Goal: Transaction & Acquisition: Download file/media

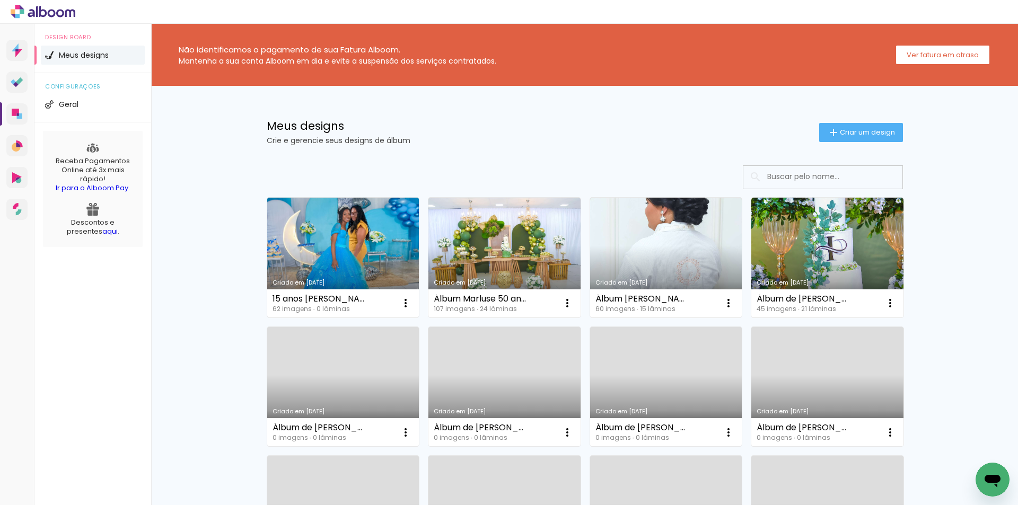
click at [348, 227] on link "Criado em [DATE]" at bounding box center [343, 258] width 152 height 120
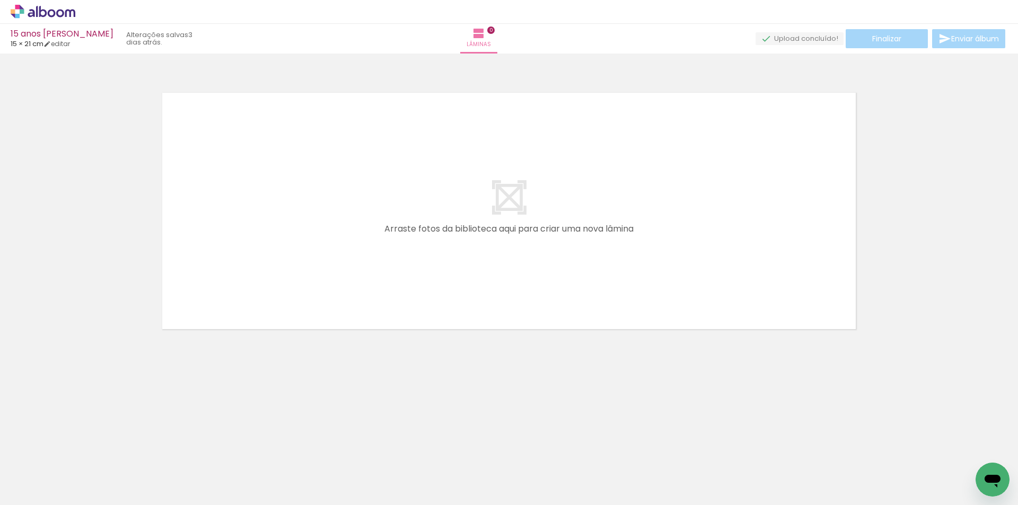
scroll to position [0, 513]
click at [345, 448] on iron-icon at bounding box center [341, 448] width 11 height 11
click at [353, 450] on iron-icon at bounding box center [351, 448] width 11 height 11
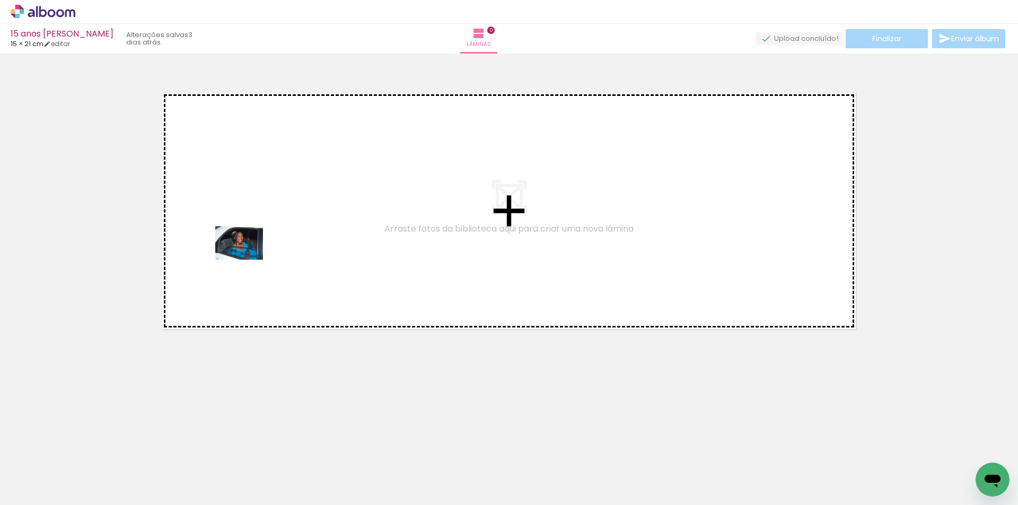
drag, startPoint x: 175, startPoint y: 462, endPoint x: 247, endPoint y: 258, distance: 216.1
click at [247, 258] on quentale-workspace at bounding box center [509, 252] width 1018 height 505
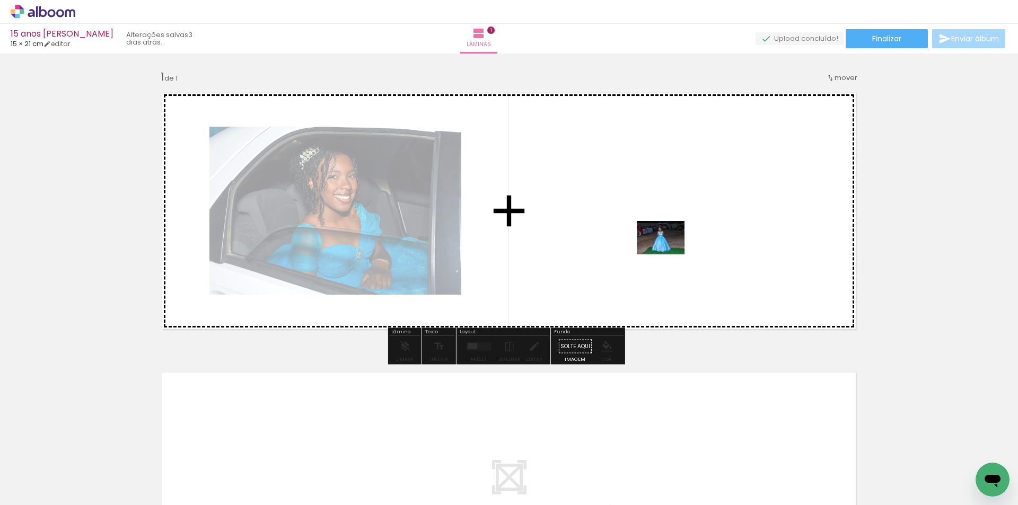
drag, startPoint x: 232, startPoint y: 469, endPoint x: 669, endPoint y: 253, distance: 487.2
click at [669, 253] on quentale-workspace at bounding box center [509, 252] width 1018 height 505
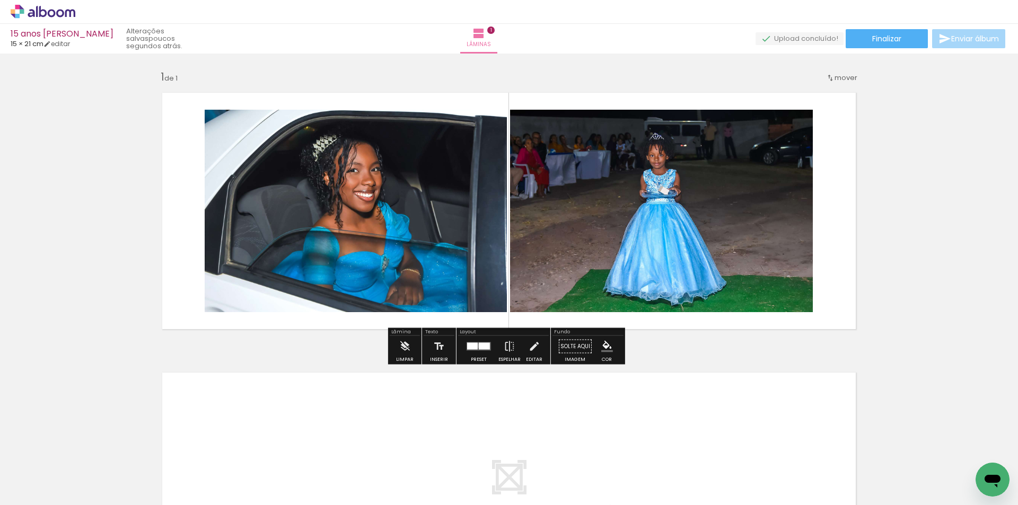
click at [475, 346] on div at bounding box center [472, 346] width 11 height 7
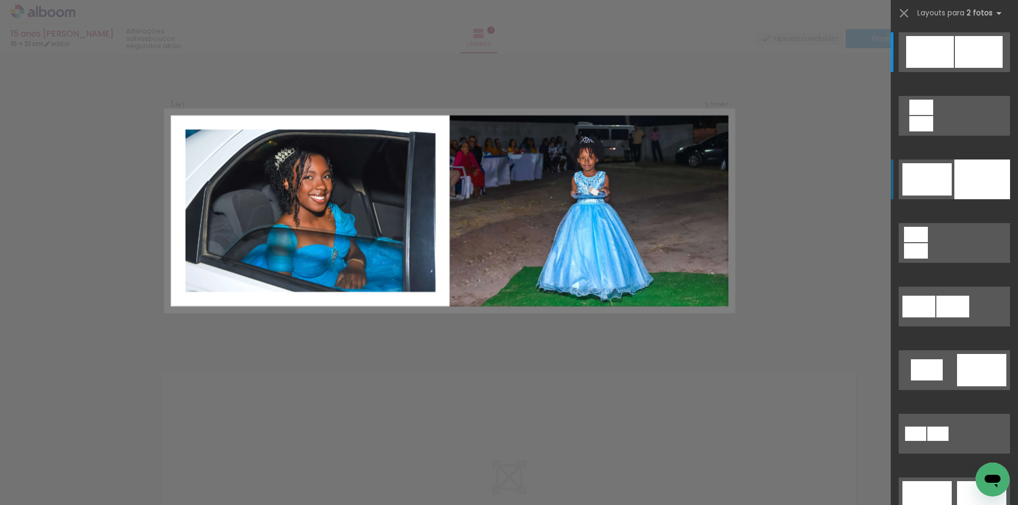
click at [983, 170] on div at bounding box center [983, 180] width 56 height 40
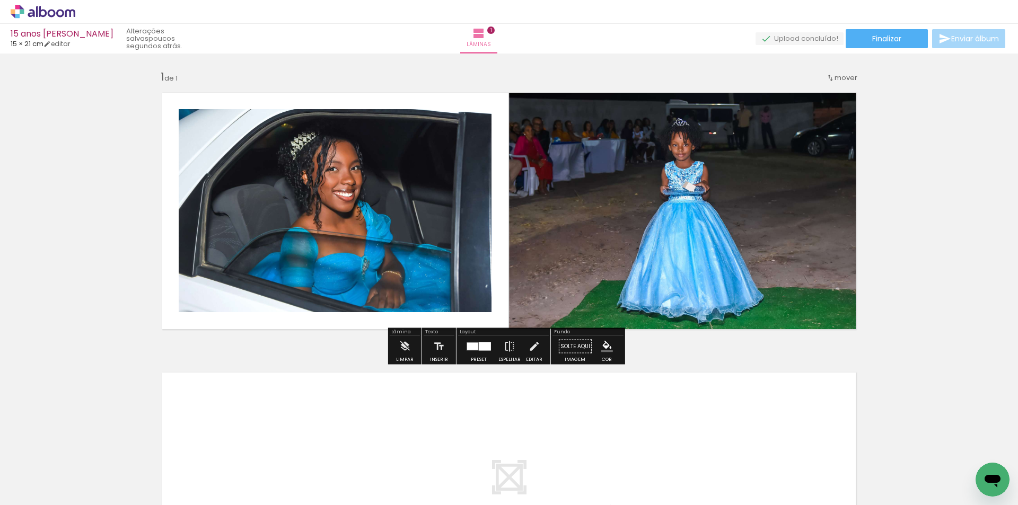
click at [479, 349] on div at bounding box center [485, 347] width 12 height 8
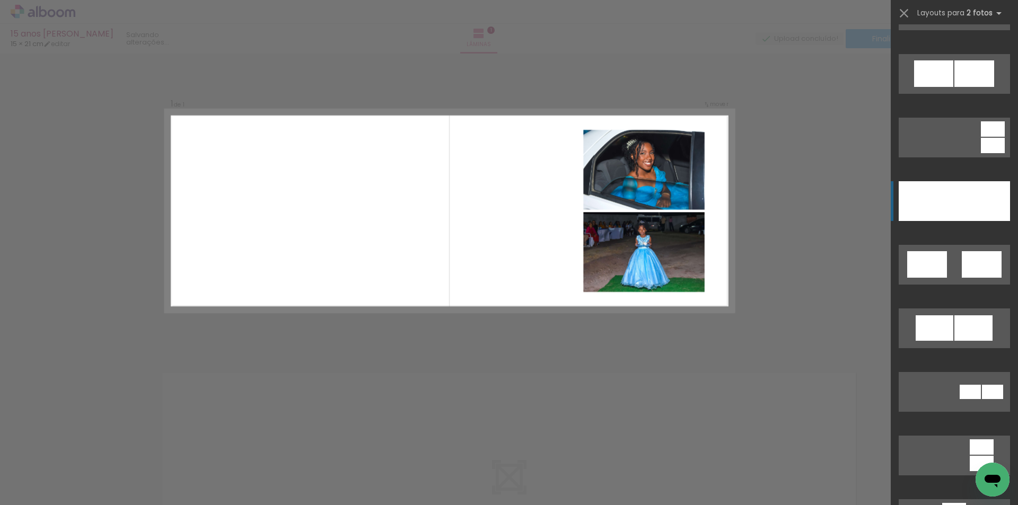
scroll to position [552, 0]
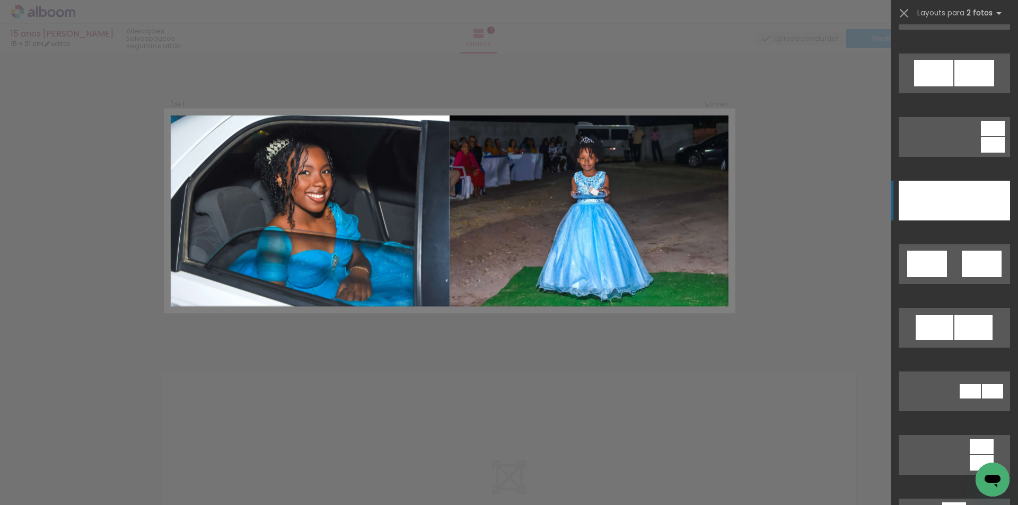
click at [985, 187] on div at bounding box center [983, 201] width 56 height 40
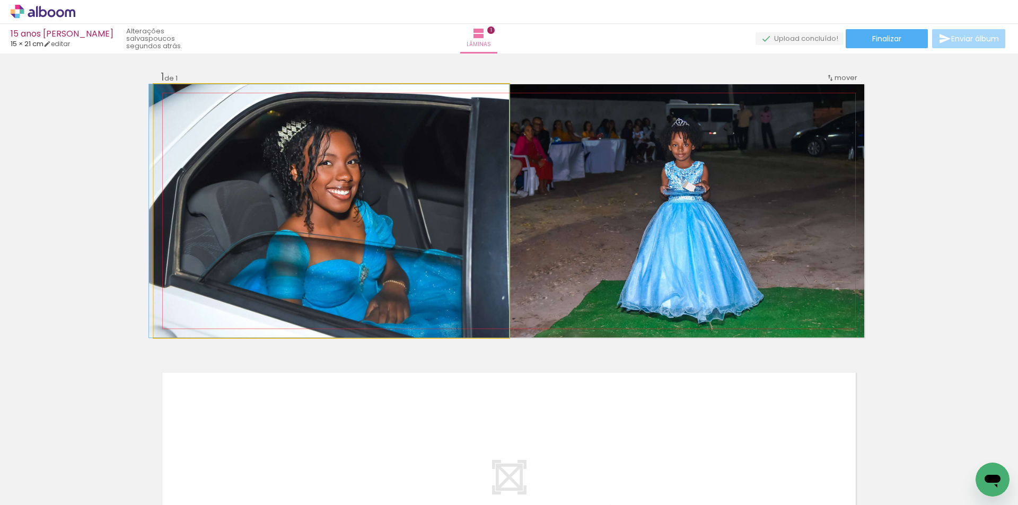
drag, startPoint x: 404, startPoint y: 214, endPoint x: 402, endPoint y: 203, distance: 11.3
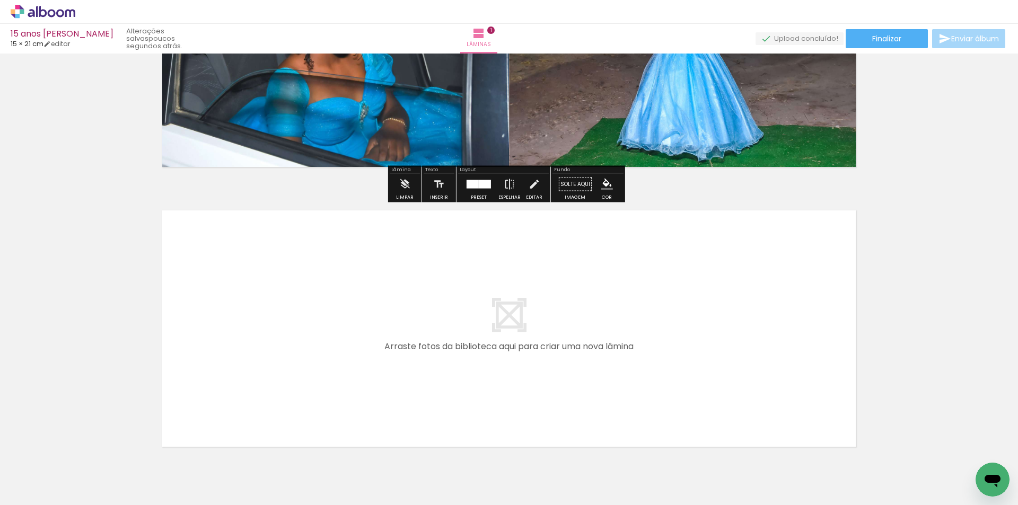
scroll to position [216, 0]
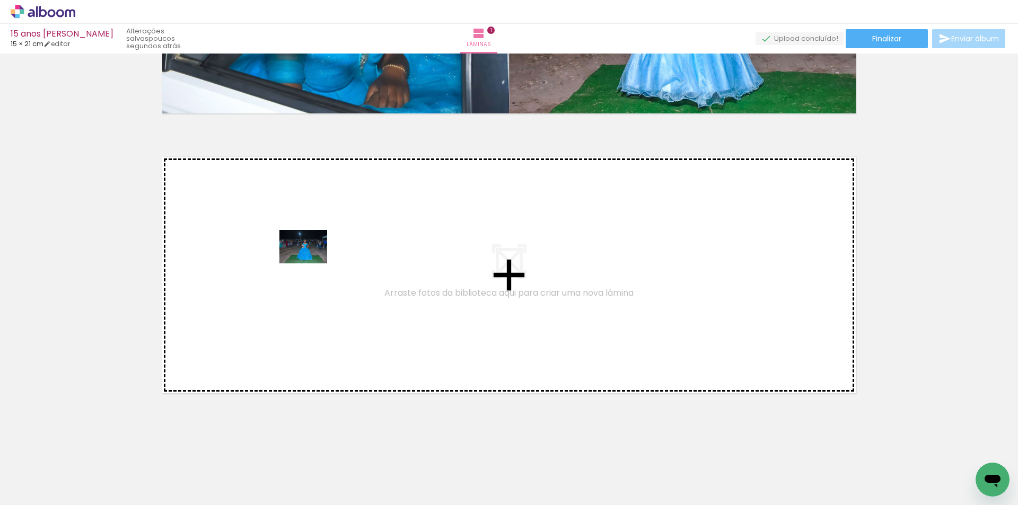
drag, startPoint x: 301, startPoint y: 373, endPoint x: 311, endPoint y: 262, distance: 111.4
click at [311, 262] on quentale-workspace at bounding box center [509, 252] width 1018 height 505
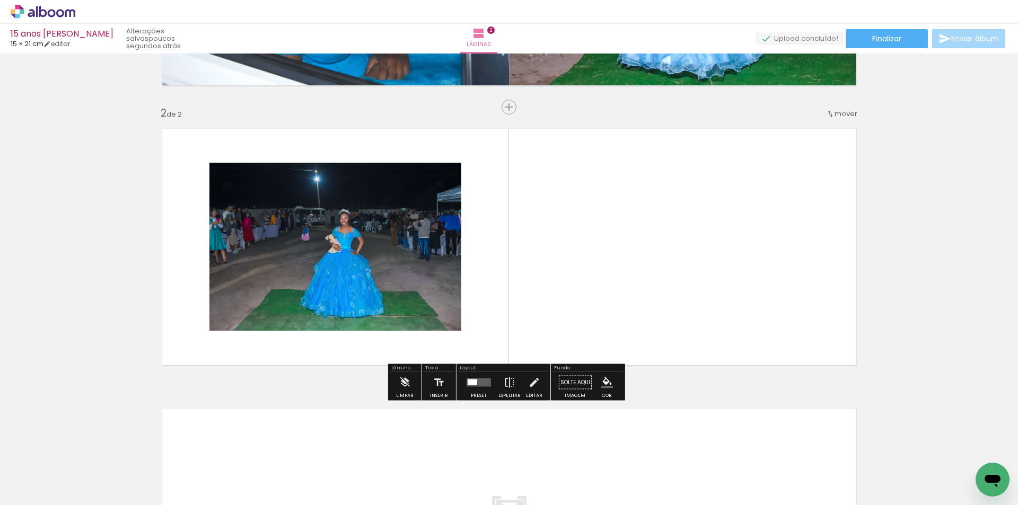
scroll to position [245, 0]
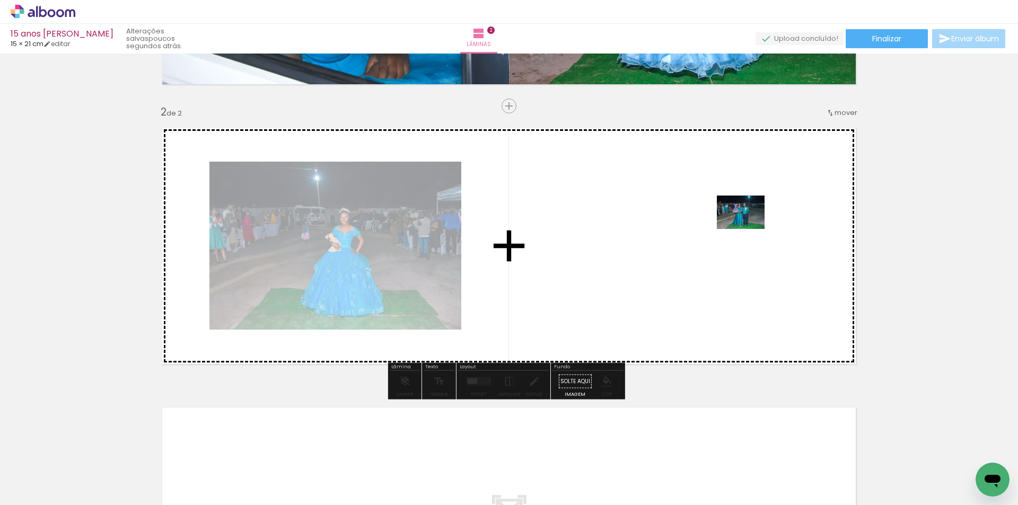
drag, startPoint x: 355, startPoint y: 467, endPoint x: 749, endPoint y: 228, distance: 460.5
click at [749, 228] on quentale-workspace at bounding box center [509, 252] width 1018 height 505
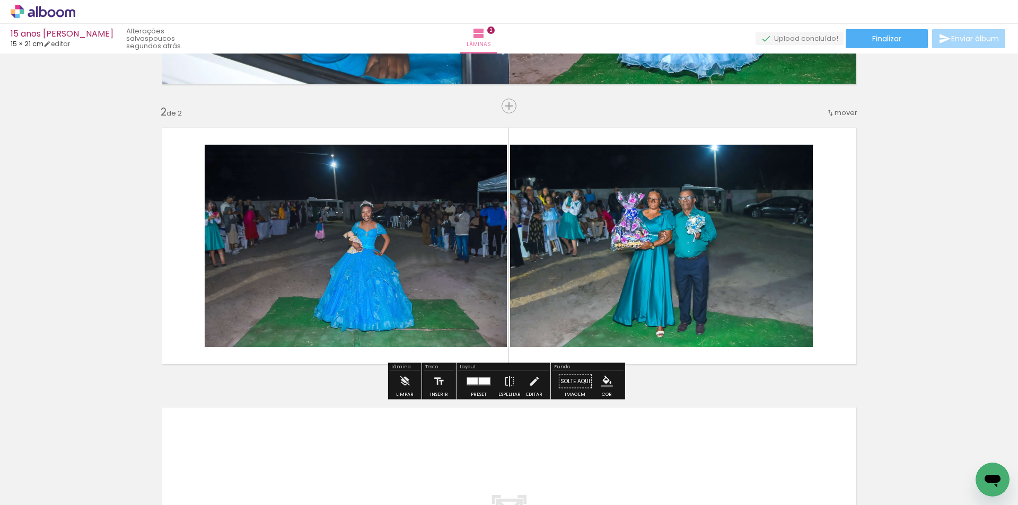
click at [474, 381] on div at bounding box center [472, 381] width 11 height 7
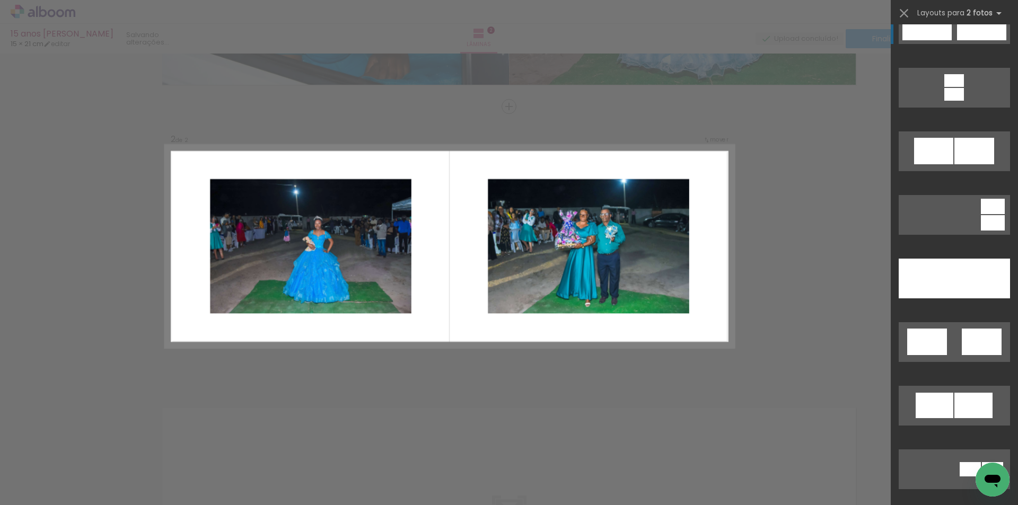
scroll to position [477, 0]
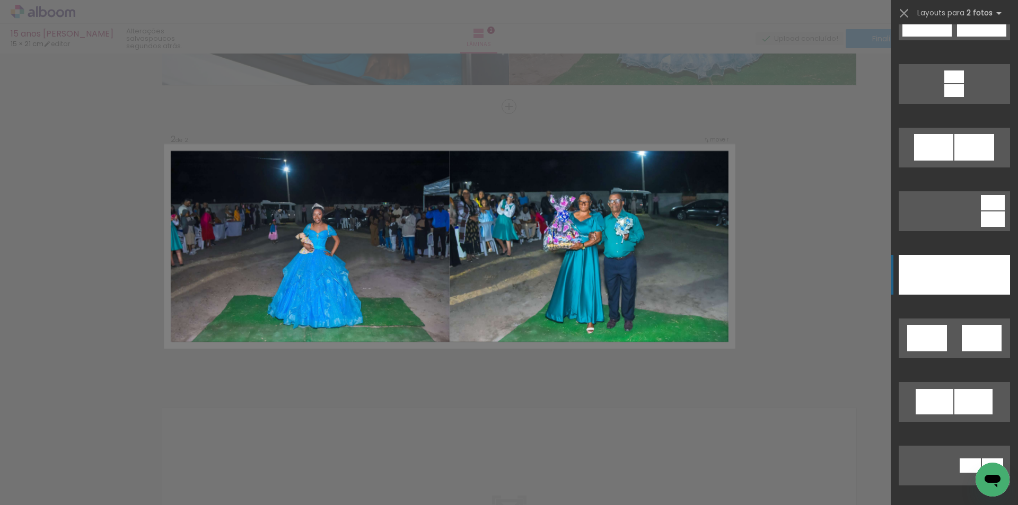
click at [962, 267] on div at bounding box center [983, 275] width 56 height 40
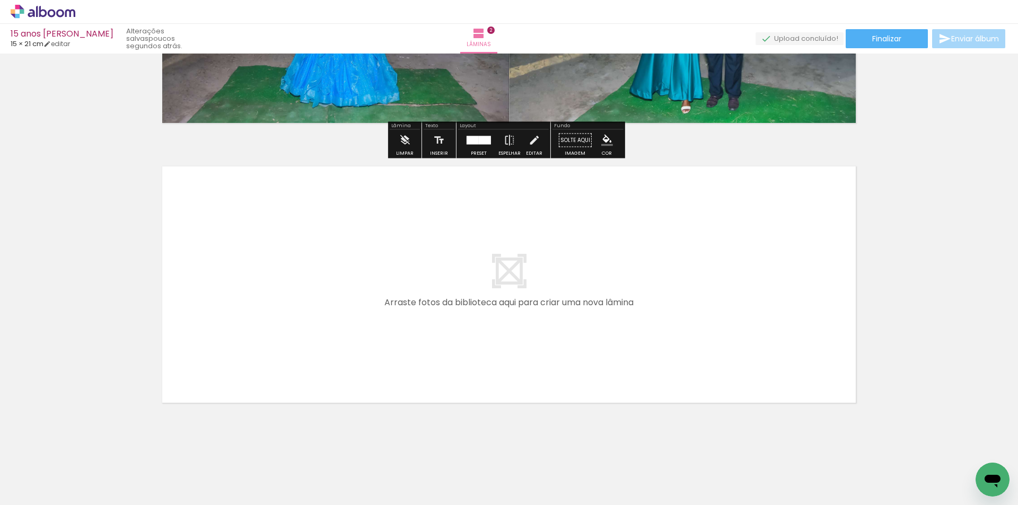
scroll to position [496, 0]
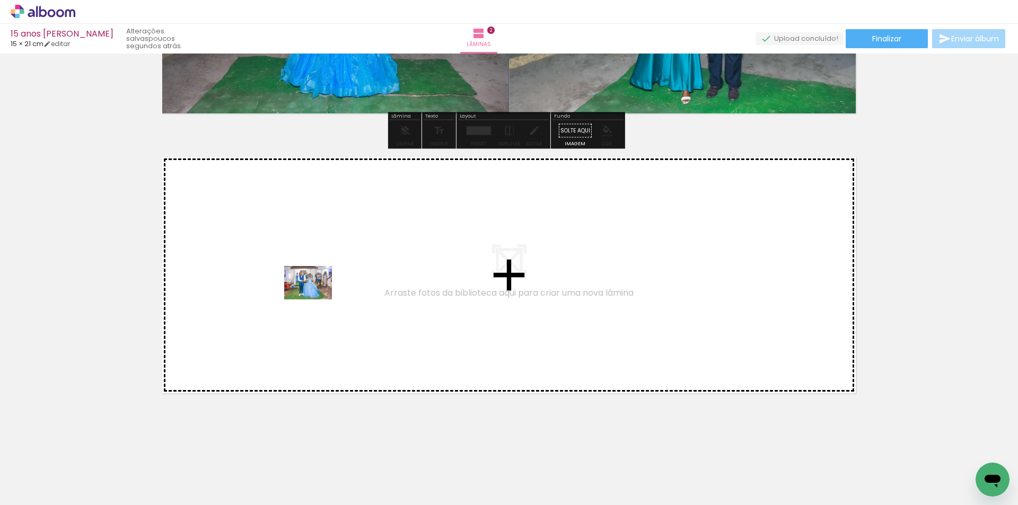
drag, startPoint x: 411, startPoint y: 462, endPoint x: 316, endPoint y: 298, distance: 189.4
click at [316, 298] on quentale-workspace at bounding box center [509, 252] width 1018 height 505
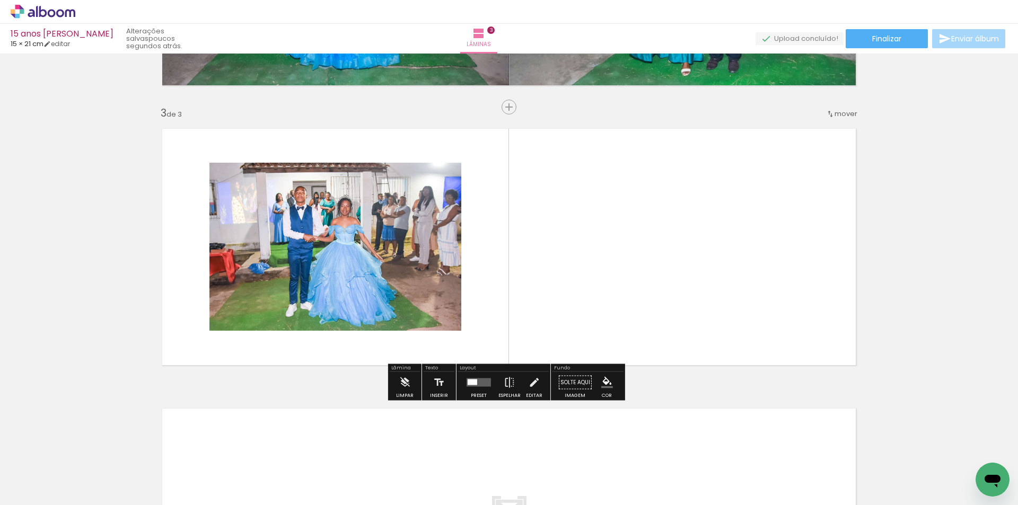
scroll to position [525, 0]
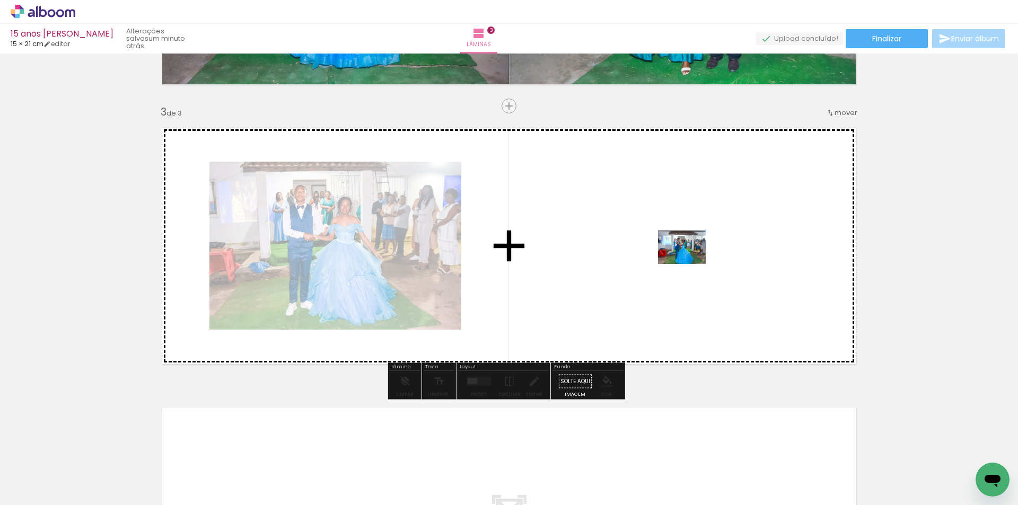
drag, startPoint x: 470, startPoint y: 477, endPoint x: 690, endPoint y: 263, distance: 307.2
click at [690, 263] on quentale-workspace at bounding box center [509, 252] width 1018 height 505
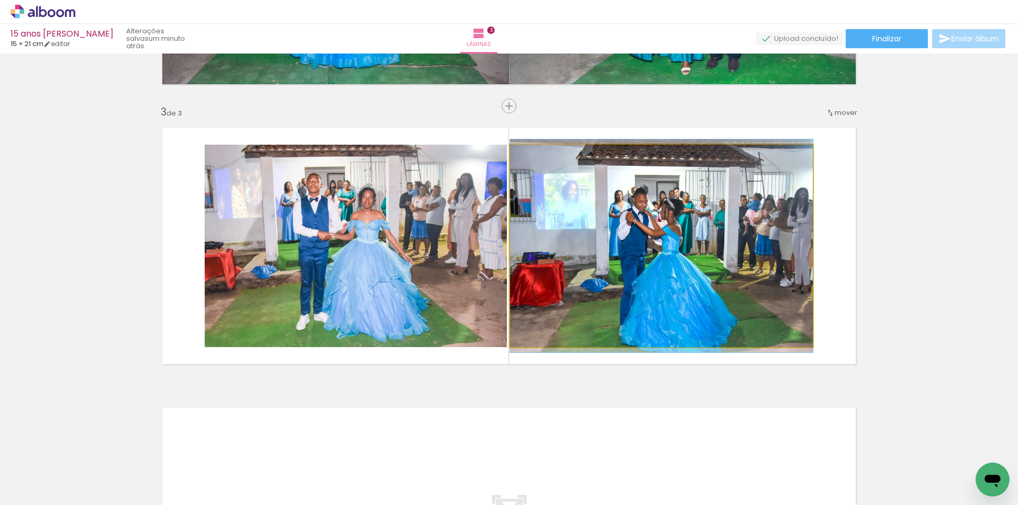
click at [690, 263] on quentale-photo at bounding box center [661, 246] width 303 height 203
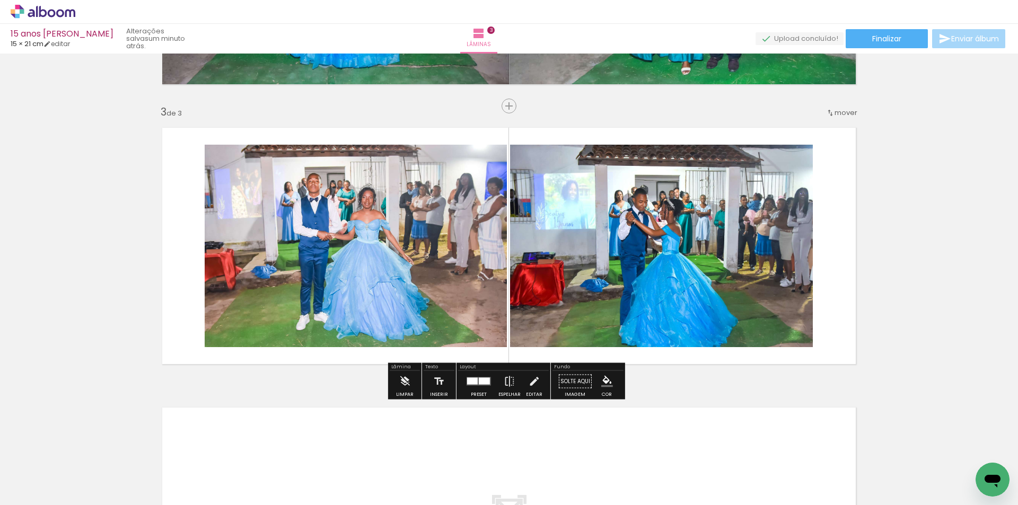
click at [479, 380] on div at bounding box center [484, 381] width 11 height 7
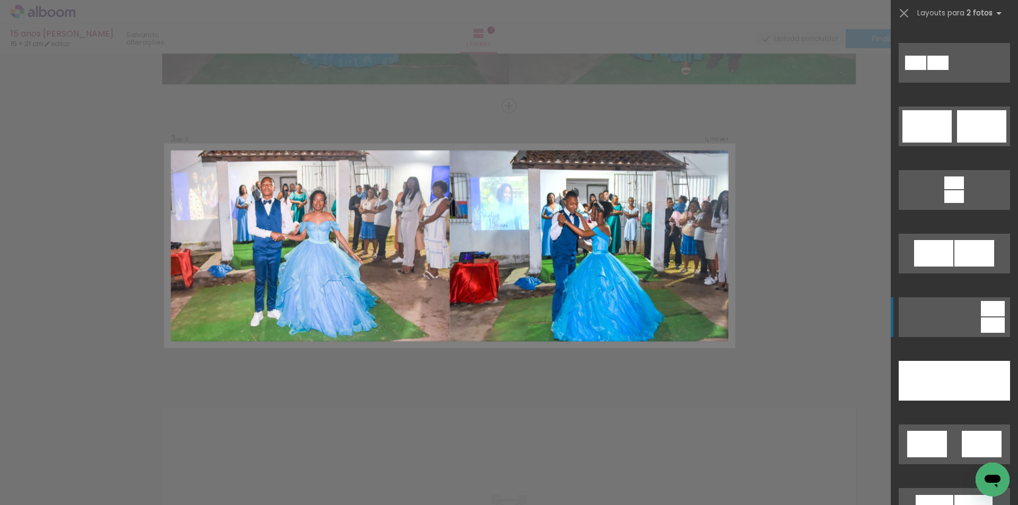
scroll to position [530, 0]
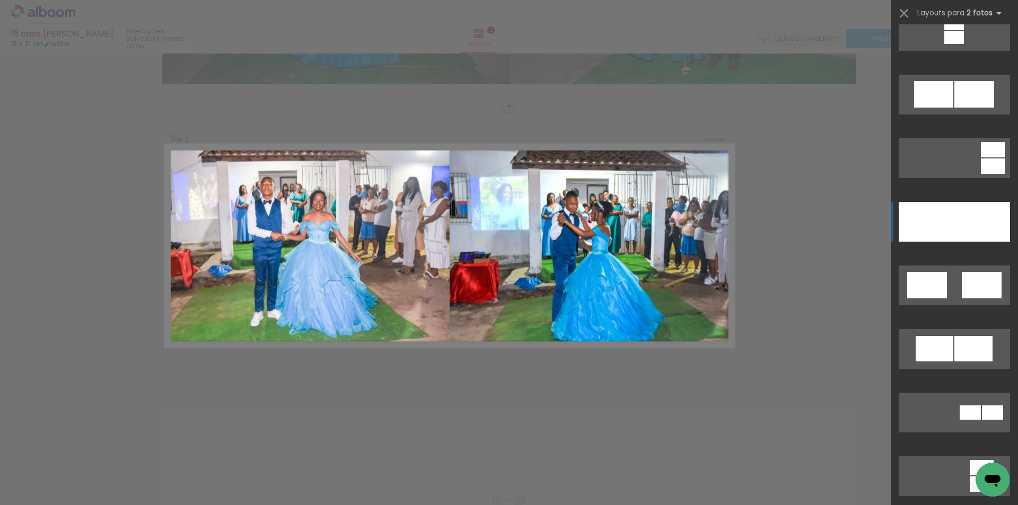
click at [957, 208] on div at bounding box center [983, 222] width 56 height 40
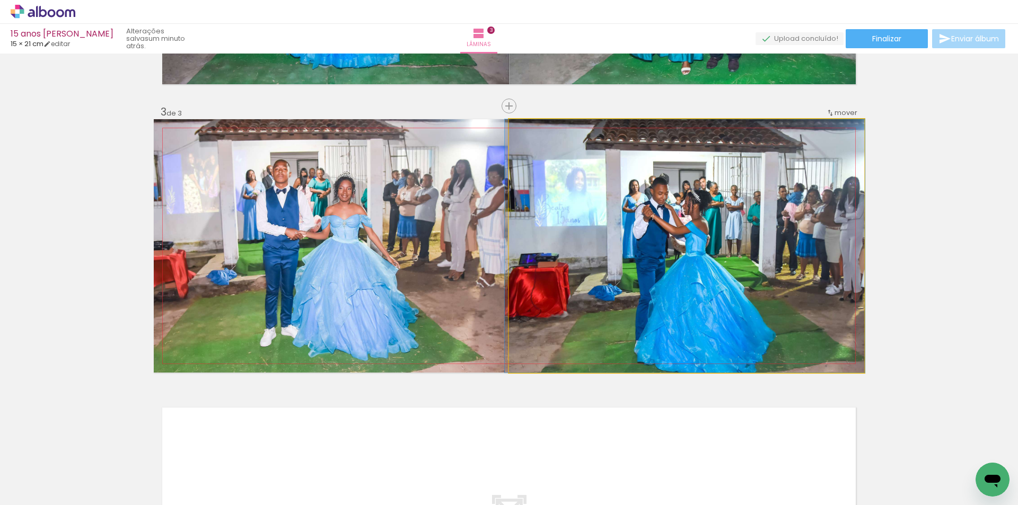
drag, startPoint x: 659, startPoint y: 270, endPoint x: 658, endPoint y: 261, distance: 9.2
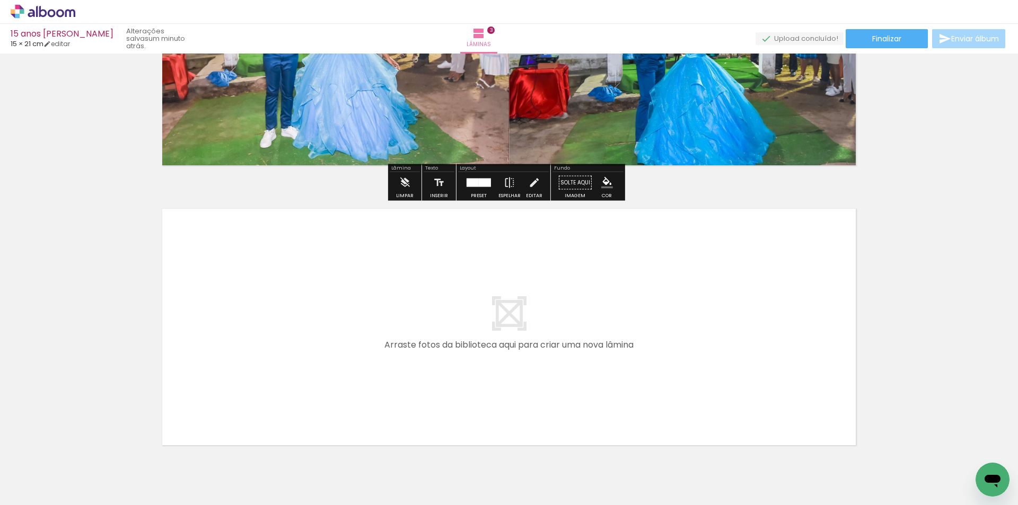
scroll to position [776, 0]
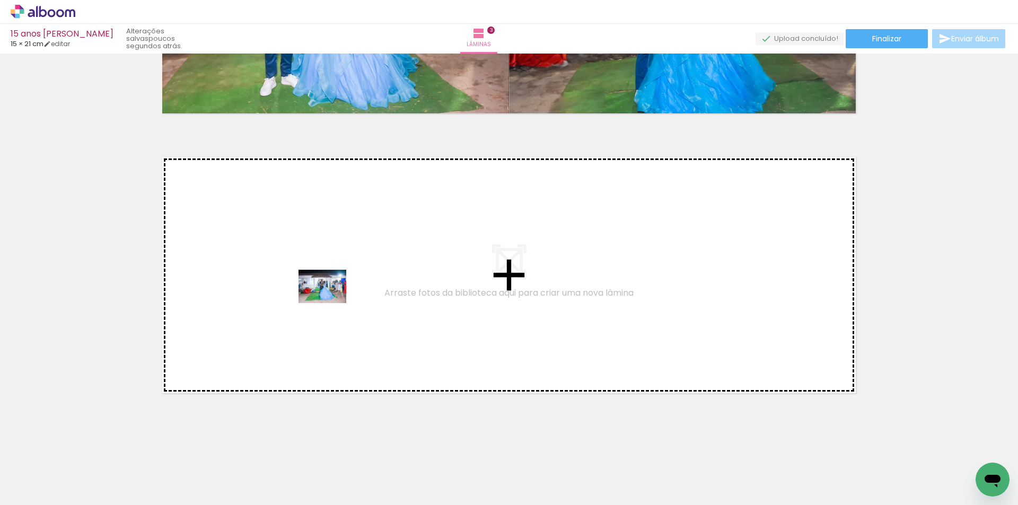
drag, startPoint x: 540, startPoint y: 472, endPoint x: 330, endPoint y: 302, distance: 270.0
click at [330, 302] on quentale-workspace at bounding box center [509, 252] width 1018 height 505
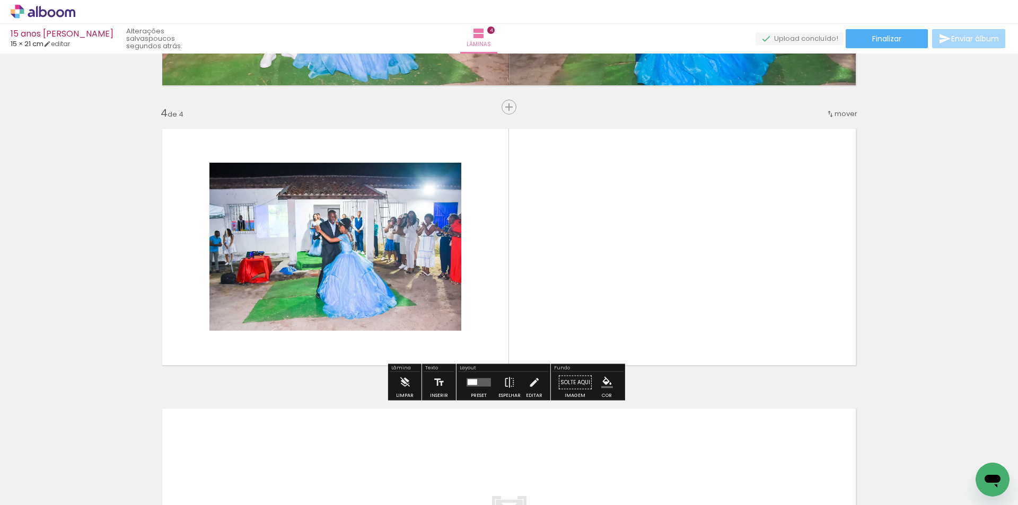
scroll to position [805, 0]
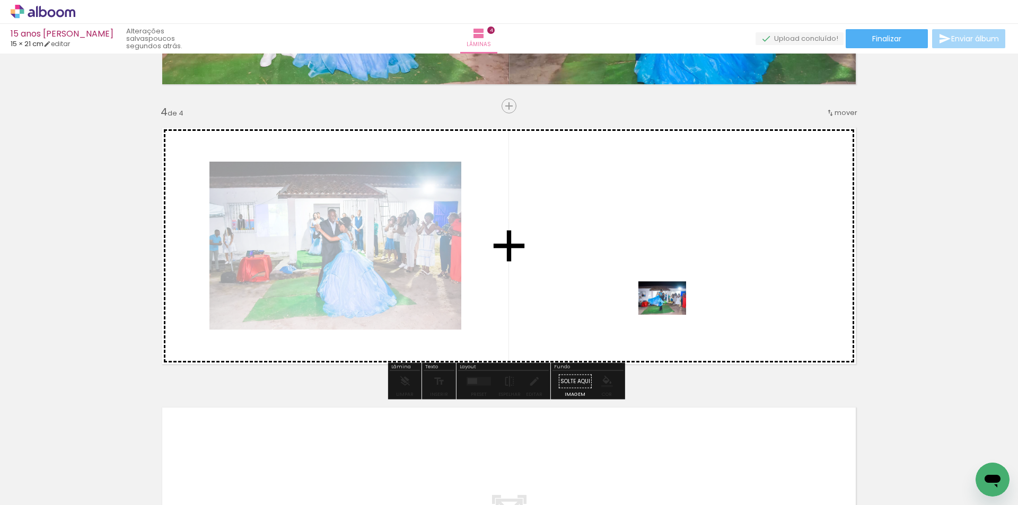
drag, startPoint x: 596, startPoint y: 456, endPoint x: 670, endPoint y: 313, distance: 161.1
click at [670, 313] on quentale-workspace at bounding box center [509, 252] width 1018 height 505
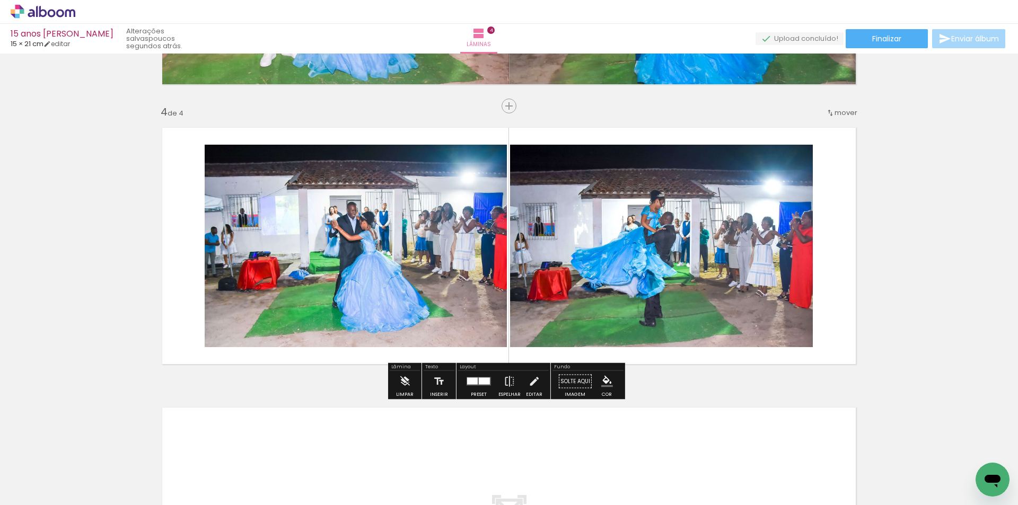
click at [479, 378] on div at bounding box center [484, 381] width 11 height 7
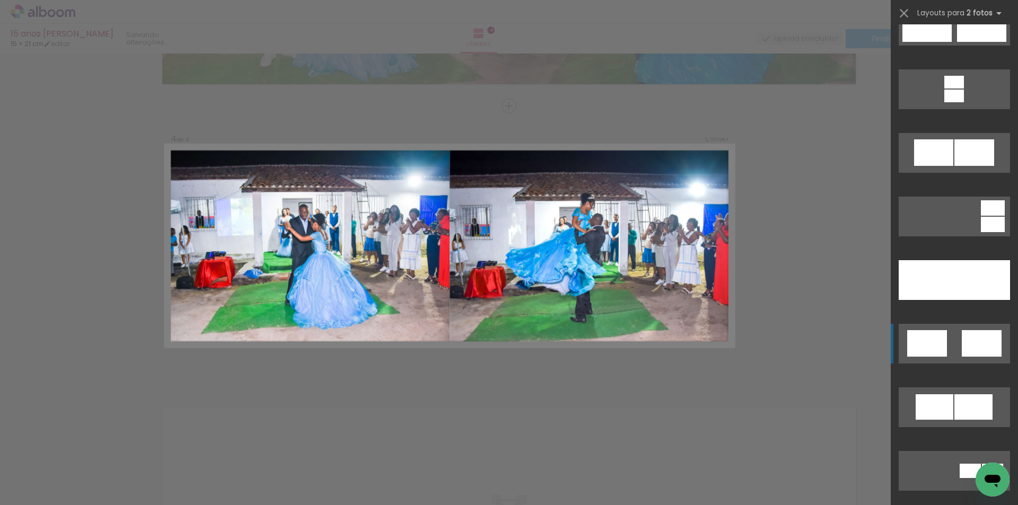
scroll to position [477, 0]
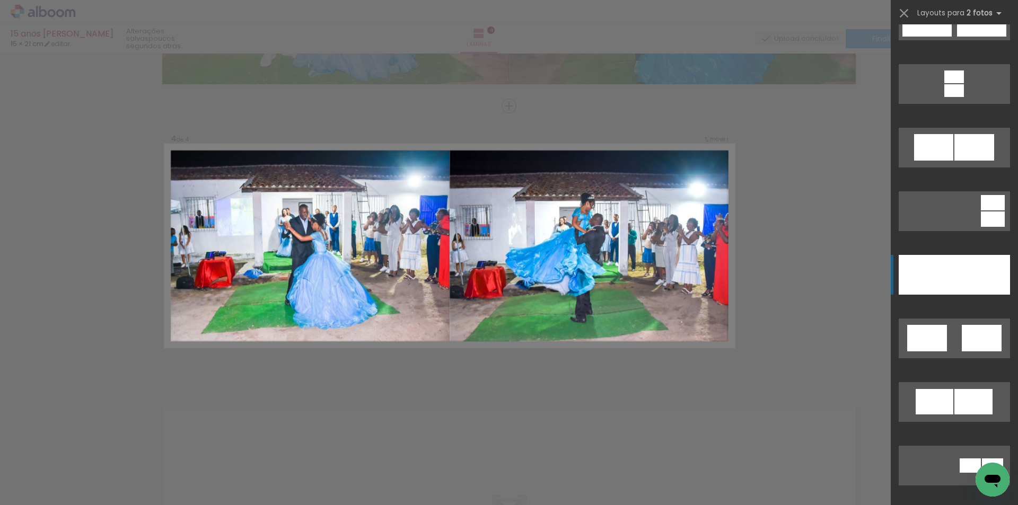
click at [958, 277] on div at bounding box center [983, 275] width 56 height 40
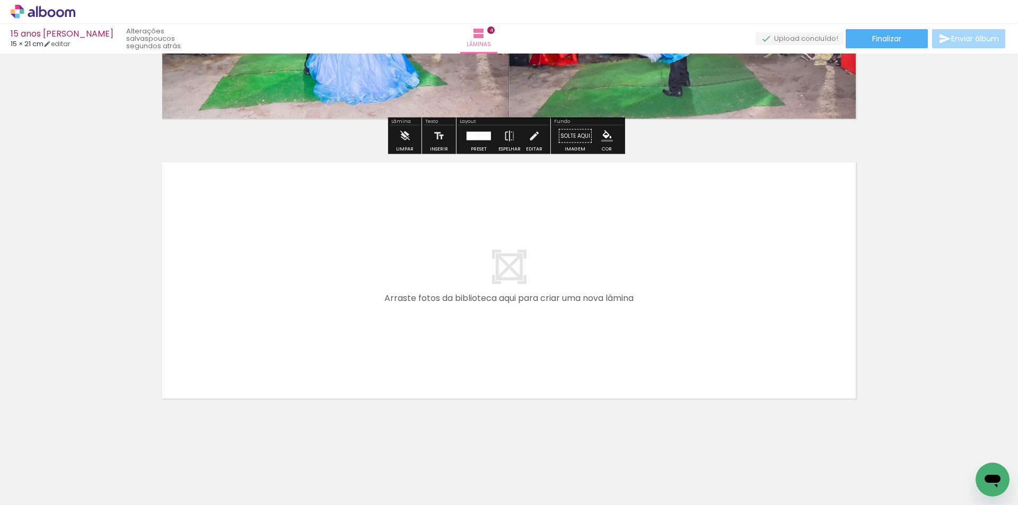
scroll to position [1056, 0]
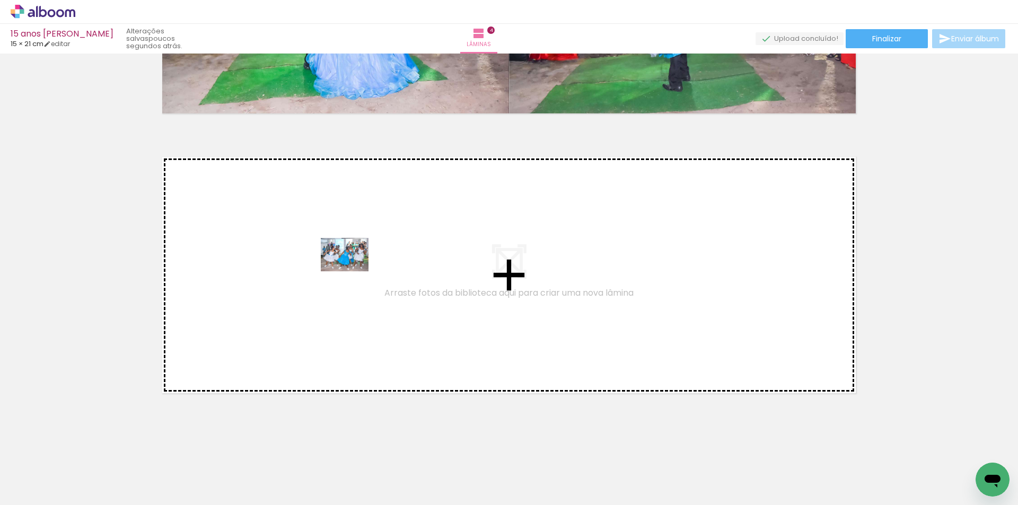
drag, startPoint x: 651, startPoint y: 459, endPoint x: 353, endPoint y: 270, distance: 353.6
click at [353, 270] on quentale-workspace at bounding box center [509, 252] width 1018 height 505
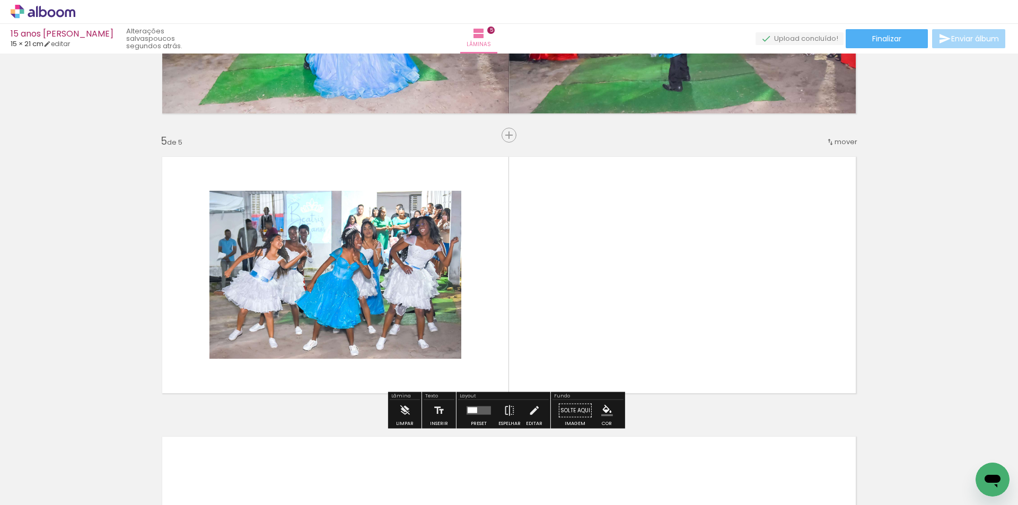
scroll to position [1085, 0]
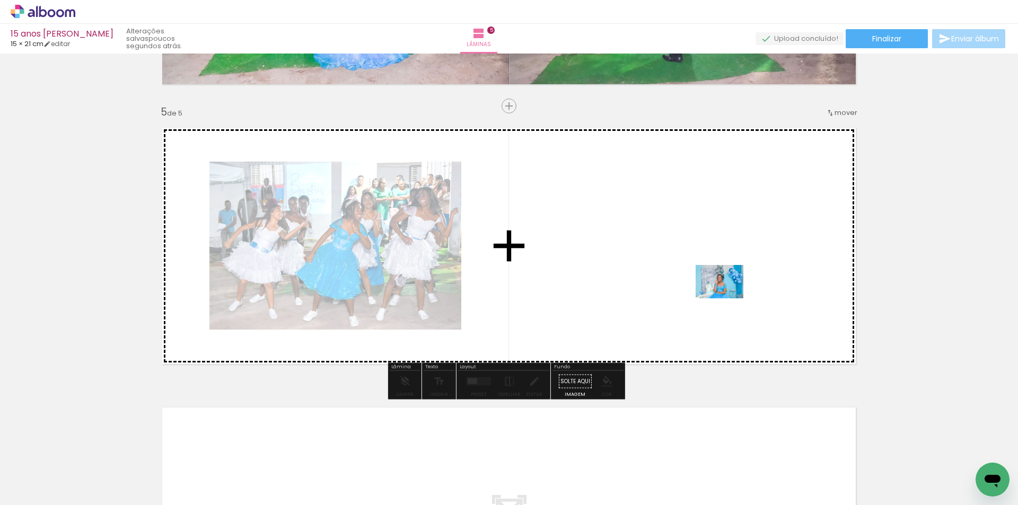
drag, startPoint x: 713, startPoint y: 404, endPoint x: 727, endPoint y: 296, distance: 108.1
click at [727, 296] on quentale-workspace at bounding box center [509, 252] width 1018 height 505
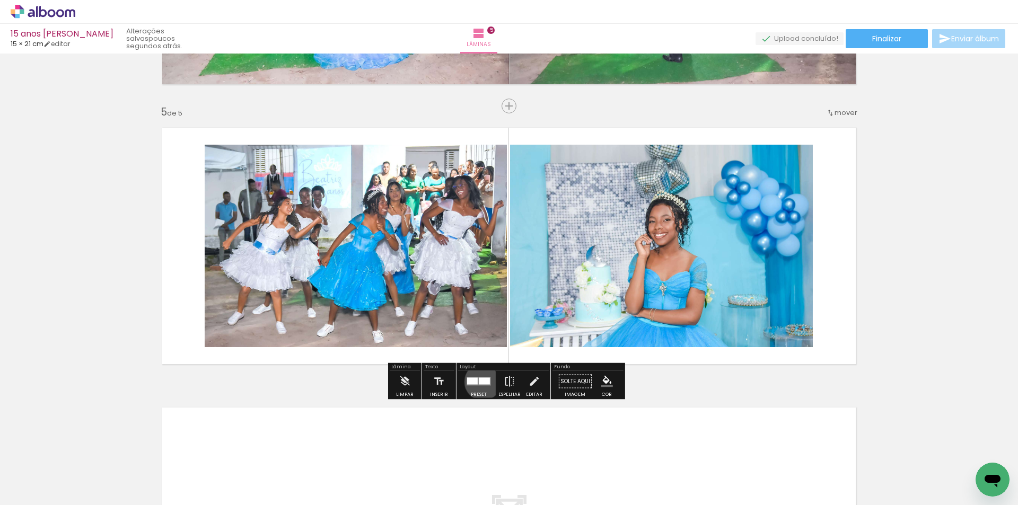
click at [481, 382] on div at bounding box center [484, 381] width 11 height 7
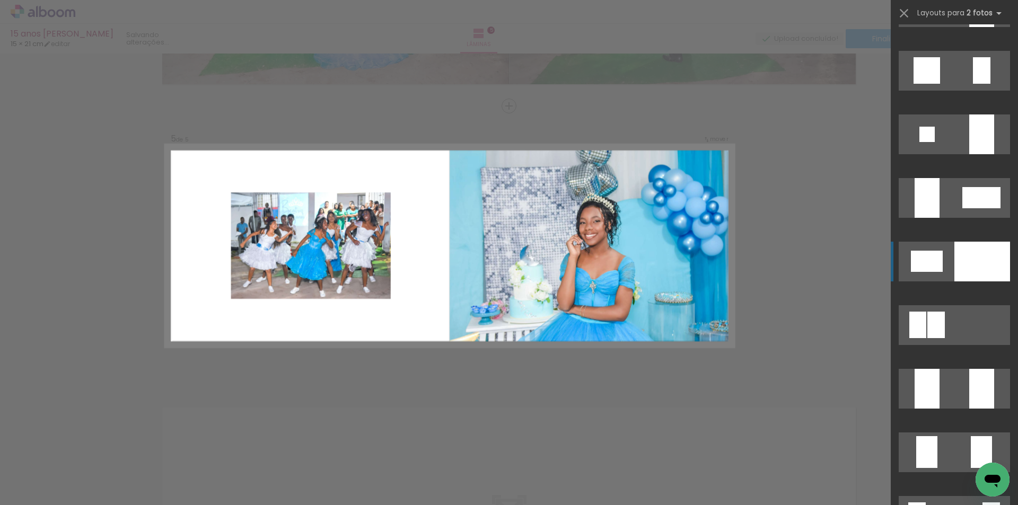
scroll to position [3182, 0]
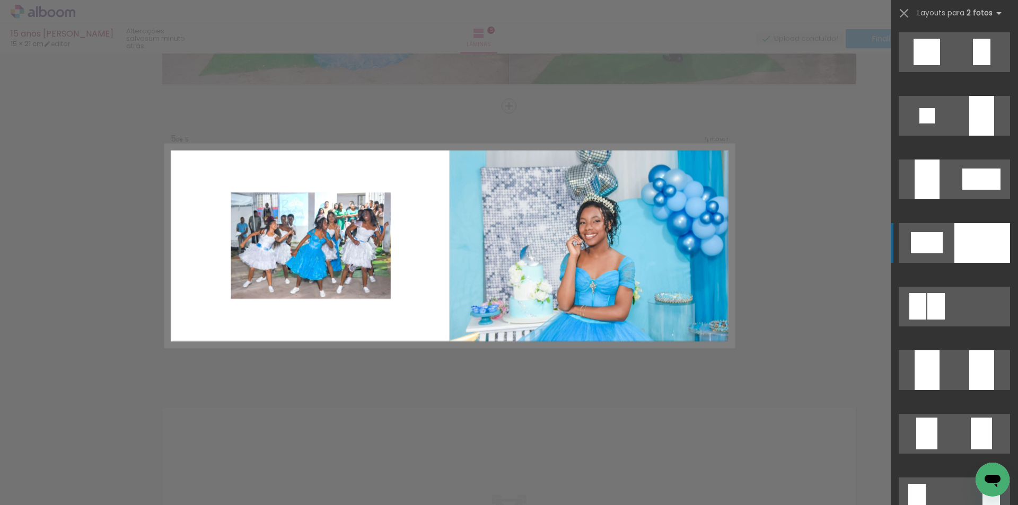
click at [973, 236] on div at bounding box center [983, 243] width 56 height 40
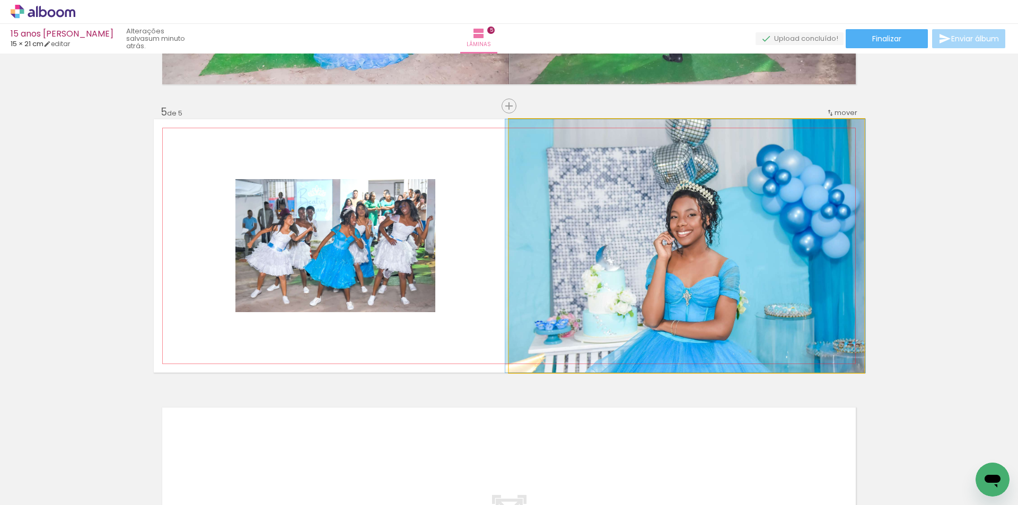
drag, startPoint x: 678, startPoint y: 249, endPoint x: 677, endPoint y: 238, distance: 11.3
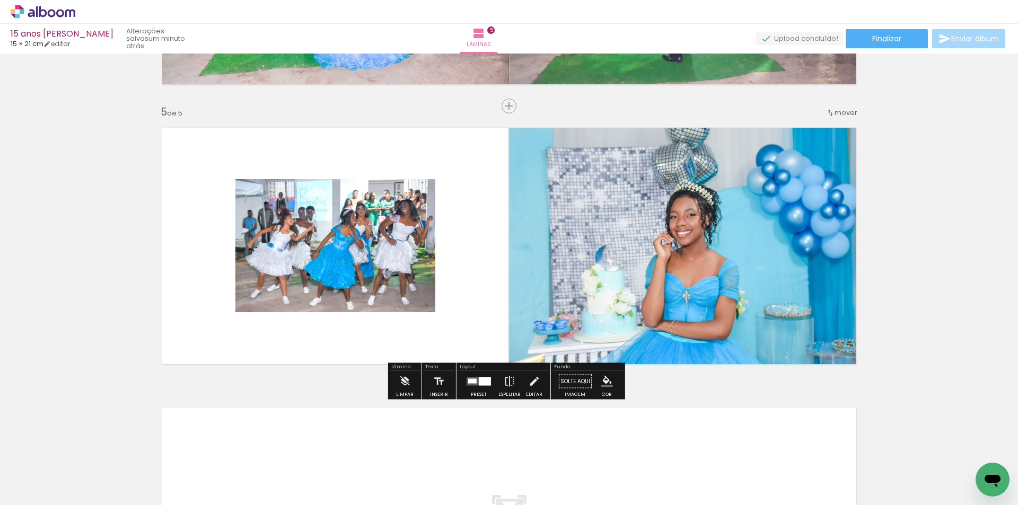
click at [473, 381] on div at bounding box center [472, 381] width 8 height 5
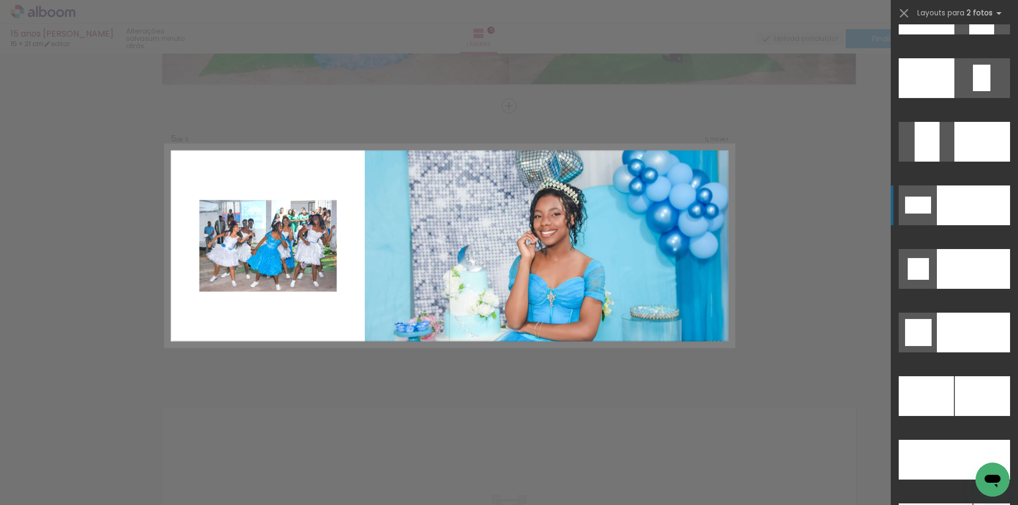
scroll to position [4434, 0]
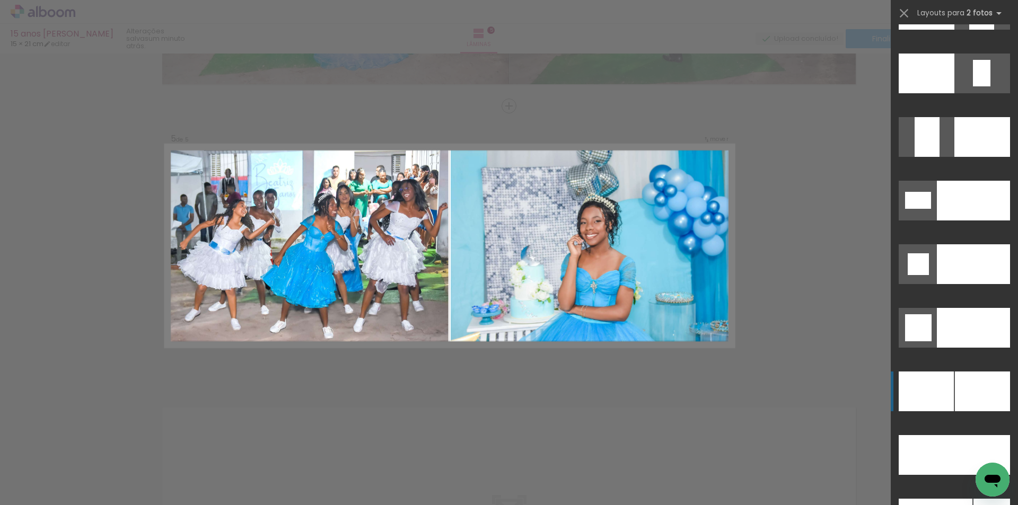
click at [989, 389] on div at bounding box center [982, 392] width 55 height 40
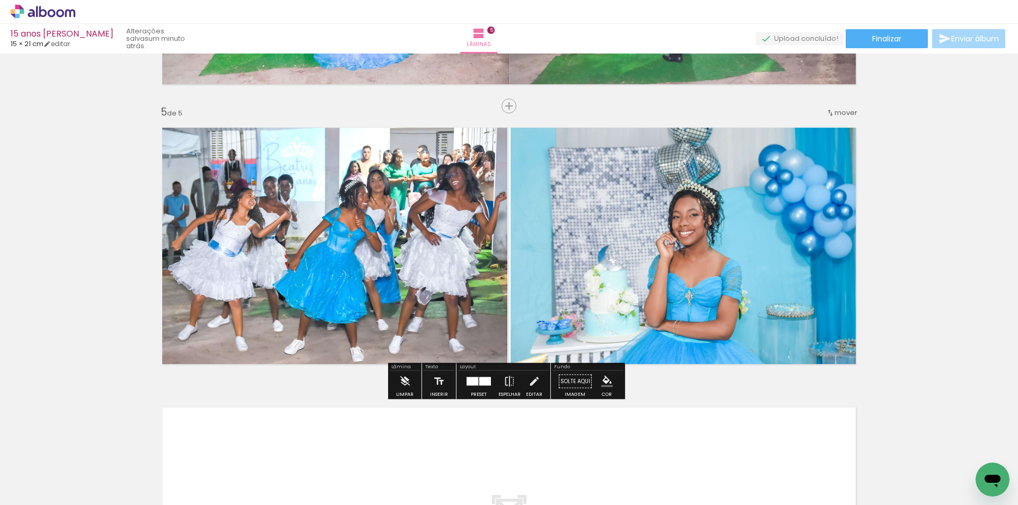
click at [479, 383] on div at bounding box center [485, 382] width 12 height 8
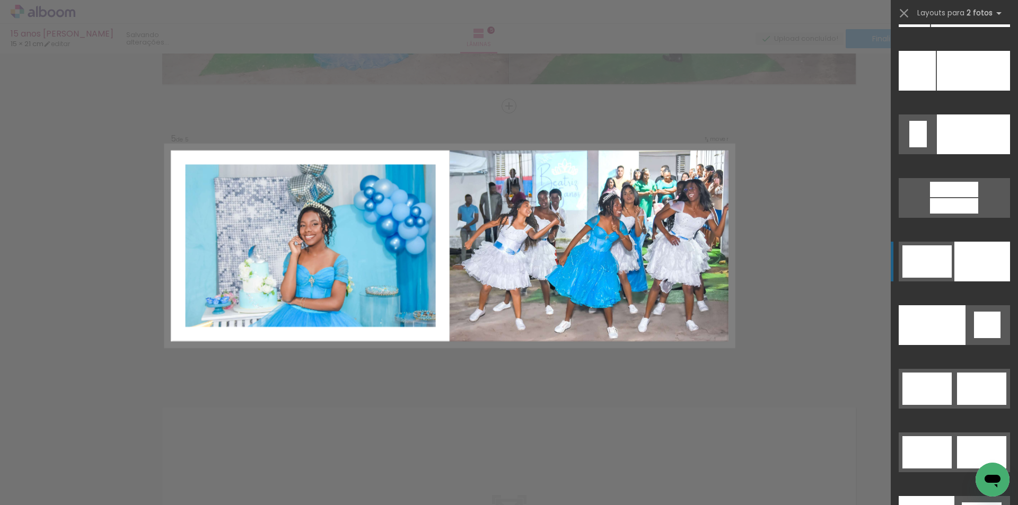
scroll to position [5092, 0]
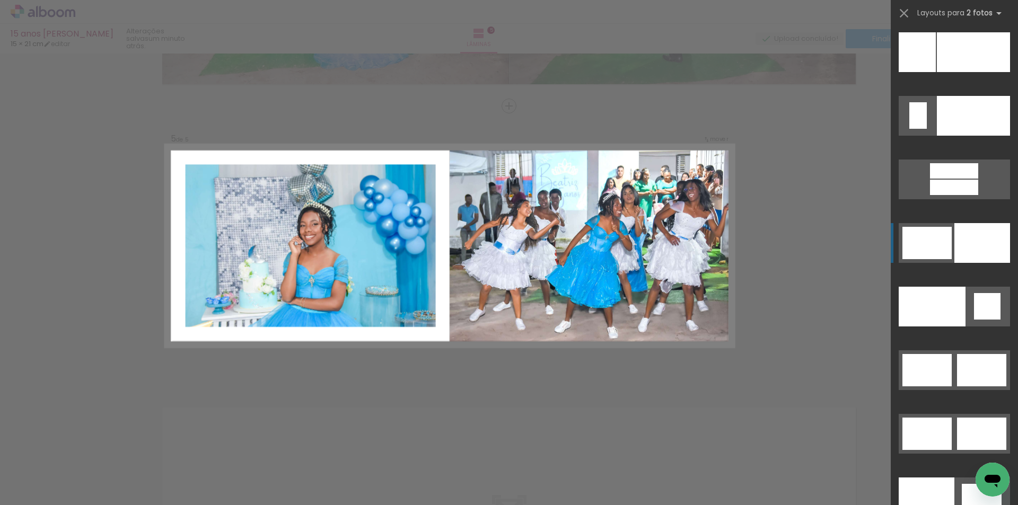
click at [972, 237] on div at bounding box center [983, 243] width 56 height 40
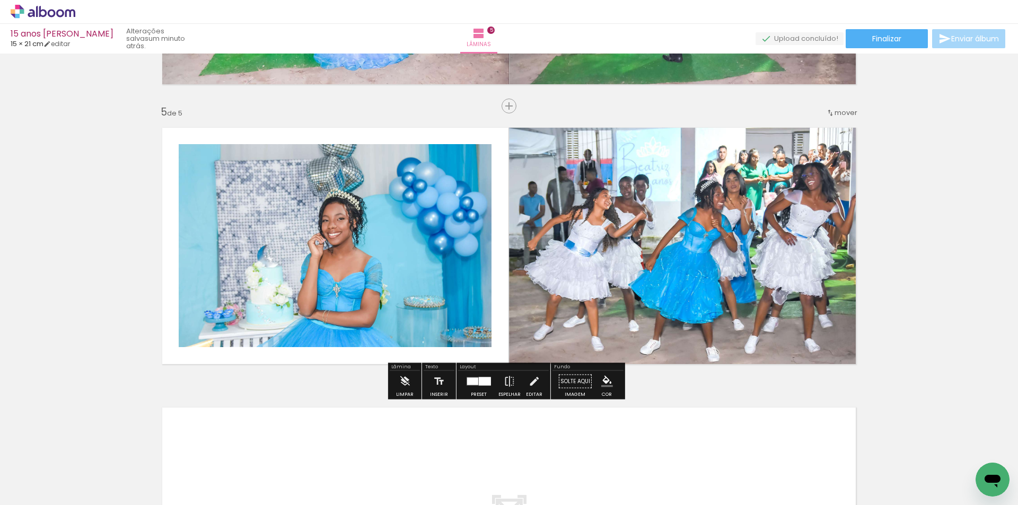
click at [469, 380] on div at bounding box center [472, 381] width 11 height 7
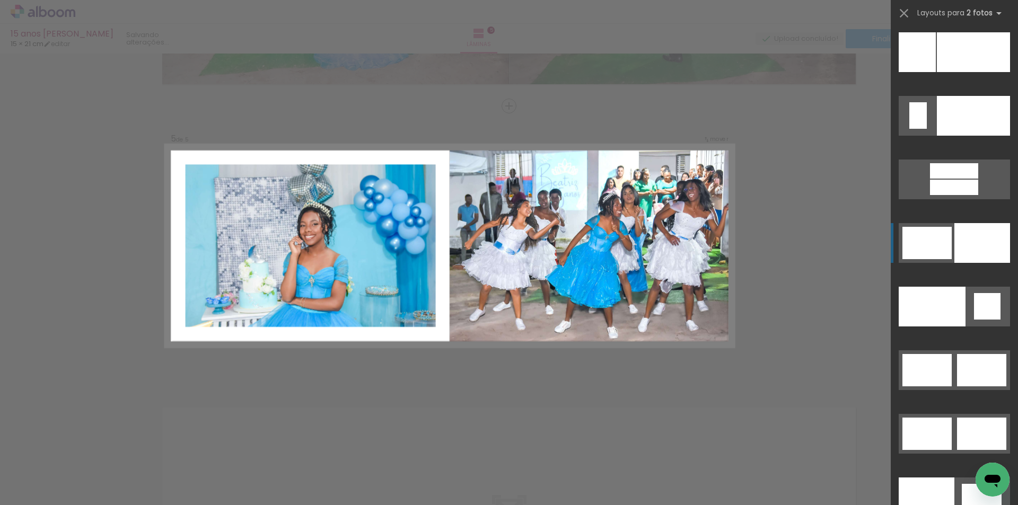
scroll to position [5283, 0]
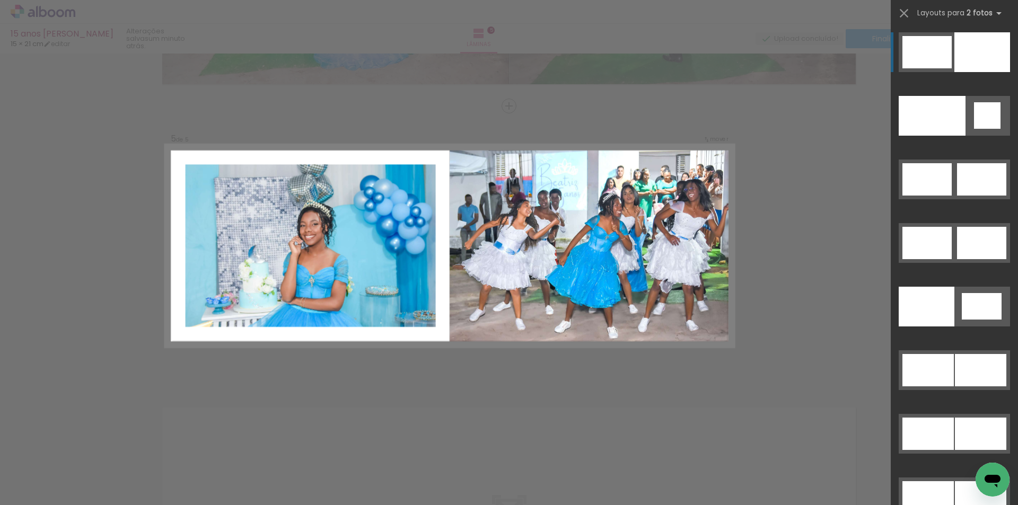
click at [980, 59] on div at bounding box center [983, 52] width 56 height 40
click at [978, 57] on div at bounding box center [983, 52] width 56 height 40
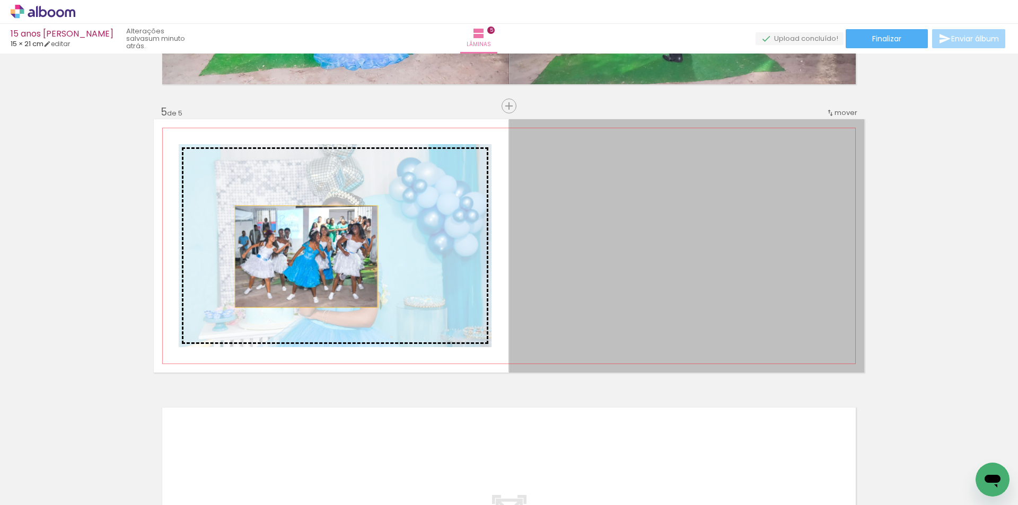
drag, startPoint x: 668, startPoint y: 278, endPoint x: 281, endPoint y: 256, distance: 387.8
click at [0, 0] on slot at bounding box center [0, 0] width 0 height 0
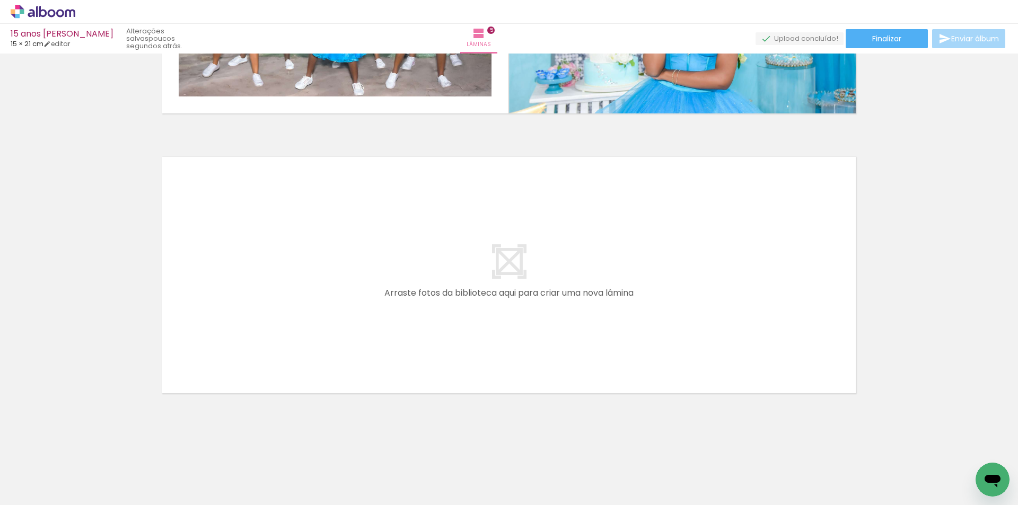
scroll to position [0, 399]
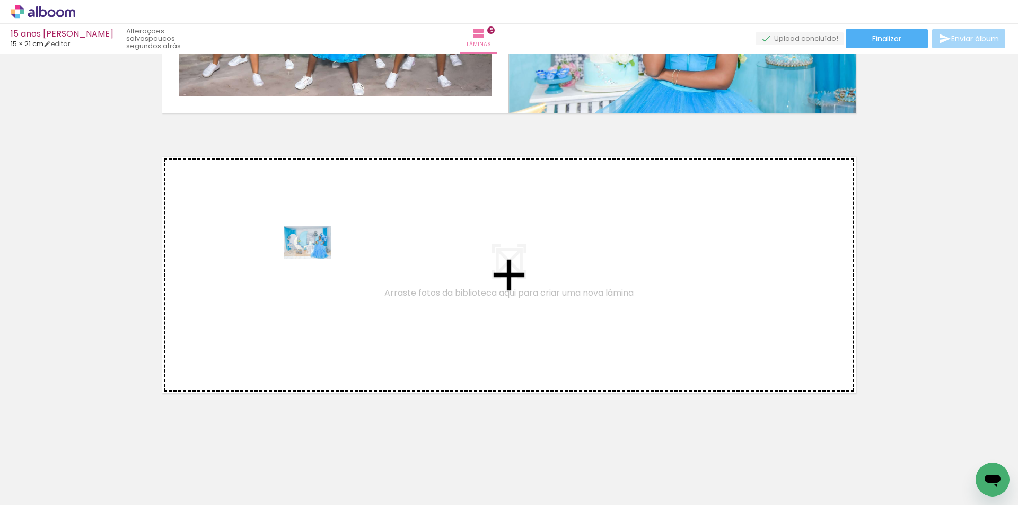
drag, startPoint x: 355, startPoint y: 482, endPoint x: 316, endPoint y: 257, distance: 227.9
click at [316, 257] on quentale-workspace at bounding box center [509, 252] width 1018 height 505
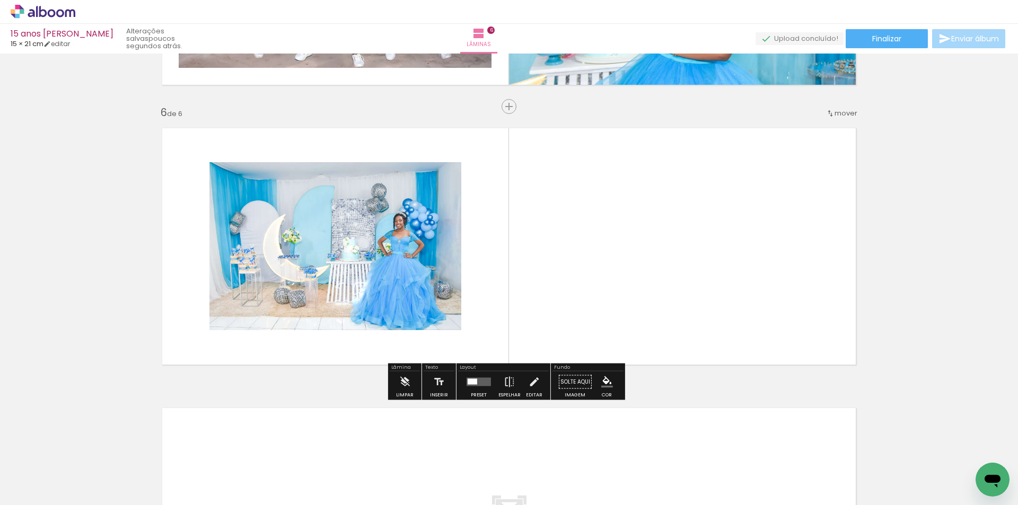
scroll to position [1365, 0]
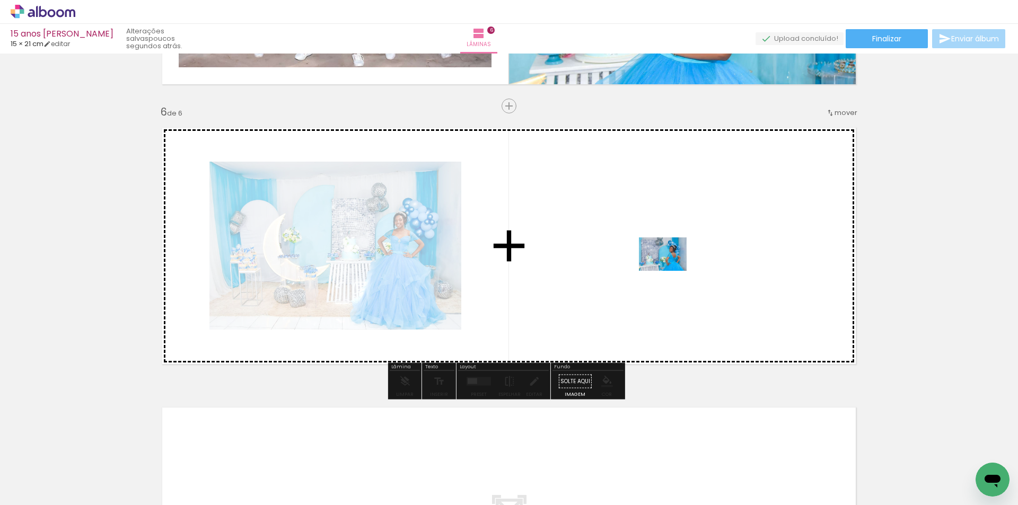
drag, startPoint x: 453, startPoint y: 449, endPoint x: 671, endPoint y: 269, distance: 282.6
click at [671, 269] on quentale-workspace at bounding box center [509, 252] width 1018 height 505
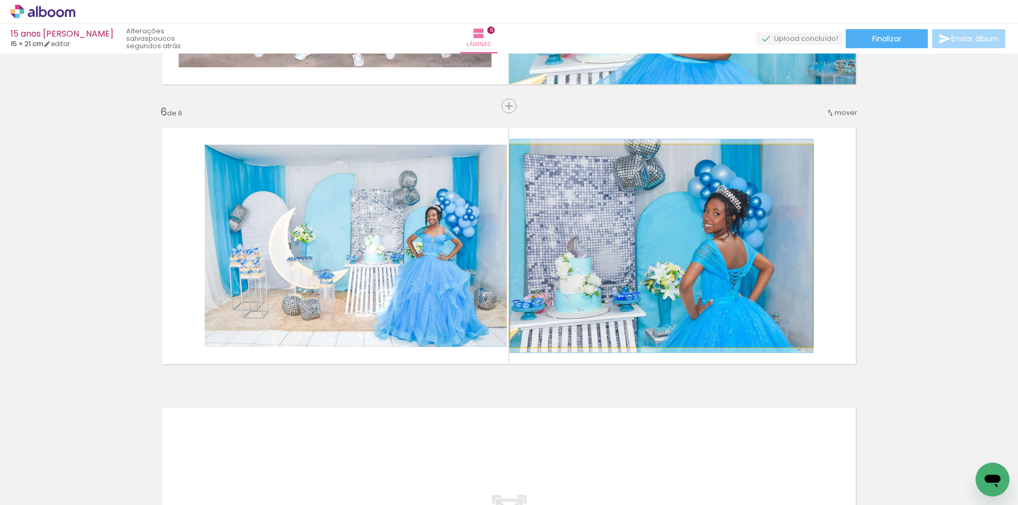
click at [661, 273] on quentale-photo at bounding box center [661, 246] width 303 height 203
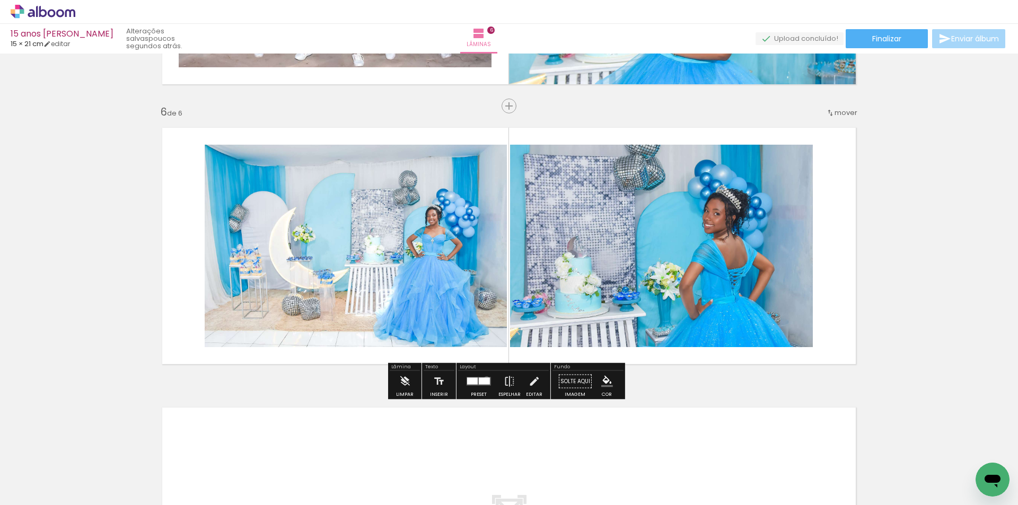
click at [484, 379] on div at bounding box center [484, 381] width 11 height 7
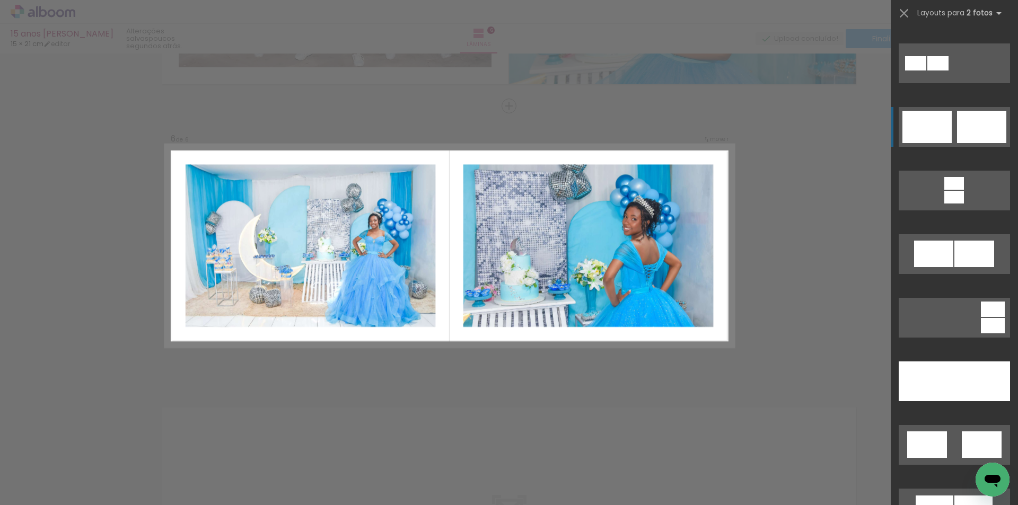
scroll to position [371, 0]
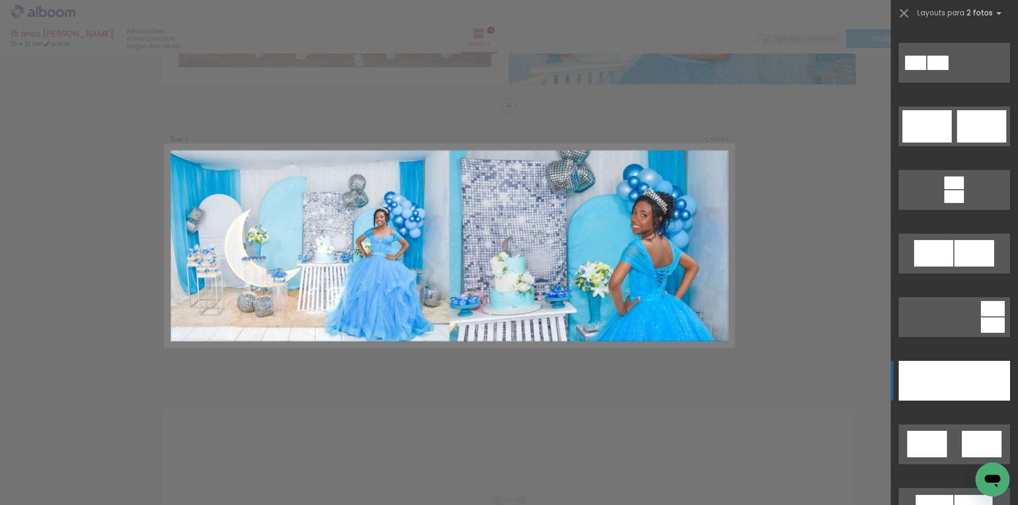
click at [961, 387] on div at bounding box center [983, 381] width 56 height 40
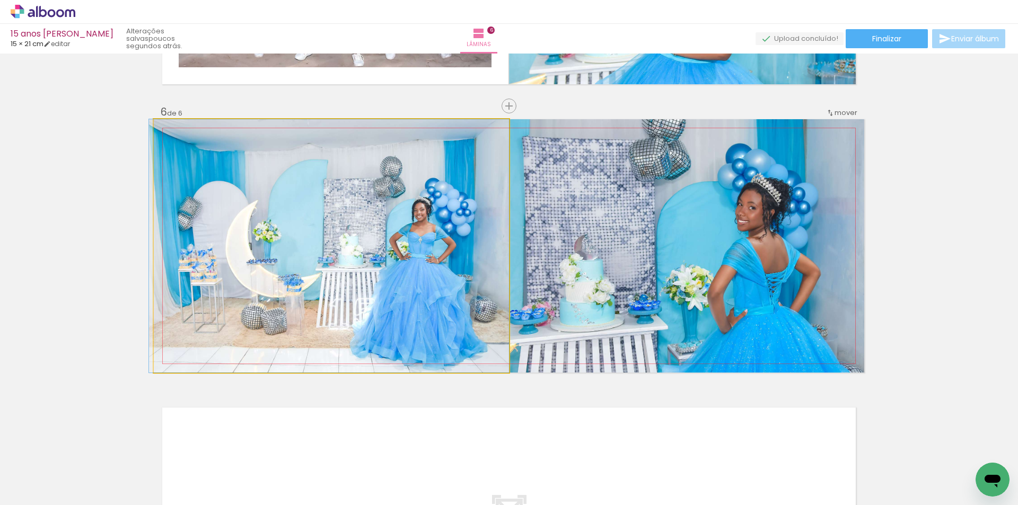
drag, startPoint x: 364, startPoint y: 275, endPoint x: 333, endPoint y: 260, distance: 34.2
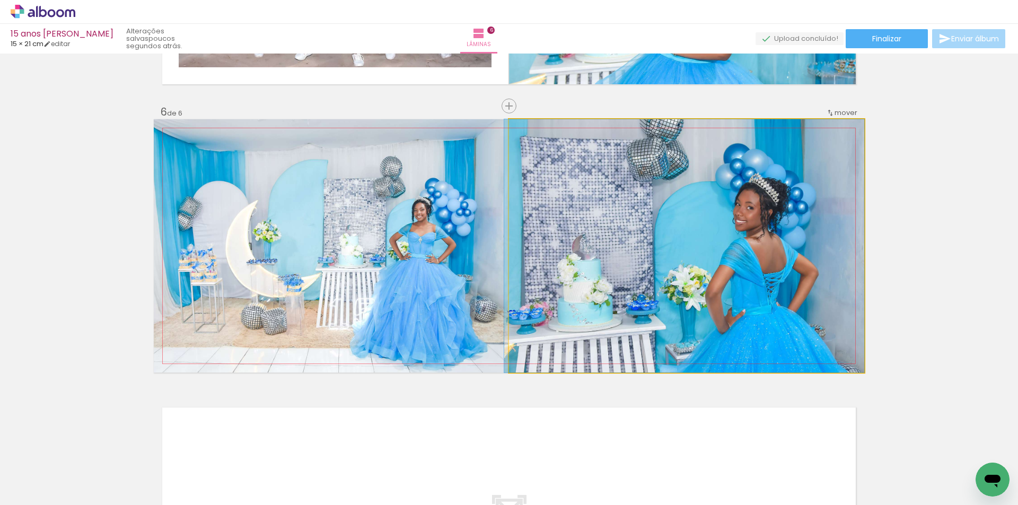
drag, startPoint x: 668, startPoint y: 259, endPoint x: 661, endPoint y: 259, distance: 7.4
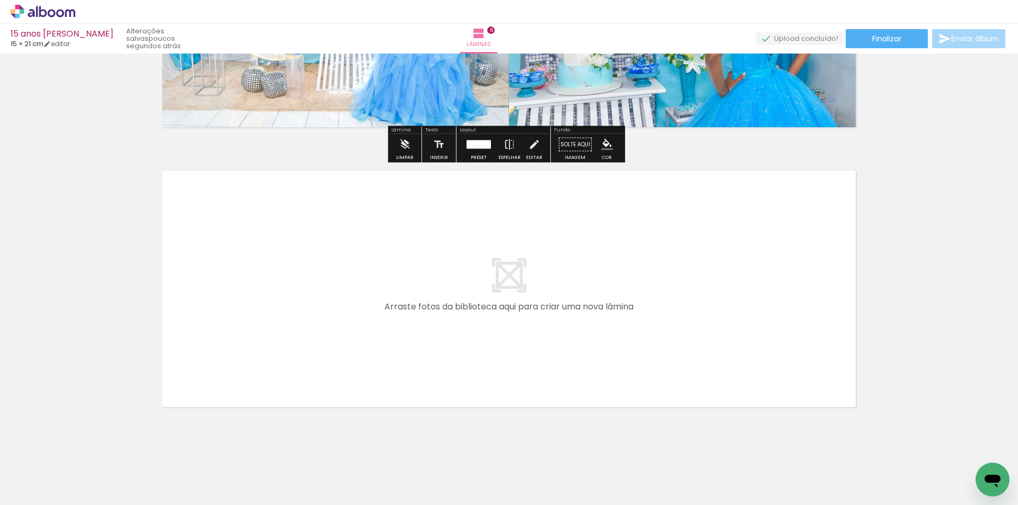
scroll to position [1616, 0]
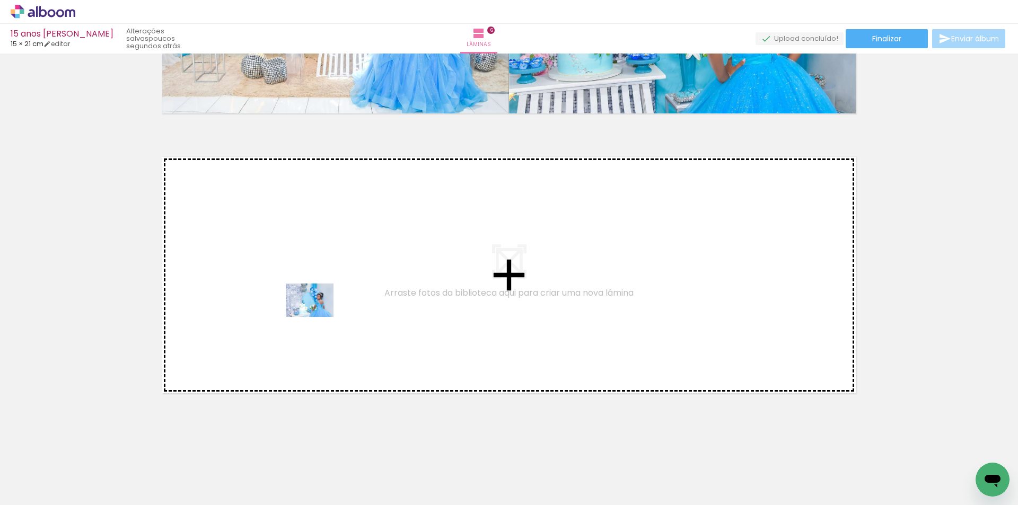
drag, startPoint x: 453, startPoint y: 418, endPoint x: 318, endPoint y: 316, distance: 169.6
click at [318, 316] on quentale-workspace at bounding box center [509, 252] width 1018 height 505
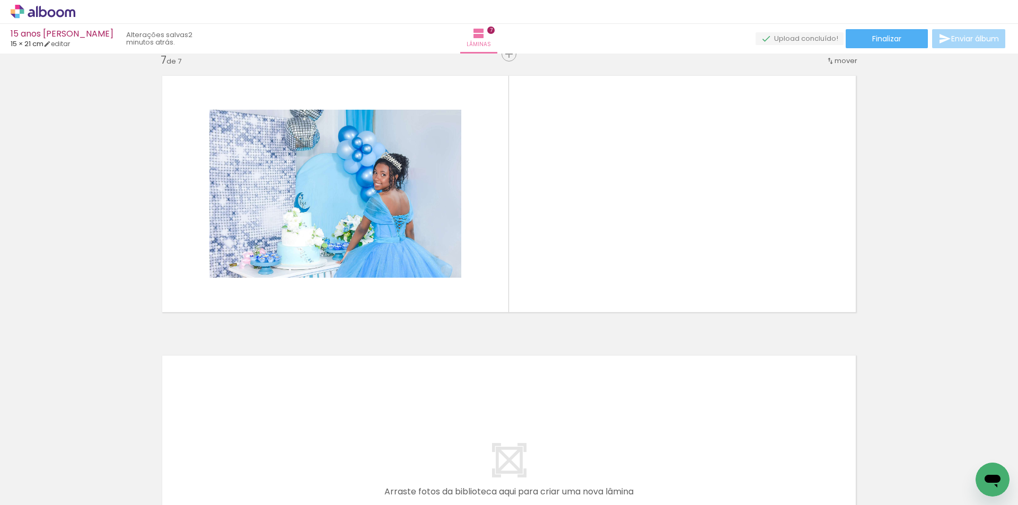
scroll to position [0, 652]
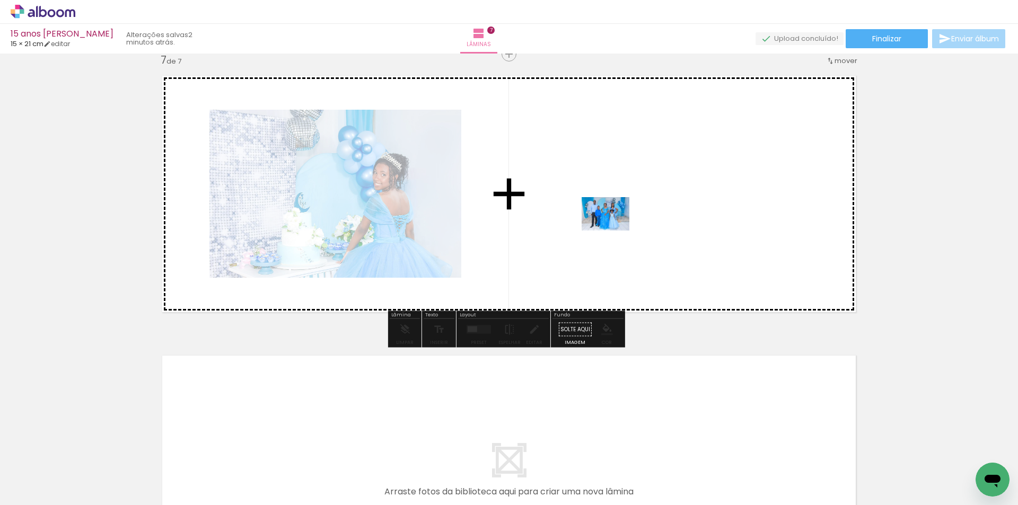
drag, startPoint x: 477, startPoint y: 484, endPoint x: 614, endPoint y: 229, distance: 289.3
click at [614, 229] on quentale-workspace at bounding box center [509, 252] width 1018 height 505
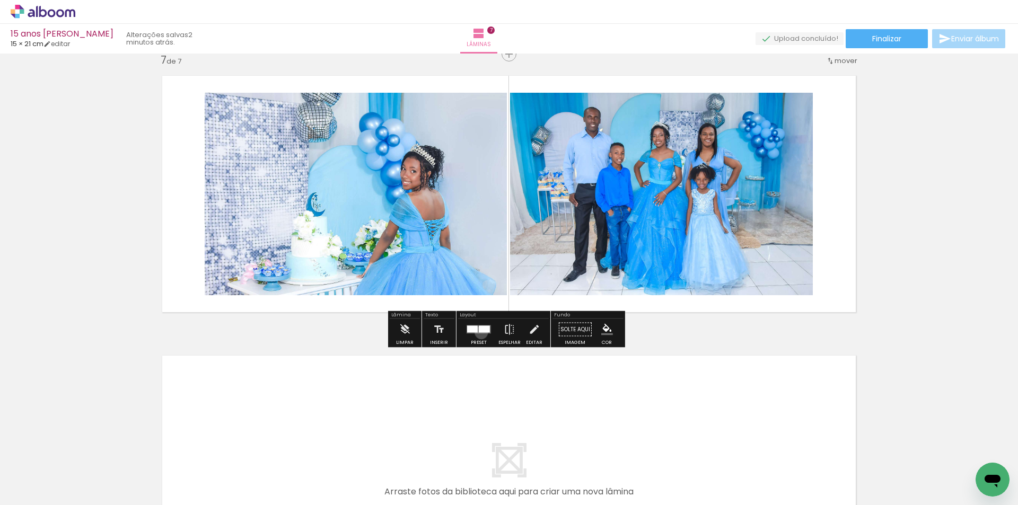
click at [479, 333] on div at bounding box center [484, 329] width 11 height 7
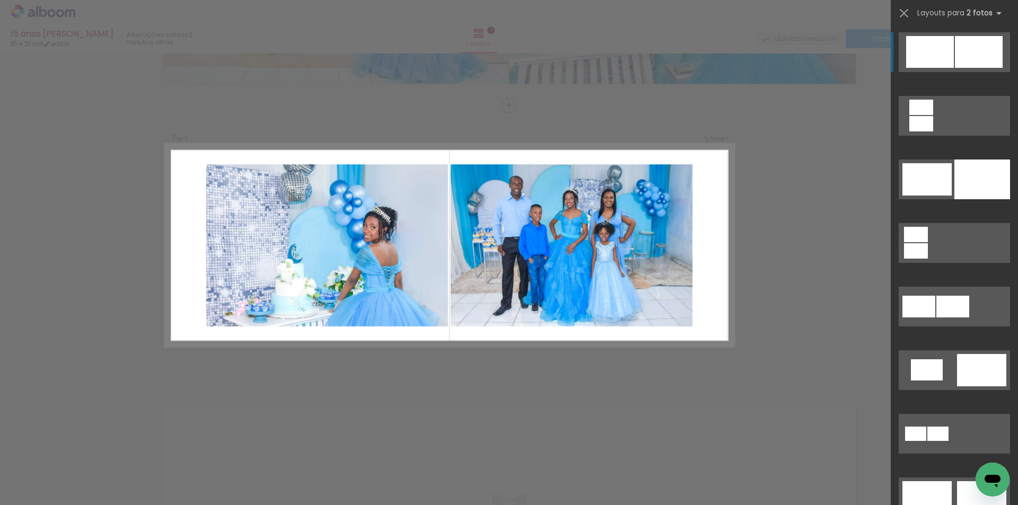
scroll to position [1645, 0]
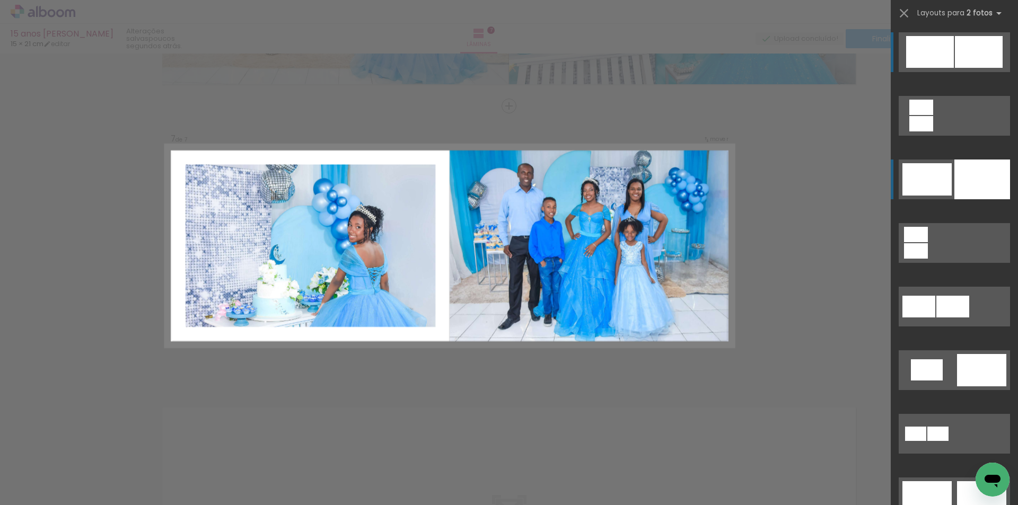
click at [963, 182] on div at bounding box center [983, 180] width 56 height 40
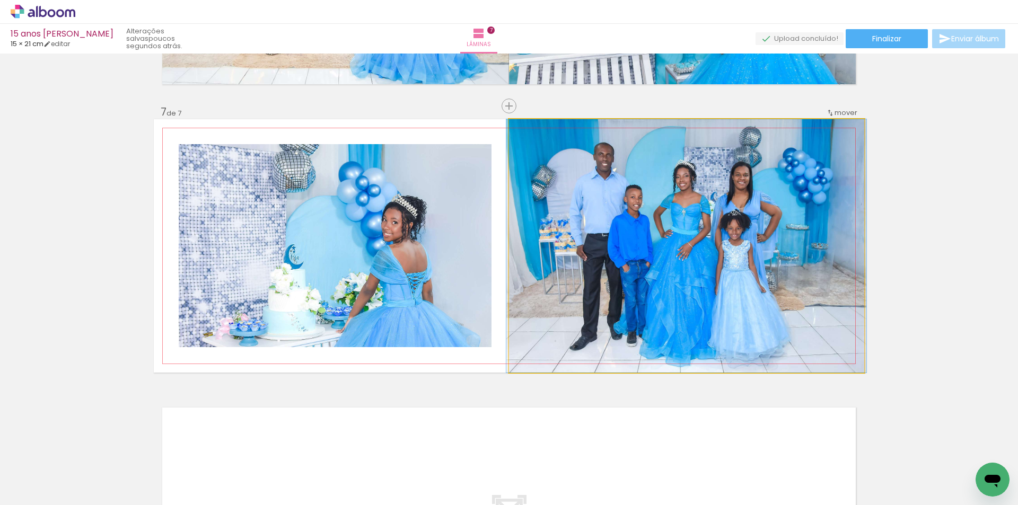
click at [690, 207] on quentale-photo at bounding box center [686, 246] width 355 height 254
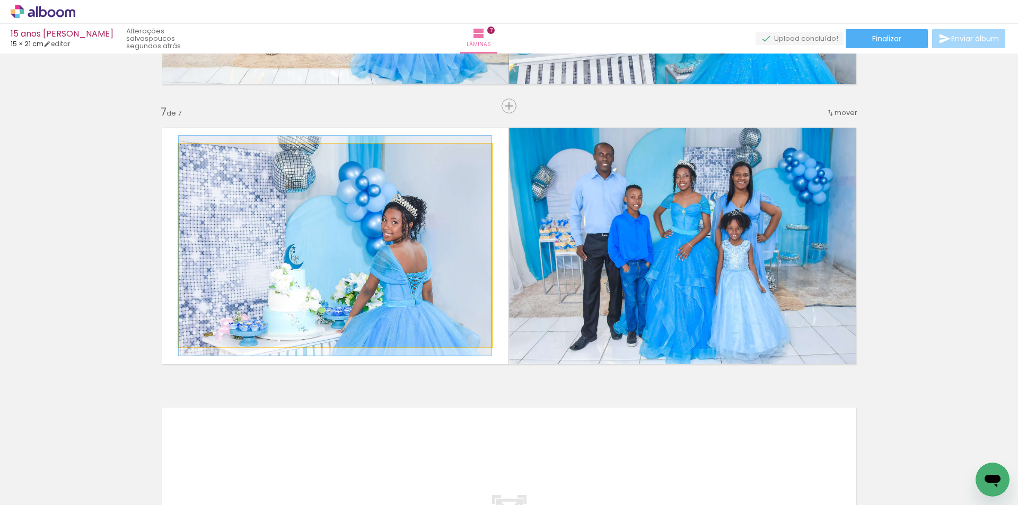
click at [423, 229] on quentale-photo at bounding box center [335, 245] width 313 height 203
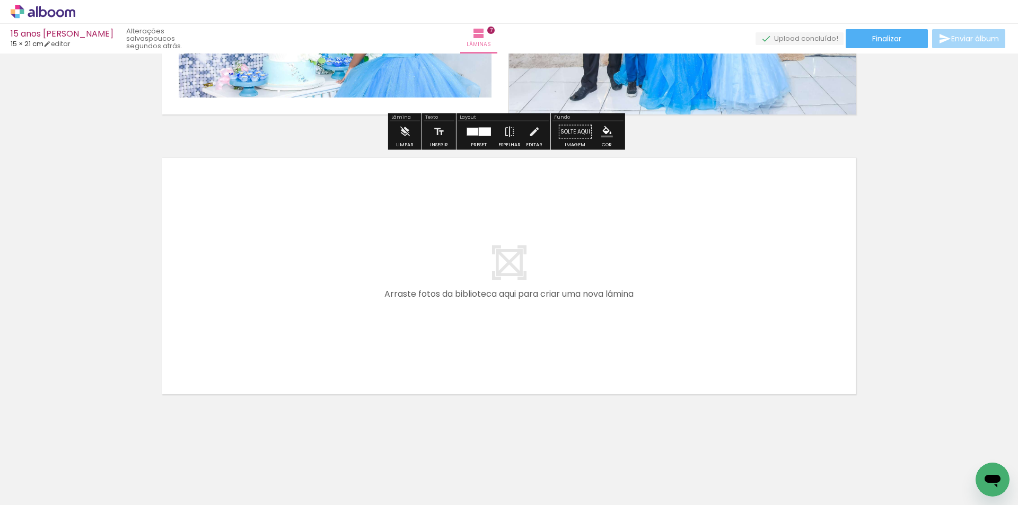
scroll to position [1896, 0]
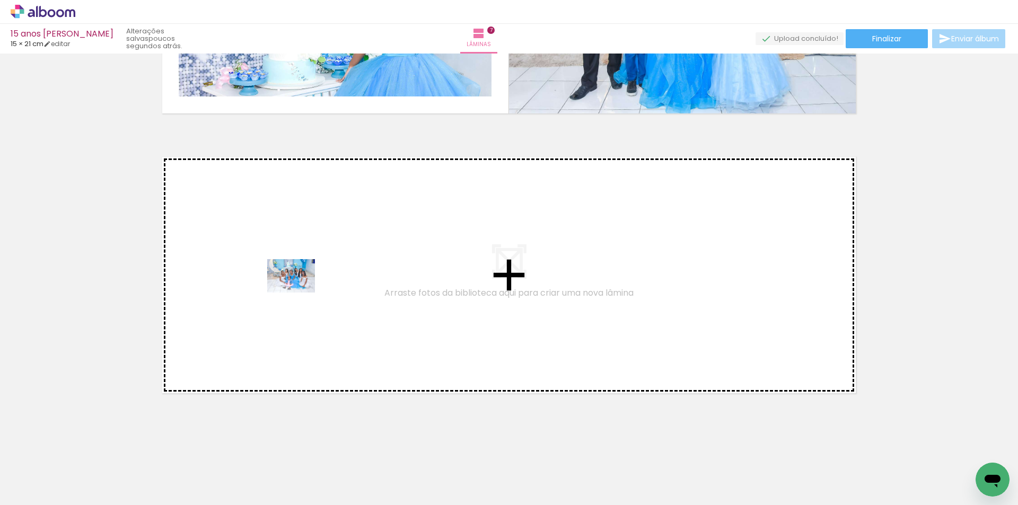
drag, startPoint x: 301, startPoint y: 464, endPoint x: 299, endPoint y: 291, distance: 172.4
click at [299, 291] on quentale-workspace at bounding box center [509, 252] width 1018 height 505
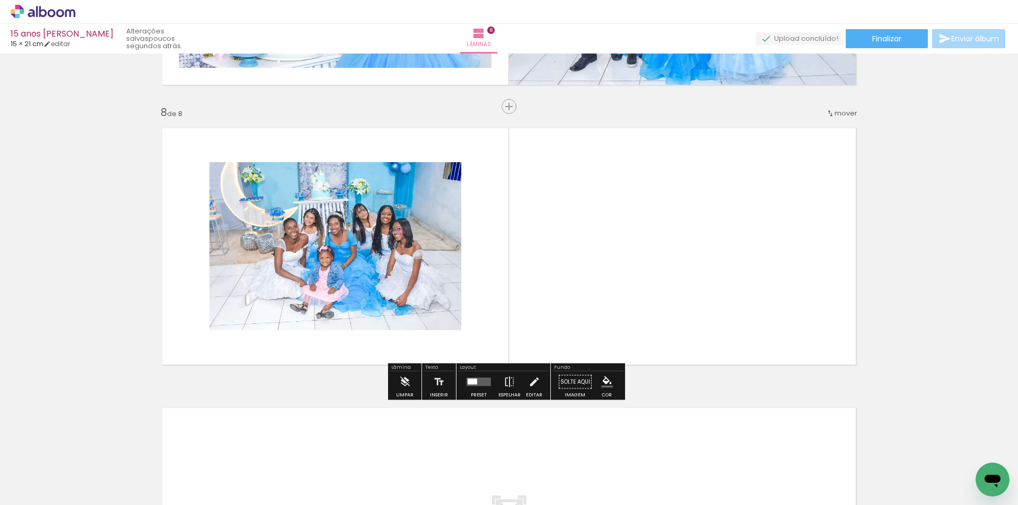
scroll to position [1925, 0]
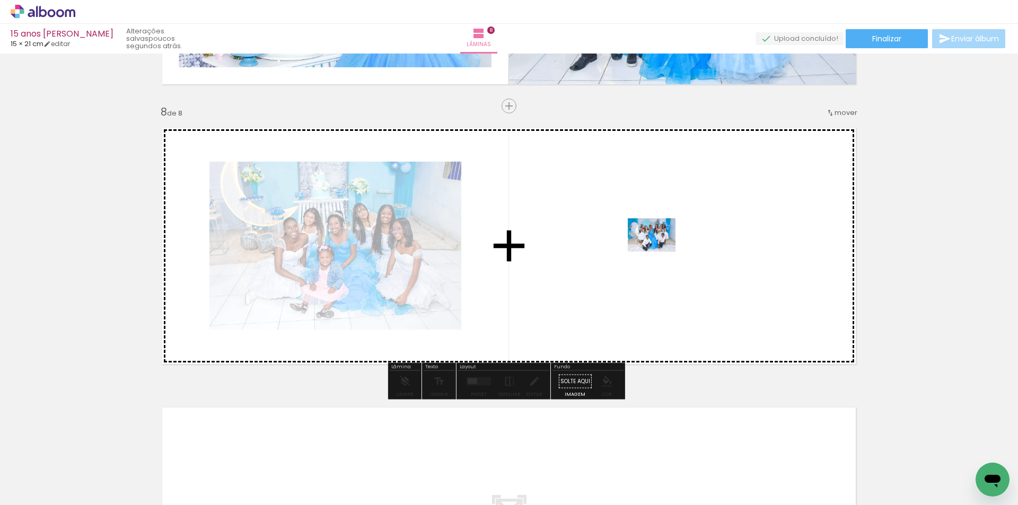
drag, startPoint x: 360, startPoint y: 474, endPoint x: 672, endPoint y: 245, distance: 387.7
click at [672, 245] on quentale-workspace at bounding box center [509, 252] width 1018 height 505
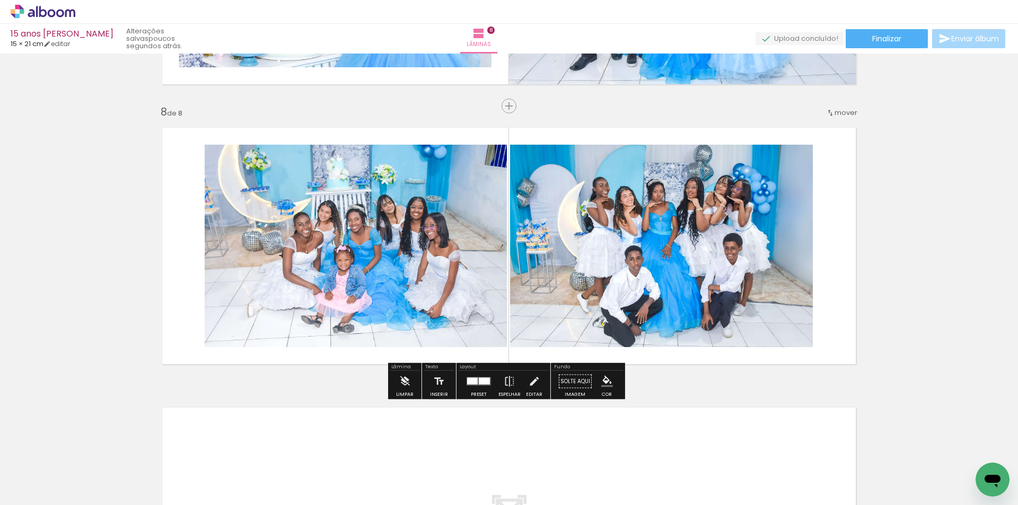
click at [485, 381] on div at bounding box center [484, 381] width 11 height 7
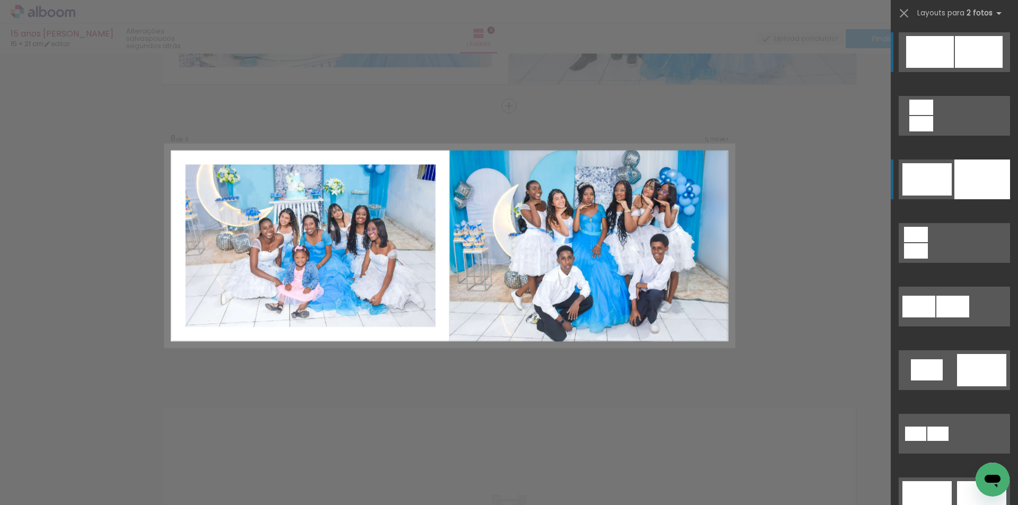
click at [984, 184] on div at bounding box center [983, 180] width 56 height 40
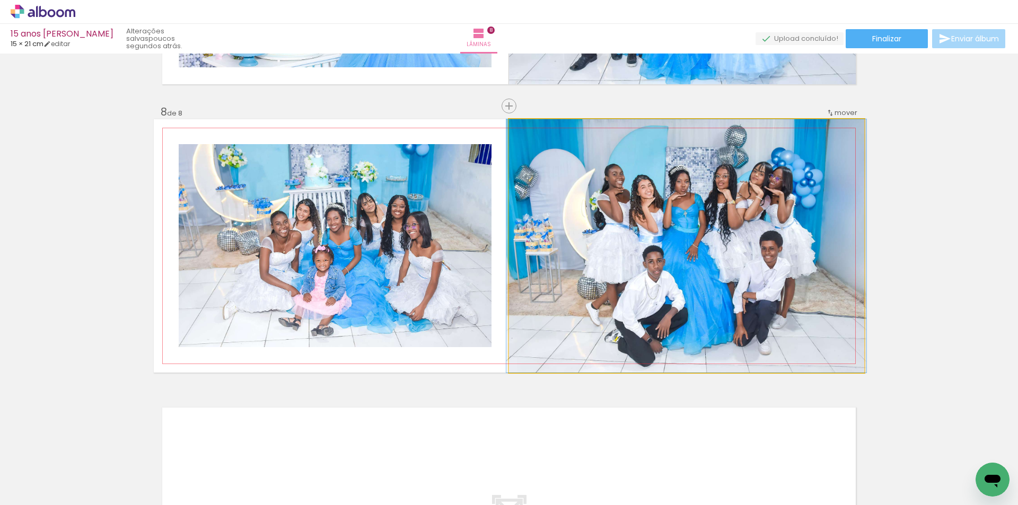
drag, startPoint x: 728, startPoint y: 252, endPoint x: 728, endPoint y: 235, distance: 17.5
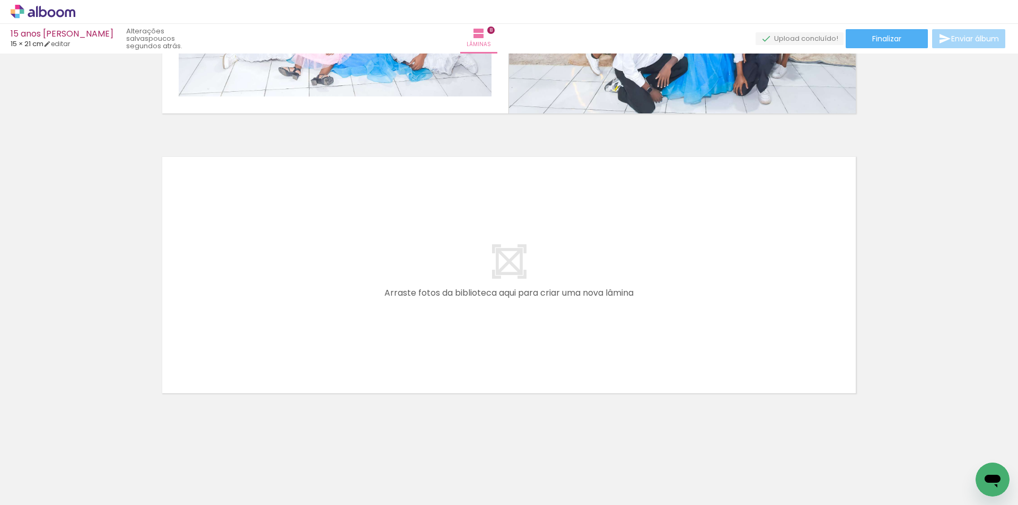
scroll to position [0, 658]
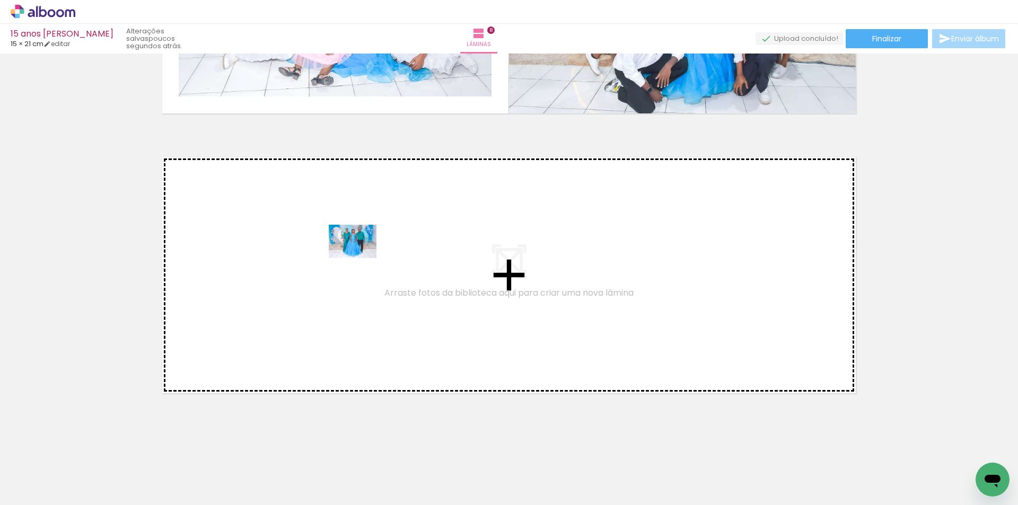
drag, startPoint x: 399, startPoint y: 473, endPoint x: 353, endPoint y: 252, distance: 224.9
click at [353, 252] on quentale-workspace at bounding box center [509, 252] width 1018 height 505
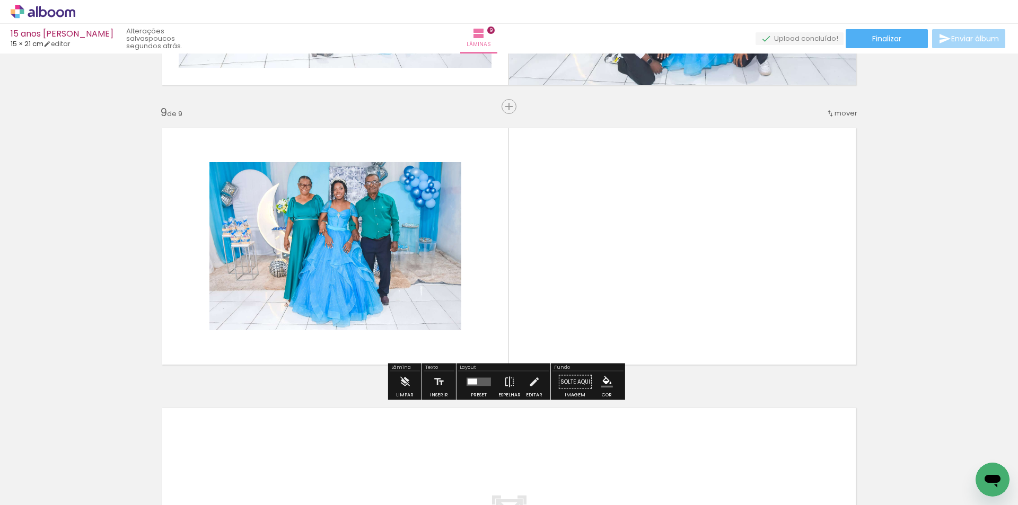
scroll to position [2205, 0]
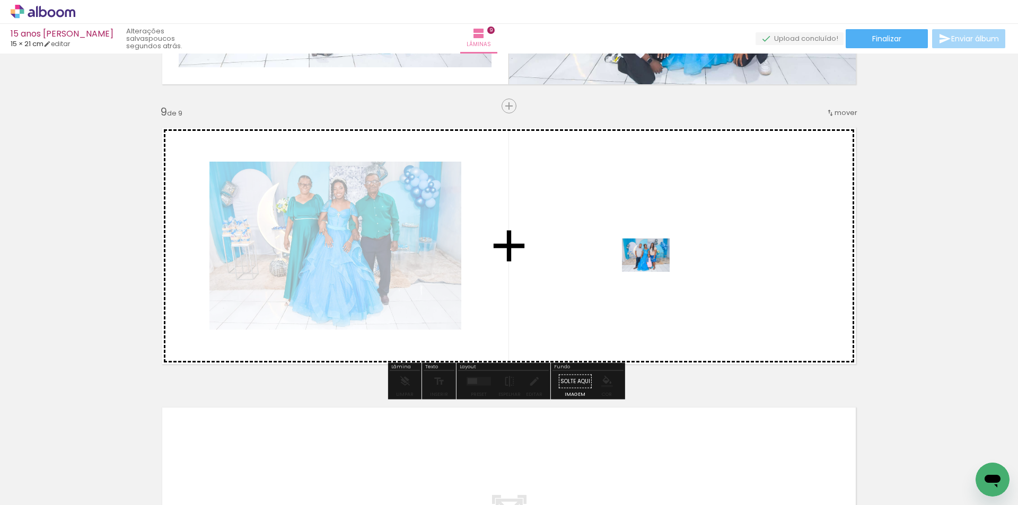
drag, startPoint x: 816, startPoint y: 443, endPoint x: 654, endPoint y: 271, distance: 237.1
click at [654, 271] on quentale-workspace at bounding box center [509, 252] width 1018 height 505
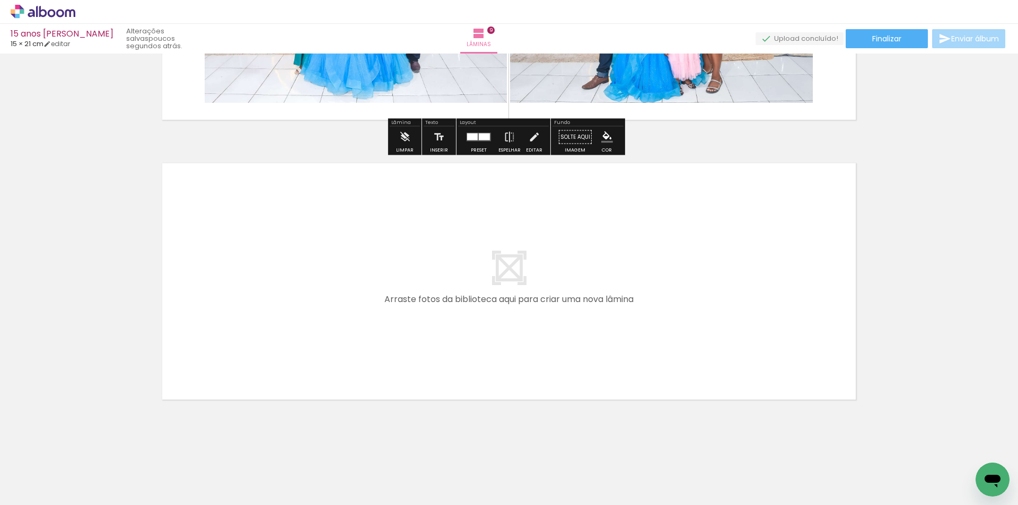
scroll to position [2456, 0]
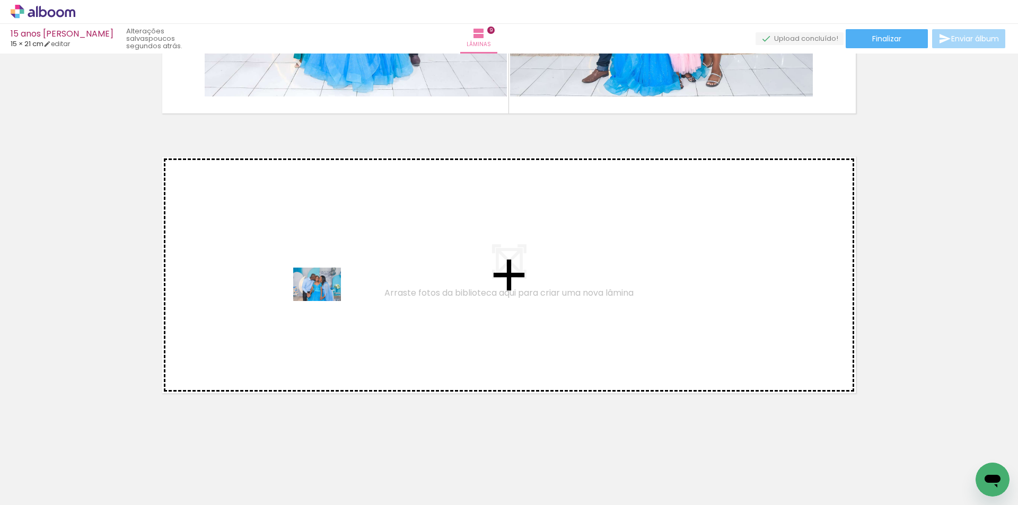
drag, startPoint x: 483, startPoint y: 427, endPoint x: 325, endPoint y: 300, distance: 203.3
click at [325, 300] on quentale-workspace at bounding box center [509, 252] width 1018 height 505
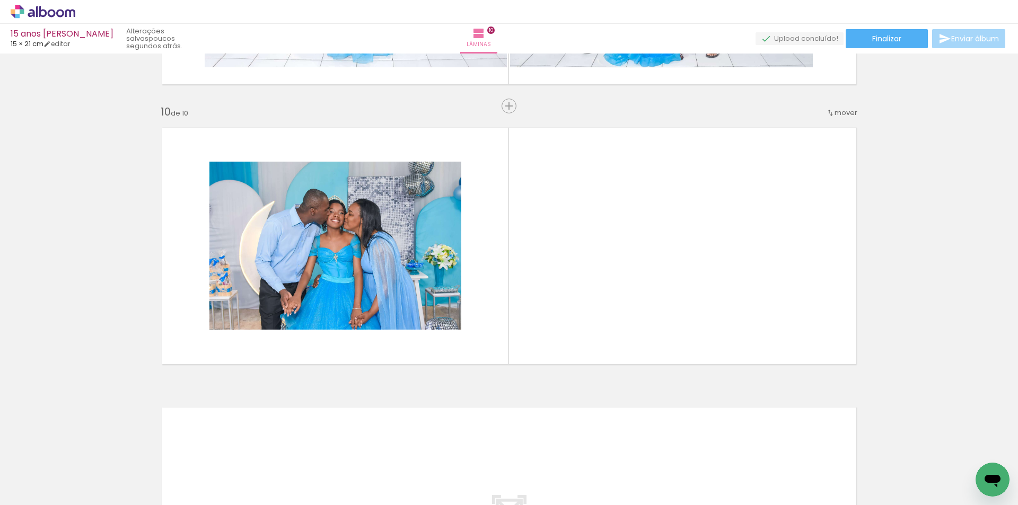
scroll to position [0, 1506]
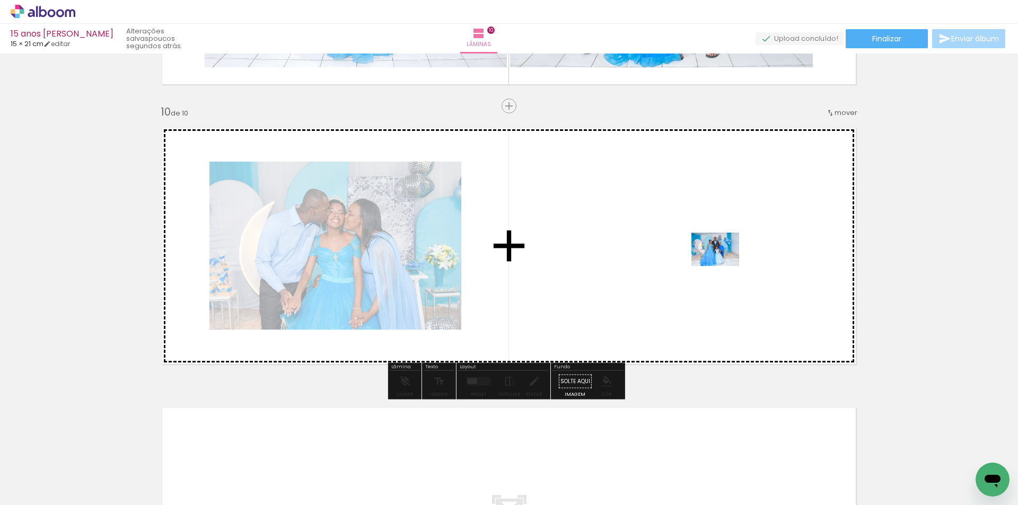
drag, startPoint x: 863, startPoint y: 472, endPoint x: 721, endPoint y: 263, distance: 252.4
click at [721, 263] on quentale-workspace at bounding box center [509, 252] width 1018 height 505
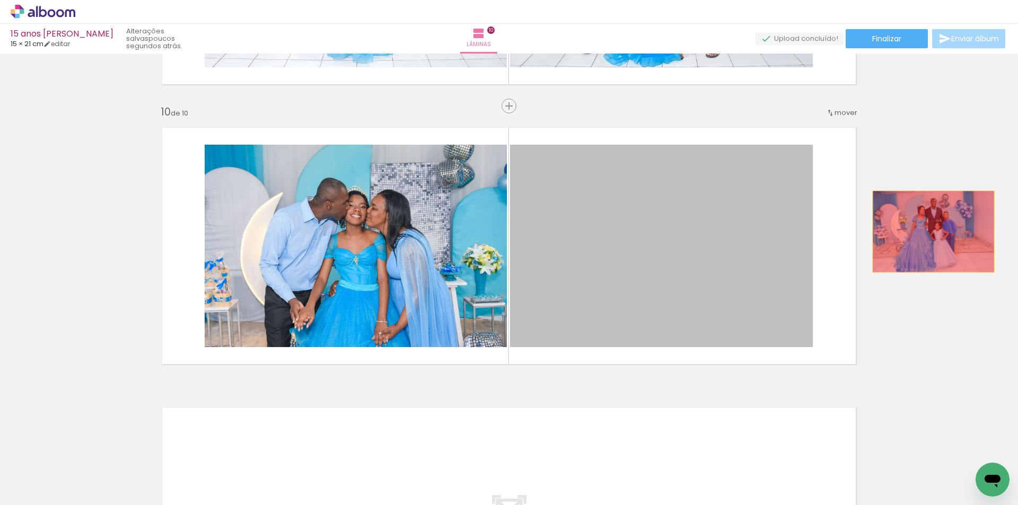
drag, startPoint x: 626, startPoint y: 236, endPoint x: 930, endPoint y: 231, distance: 303.4
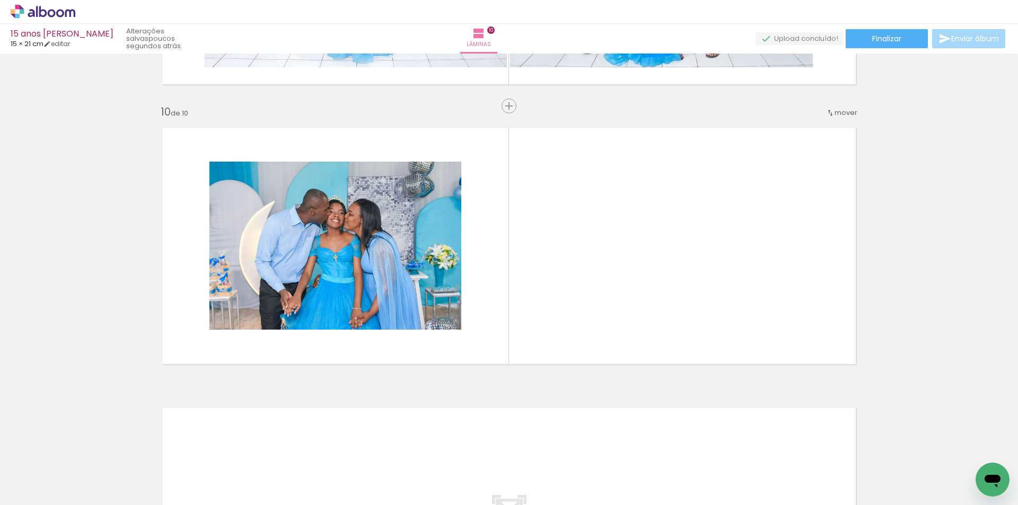
scroll to position [0, 979]
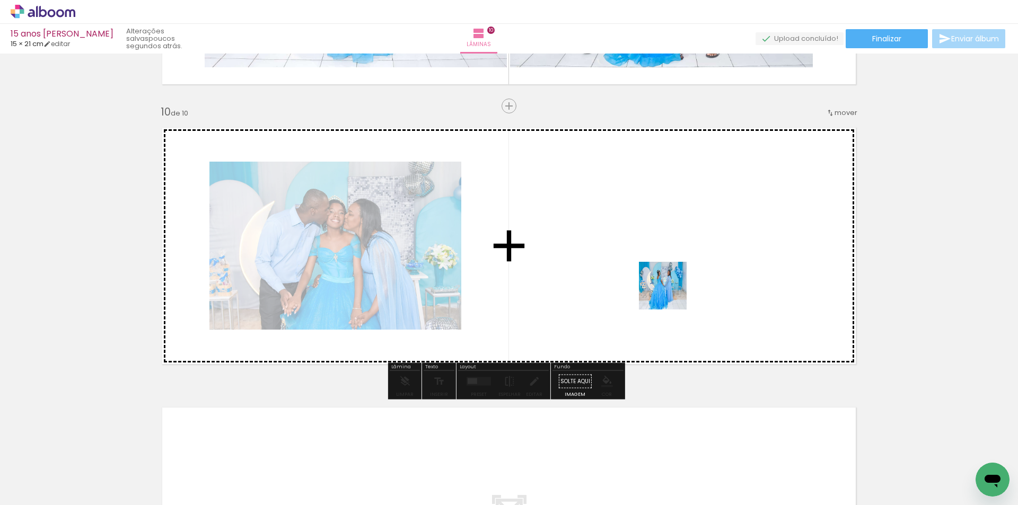
drag, startPoint x: 385, startPoint y: 474, endPoint x: 677, endPoint y: 286, distance: 347.7
click at [677, 286] on quentale-workspace at bounding box center [509, 252] width 1018 height 505
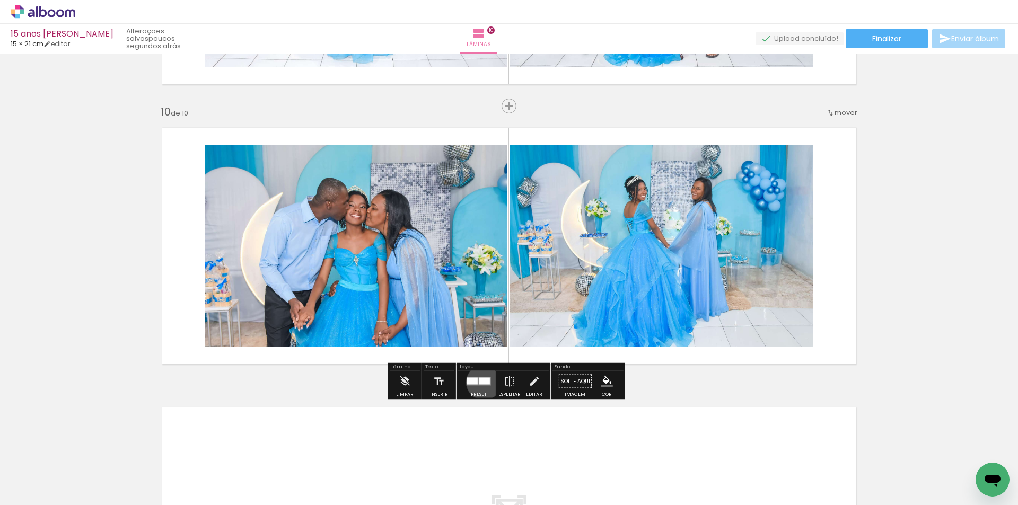
click at [482, 382] on div at bounding box center [484, 381] width 11 height 7
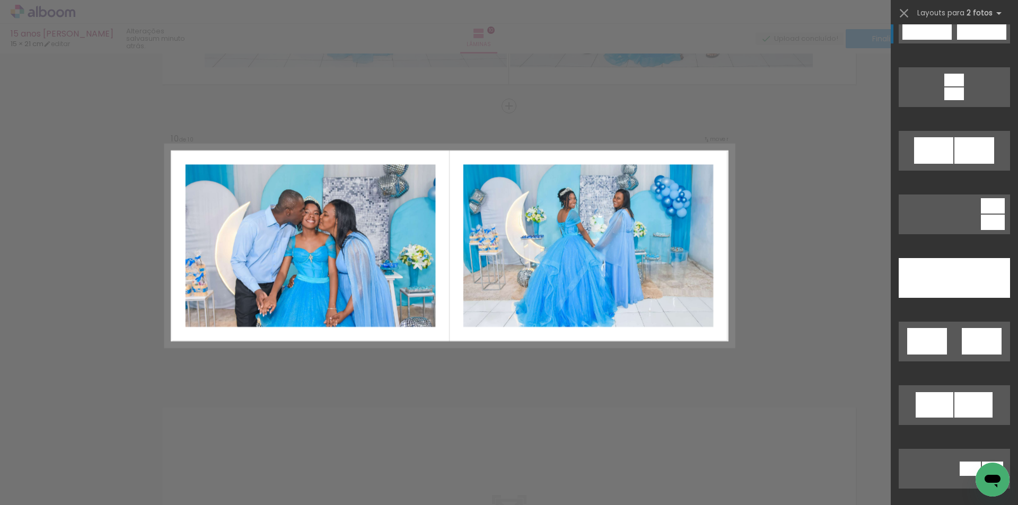
scroll to position [477, 0]
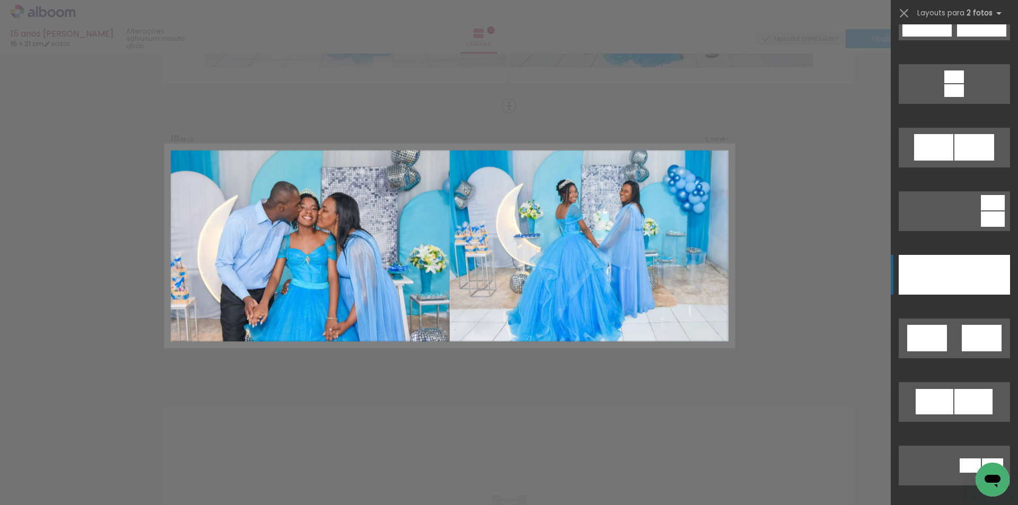
click at [958, 280] on div at bounding box center [983, 275] width 56 height 40
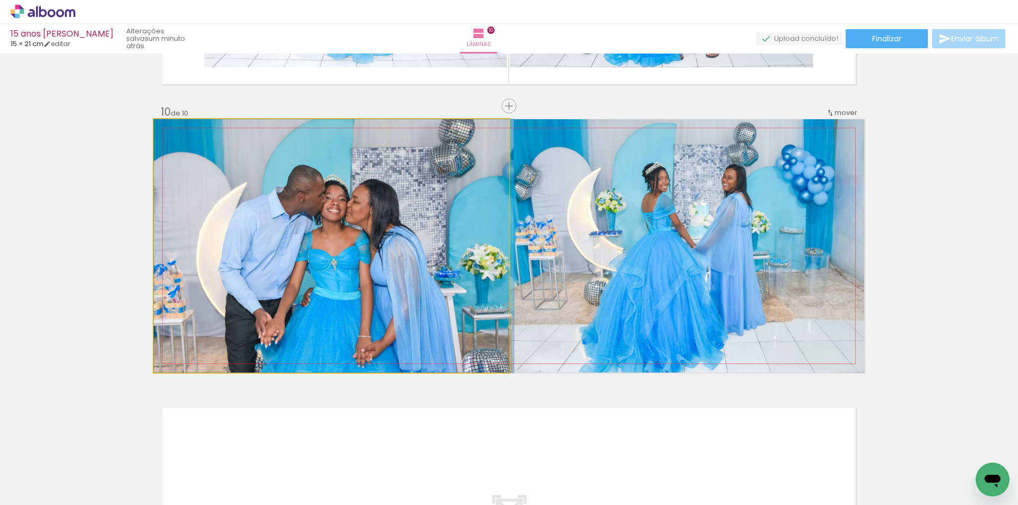
drag, startPoint x: 366, startPoint y: 281, endPoint x: 376, endPoint y: 235, distance: 46.2
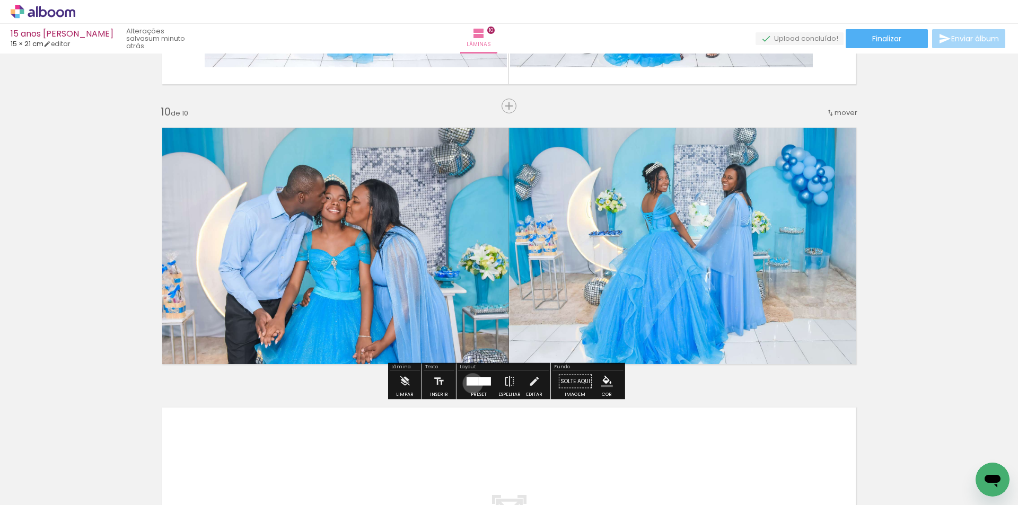
click at [470, 383] on div at bounding box center [473, 382] width 12 height 8
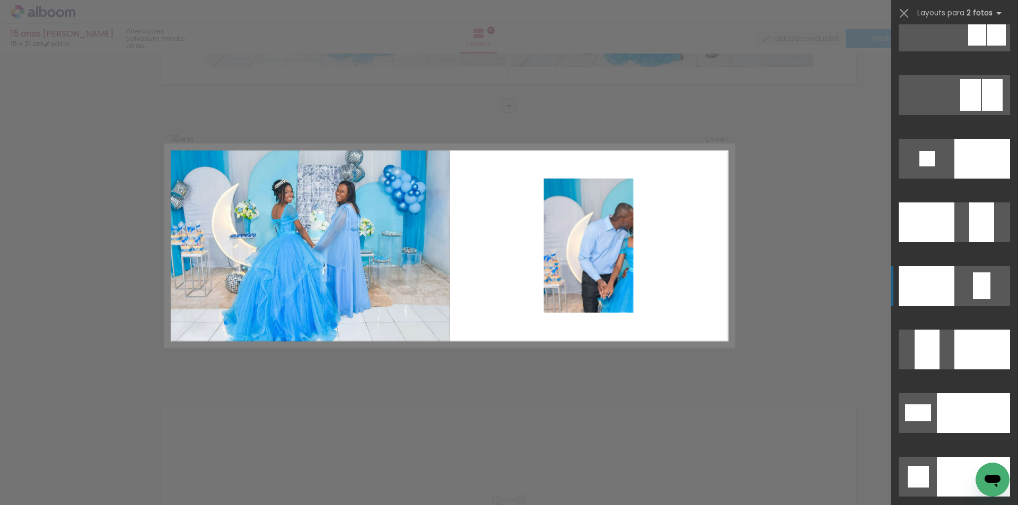
scroll to position [4254, 0]
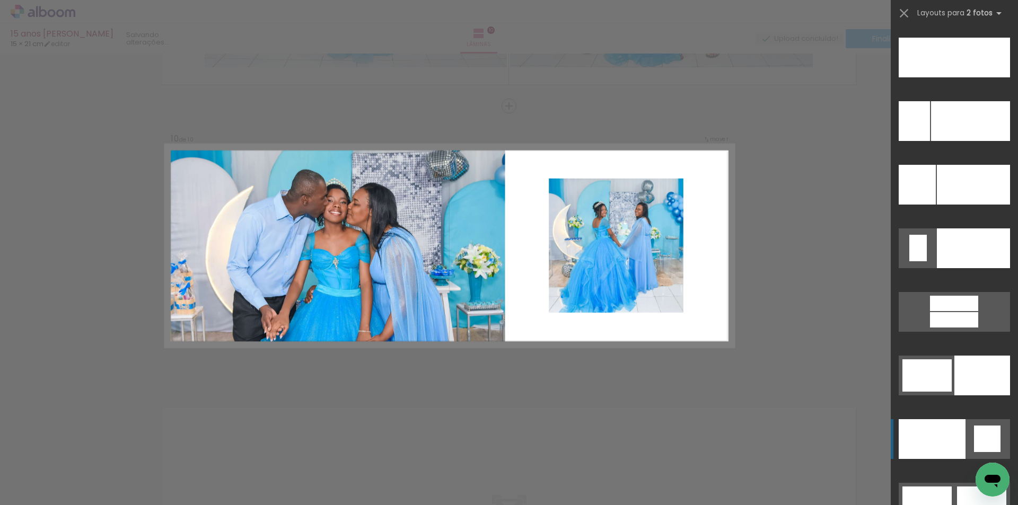
scroll to position [5049, 0]
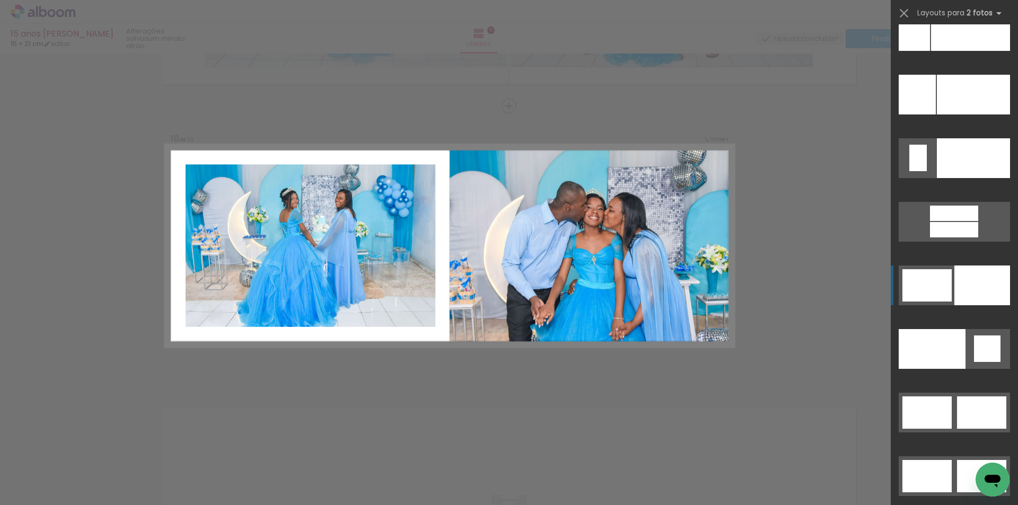
click at [968, 282] on div at bounding box center [983, 286] width 56 height 40
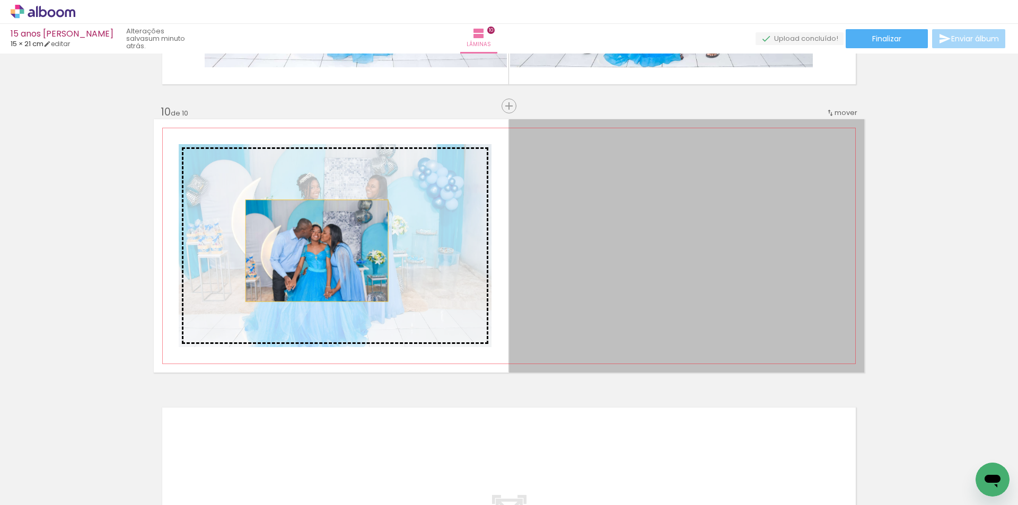
drag, startPoint x: 731, startPoint y: 261, endPoint x: 308, endPoint y: 251, distance: 423.4
click at [0, 0] on slot at bounding box center [0, 0] width 0 height 0
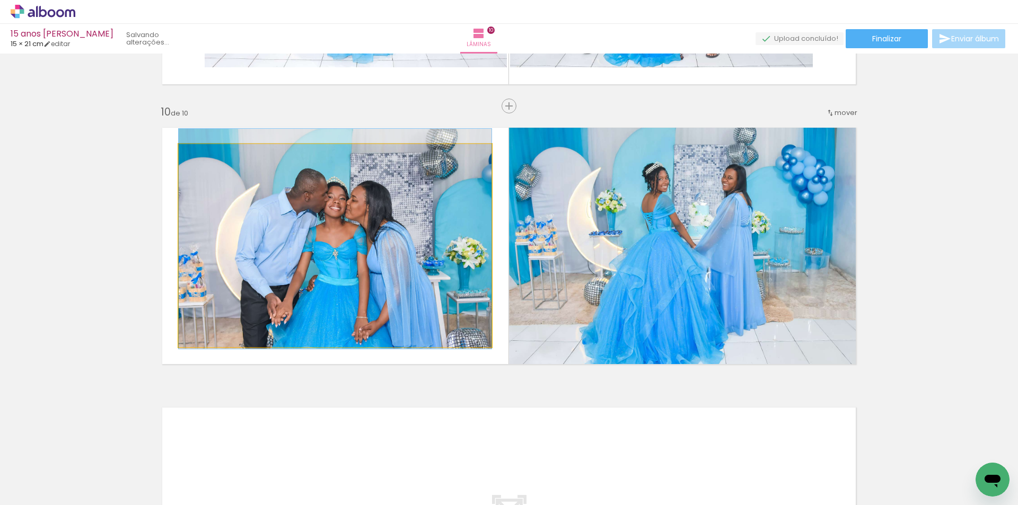
drag, startPoint x: 363, startPoint y: 292, endPoint x: 363, endPoint y: 285, distance: 6.9
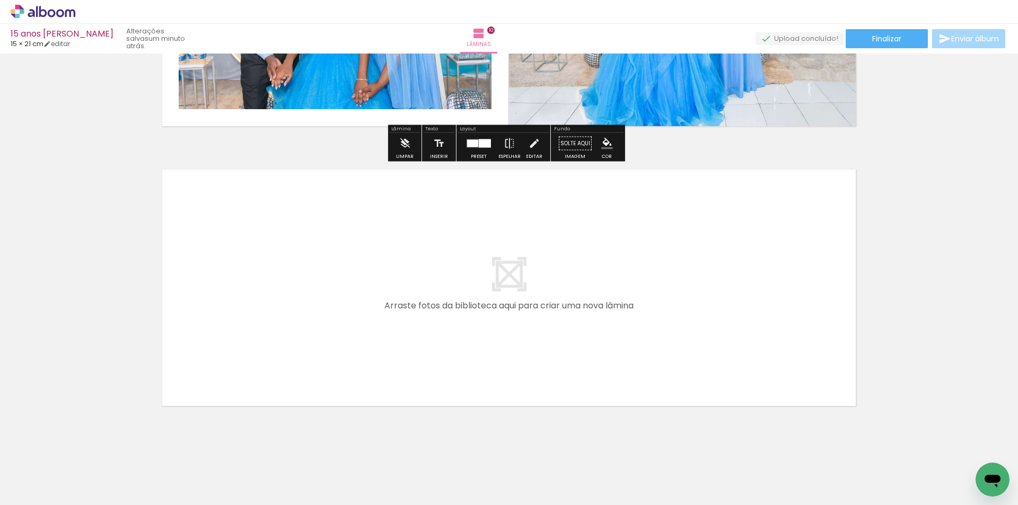
scroll to position [2736, 0]
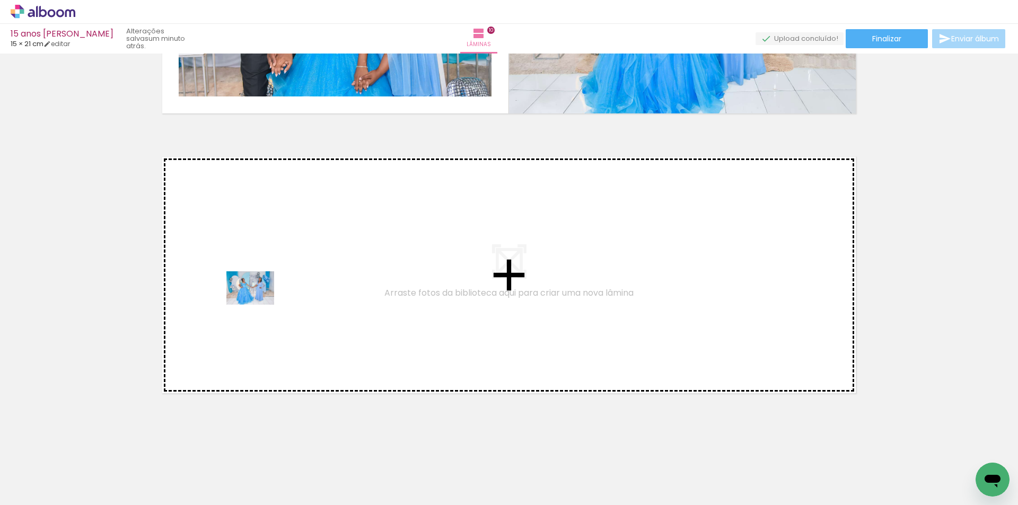
drag, startPoint x: 257, startPoint y: 450, endPoint x: 258, endPoint y: 298, distance: 152.8
click at [258, 298] on quentale-workspace at bounding box center [509, 252] width 1018 height 505
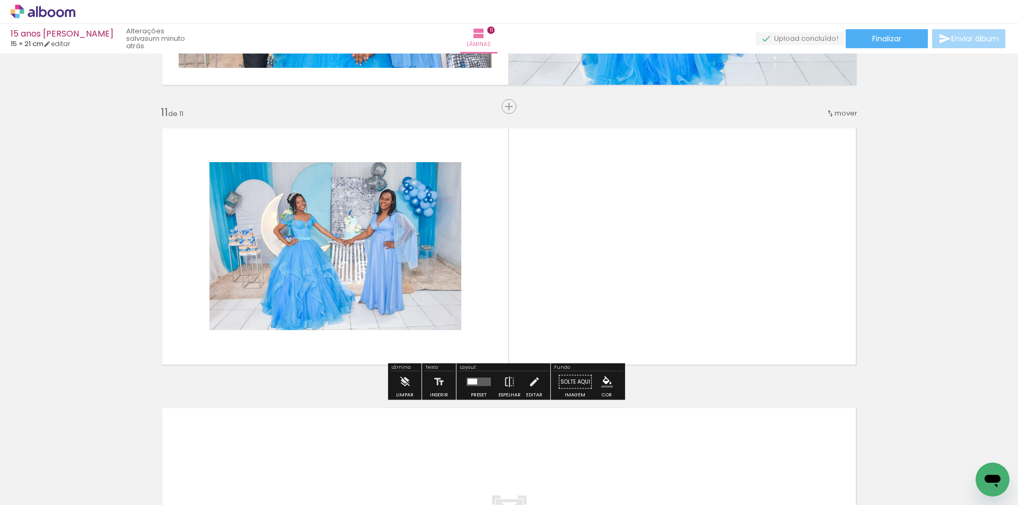
scroll to position [2765, 0]
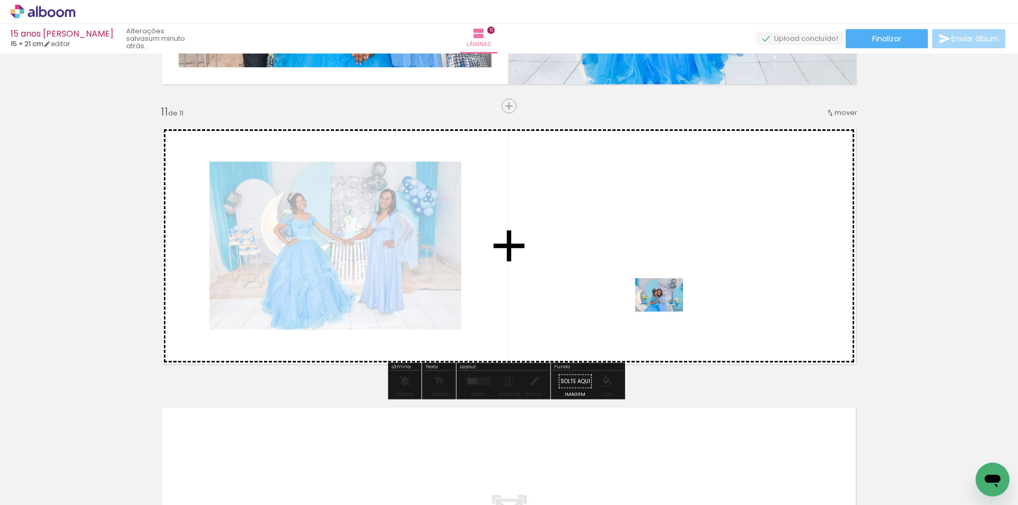
drag, startPoint x: 520, startPoint y: 388, endPoint x: 667, endPoint y: 310, distance: 166.5
click at [667, 310] on quentale-workspace at bounding box center [509, 252] width 1018 height 505
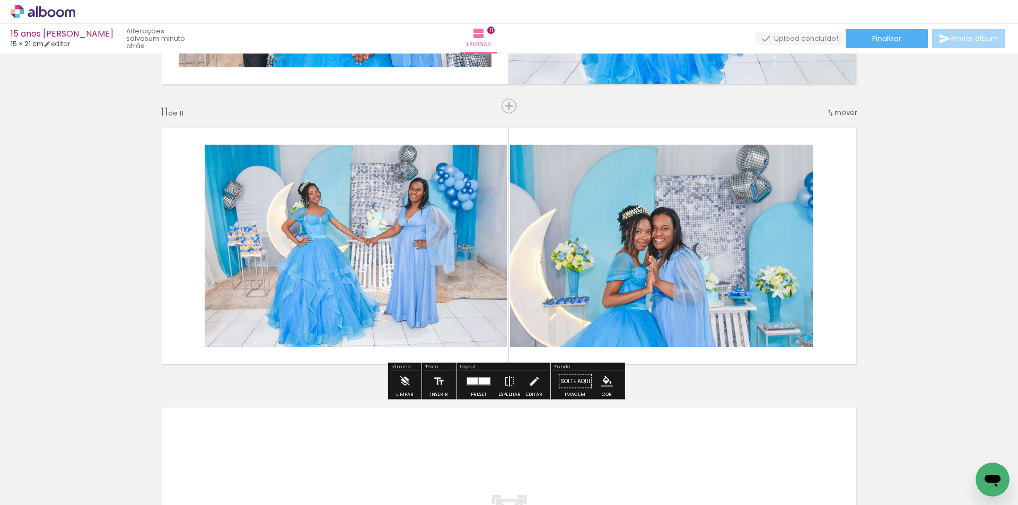
click at [477, 385] on quentale-layouter at bounding box center [479, 382] width 24 height 8
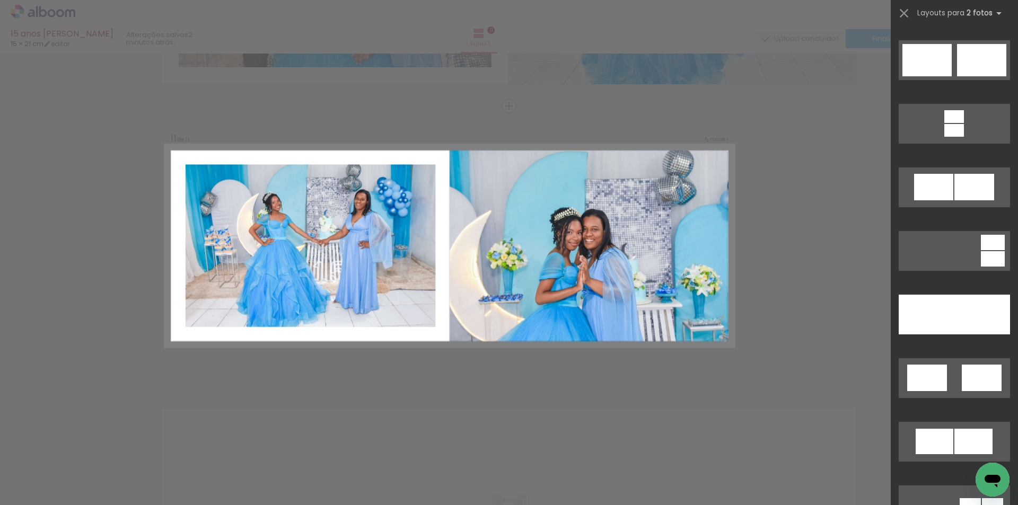
scroll to position [530, 0]
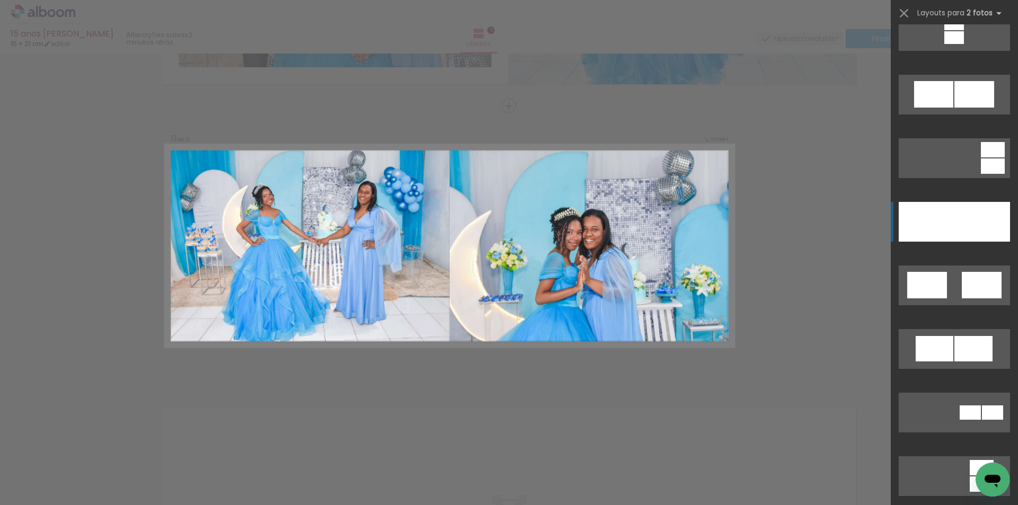
click at [962, 223] on div at bounding box center [983, 222] width 56 height 40
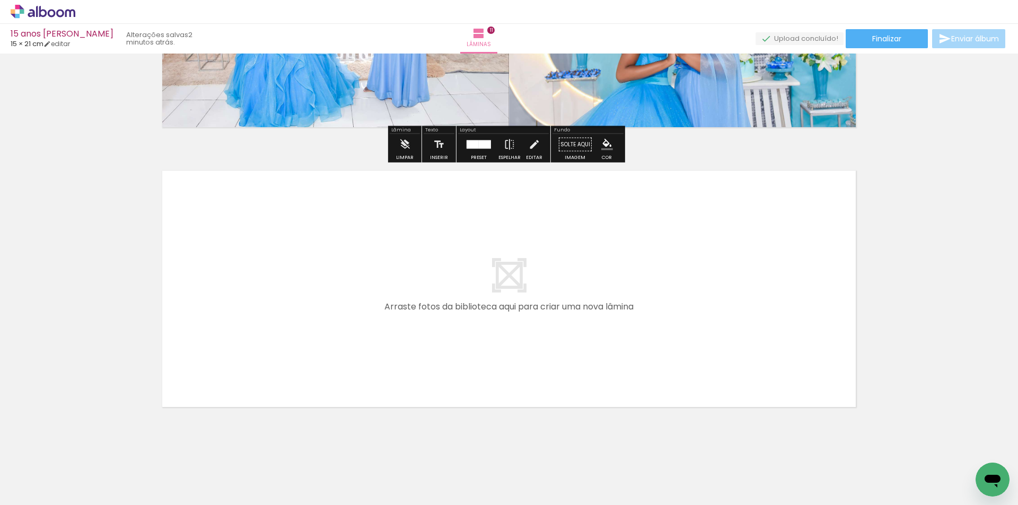
scroll to position [3016, 0]
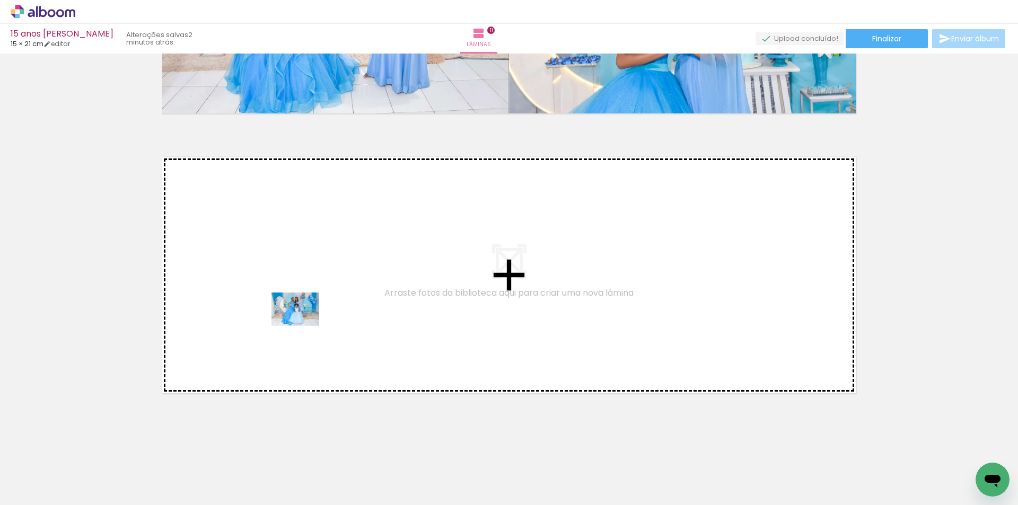
drag, startPoint x: 437, startPoint y: 474, endPoint x: 303, endPoint y: 325, distance: 200.6
click at [303, 325] on quentale-workspace at bounding box center [509, 252] width 1018 height 505
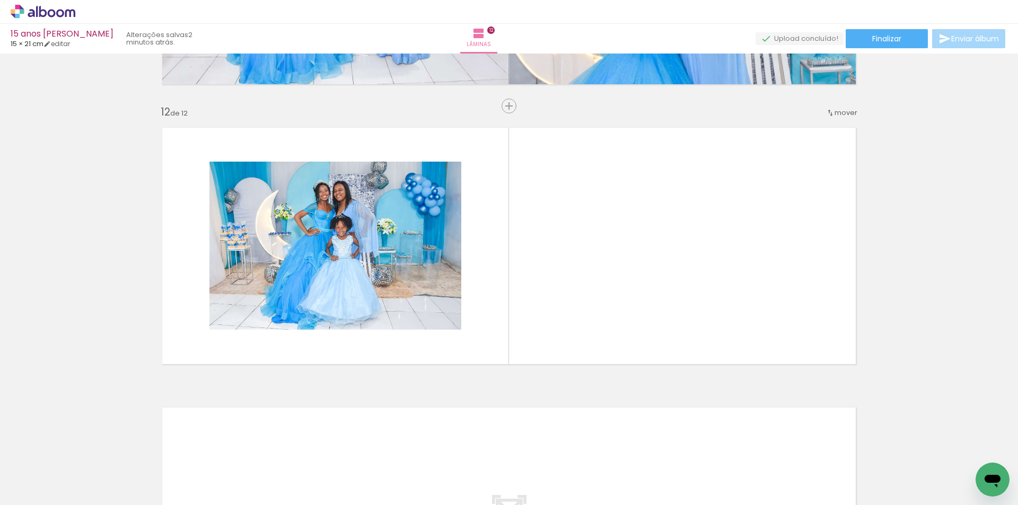
scroll to position [0, 1725]
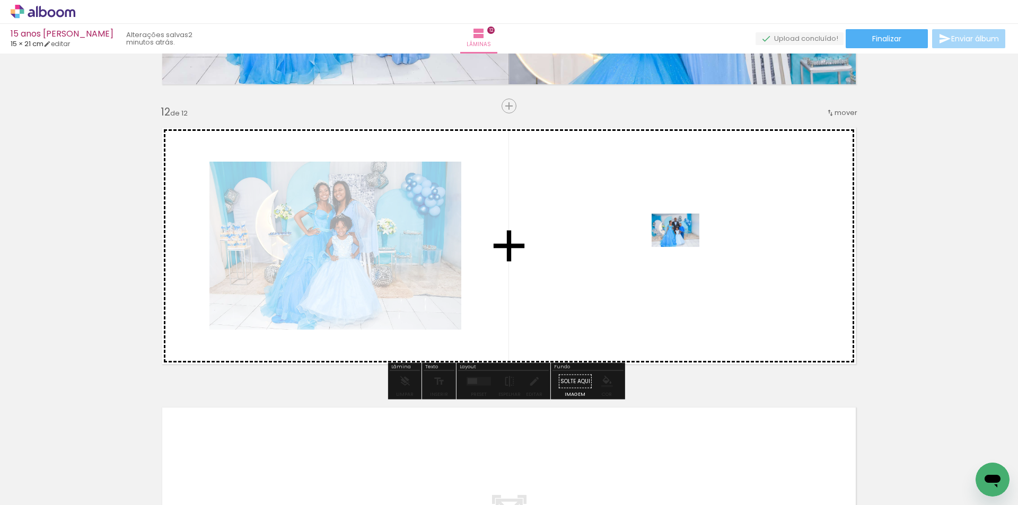
drag, startPoint x: 643, startPoint y: 472, endPoint x: 684, endPoint y: 246, distance: 229.5
click at [684, 246] on quentale-workspace at bounding box center [509, 252] width 1018 height 505
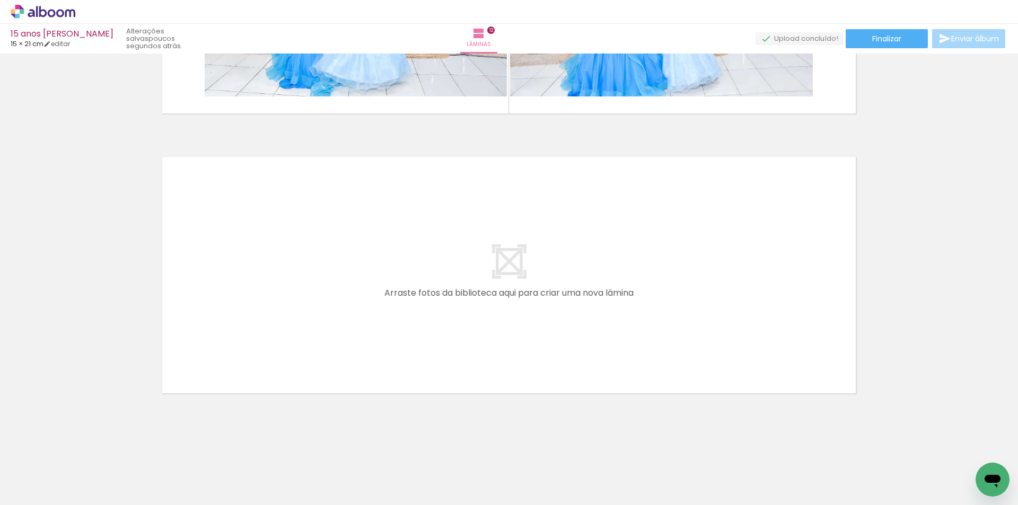
scroll to position [0, 1774]
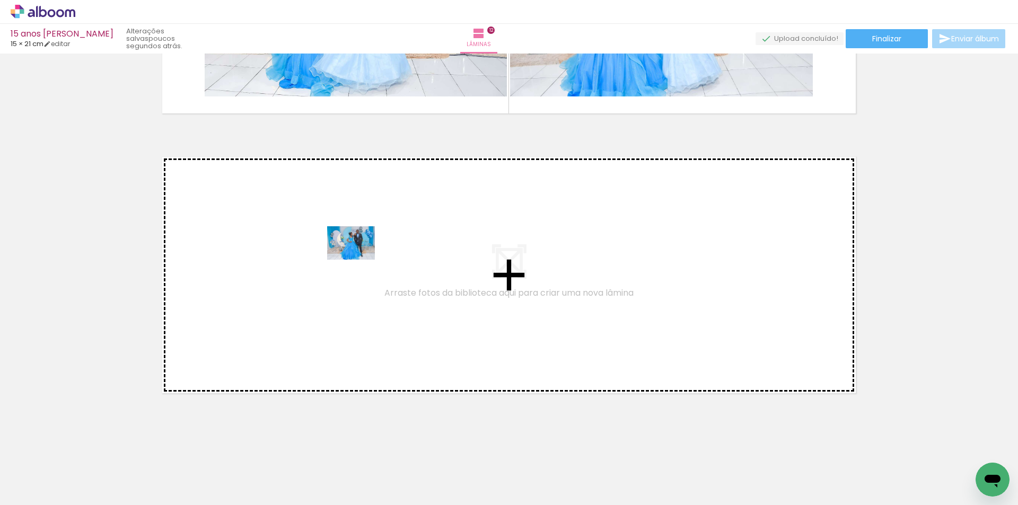
drag, startPoint x: 464, startPoint y: 475, endPoint x: 359, endPoint y: 258, distance: 241.0
click at [359, 258] on quentale-workspace at bounding box center [509, 252] width 1018 height 505
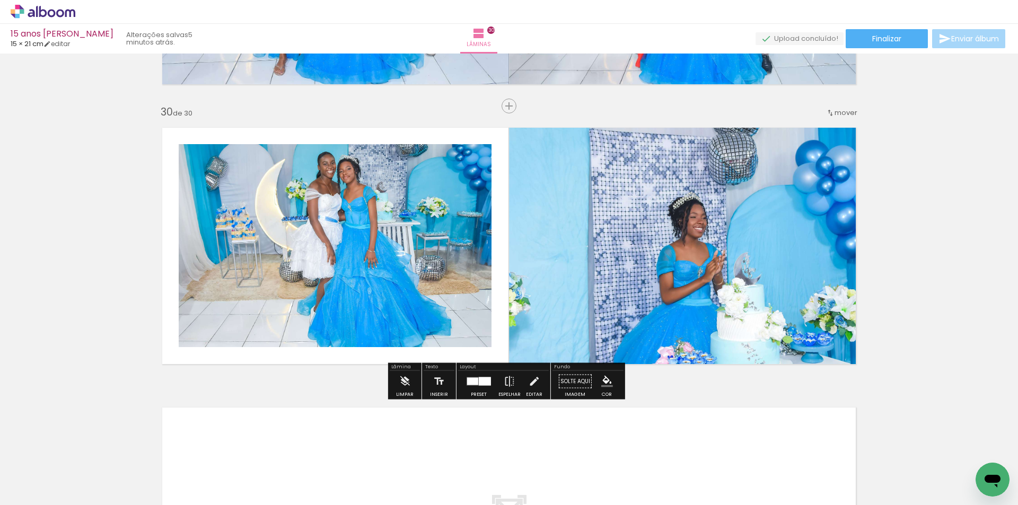
scroll to position [0, 2636]
drag, startPoint x: 985, startPoint y: 169, endPoint x: 909, endPoint y: 466, distance: 306.8
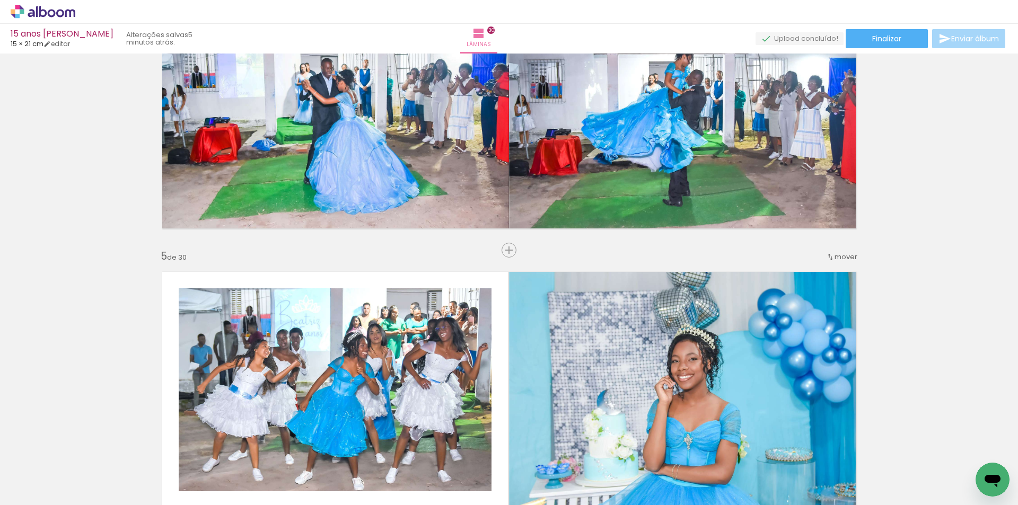
scroll to position [0, 0]
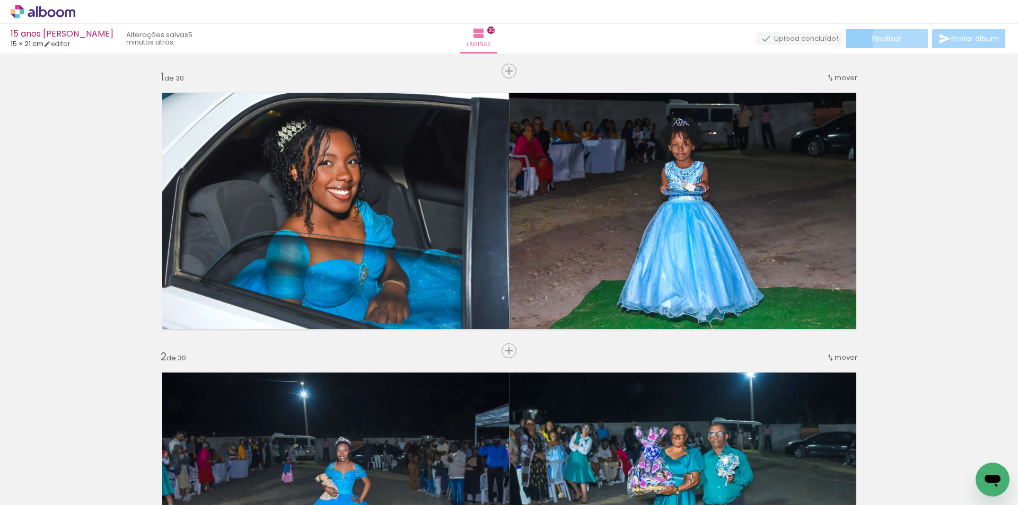
click at [899, 39] on paper-button "Finalizar" at bounding box center [887, 38] width 82 height 19
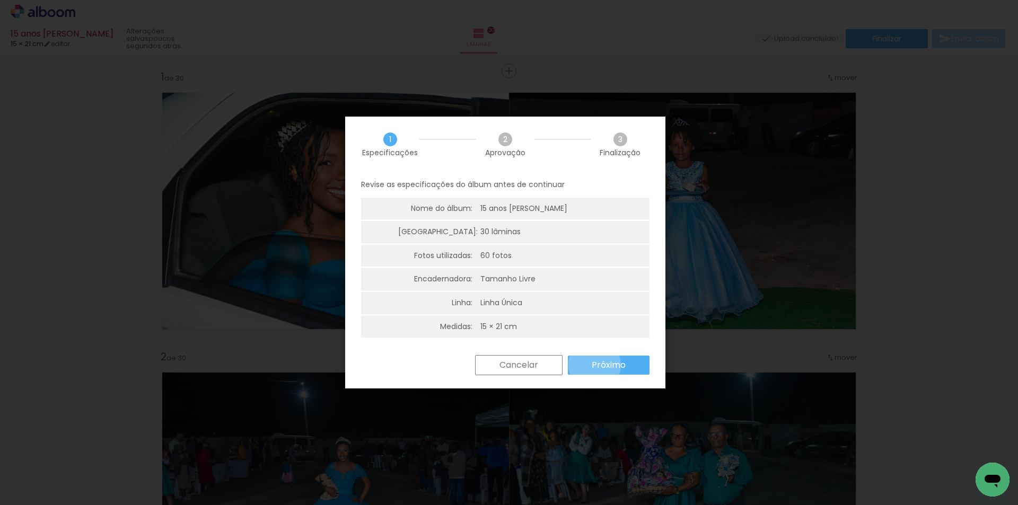
click at [0, 0] on slot "Próximo" at bounding box center [0, 0] width 0 height 0
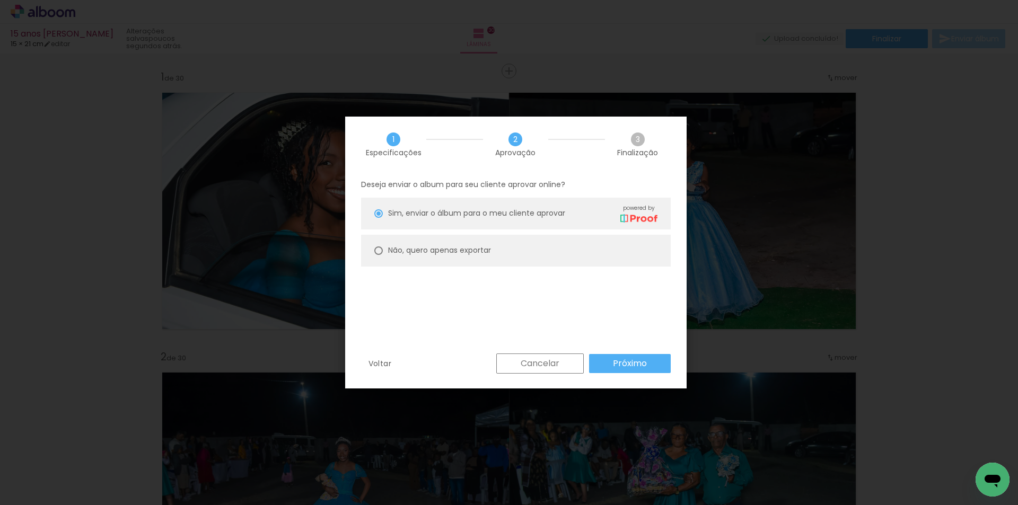
click at [383, 252] on paper-radio-button "Não, quero apenas exportar" at bounding box center [516, 251] width 310 height 32
type paper-radio-button "on"
click at [0, 0] on slot "Próximo" at bounding box center [0, 0] width 0 height 0
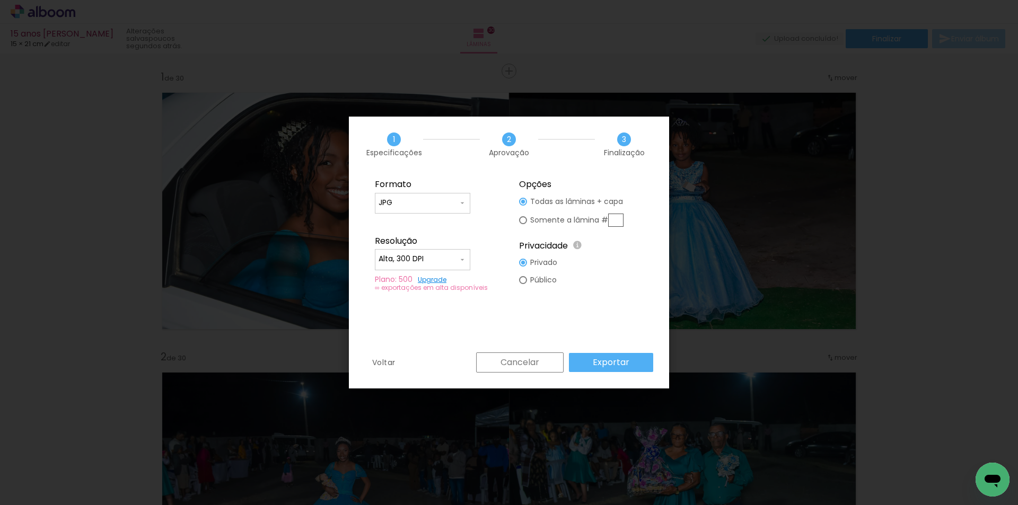
click at [0, 0] on slot "Exportar" at bounding box center [0, 0] width 0 height 0
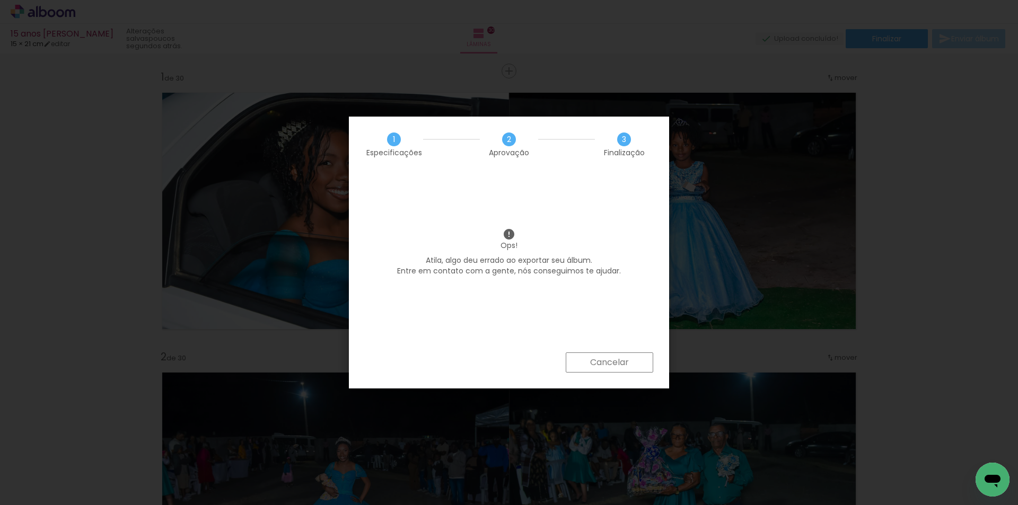
click at [0, 0] on slot "Cancelar" at bounding box center [0, 0] width 0 height 0
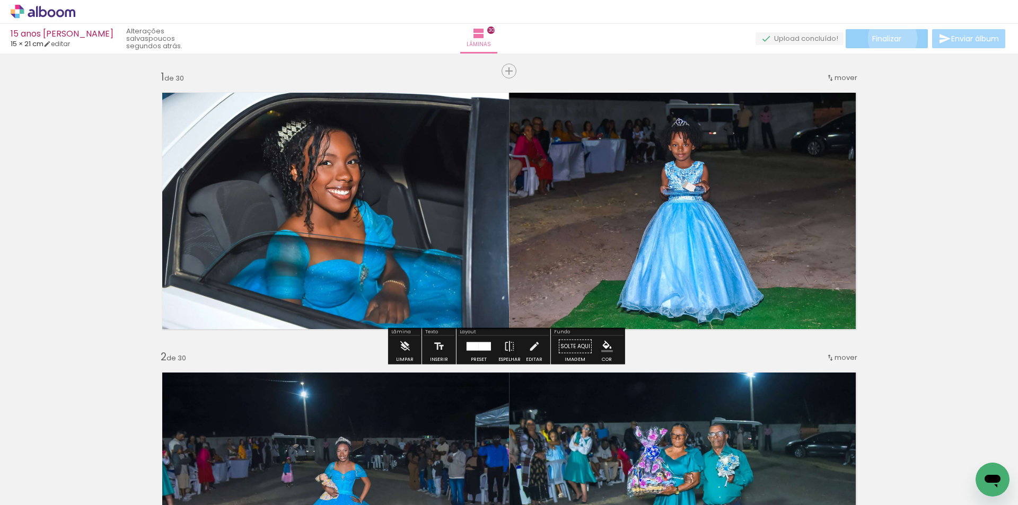
click at [889, 38] on span "Finalizar" at bounding box center [887, 38] width 29 height 7
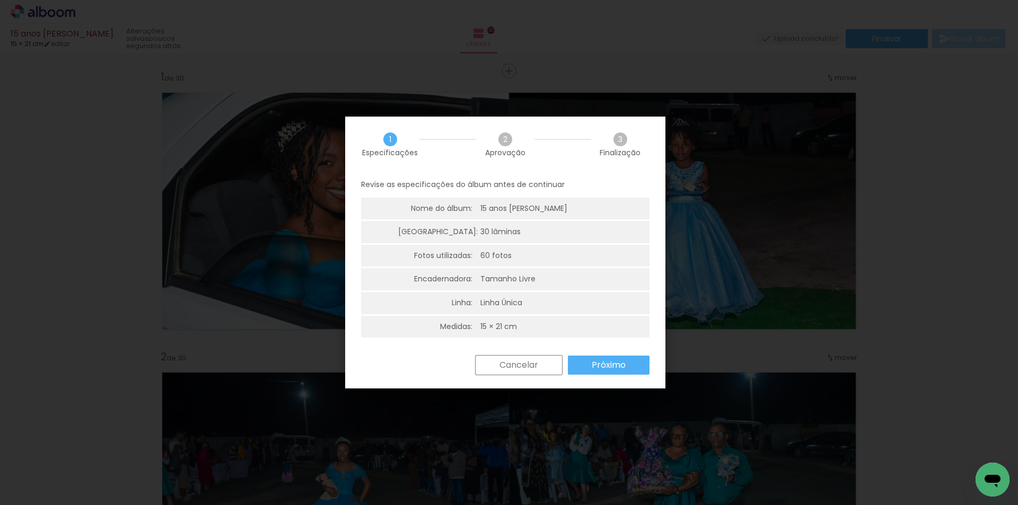
click at [0, 0] on slot "Próximo" at bounding box center [0, 0] width 0 height 0
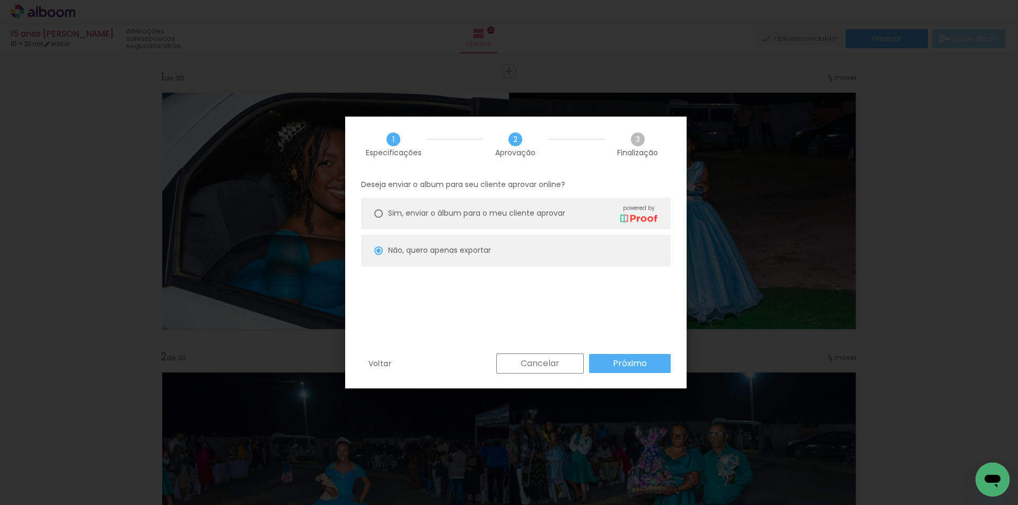
click at [0, 0] on slot "Próximo" at bounding box center [0, 0] width 0 height 0
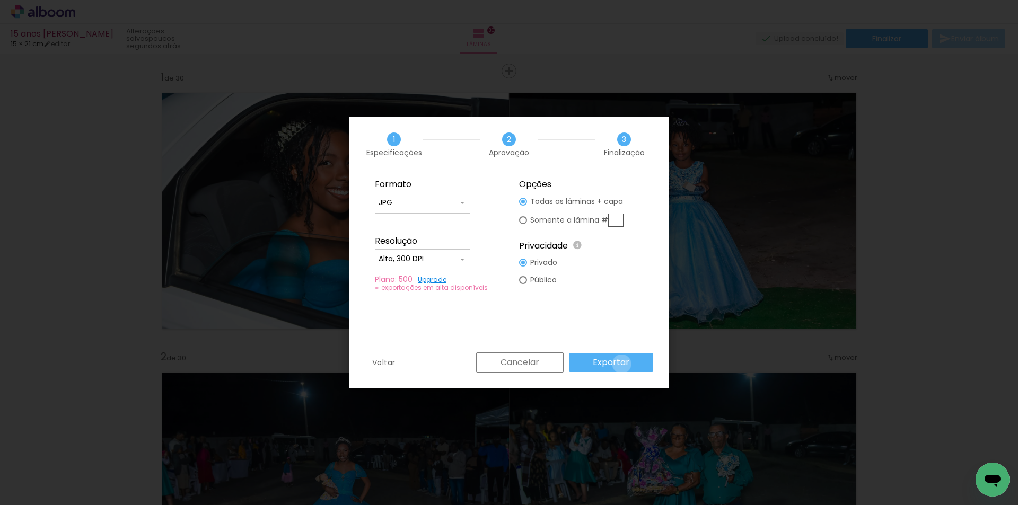
click at [0, 0] on slot "Exportar" at bounding box center [0, 0] width 0 height 0
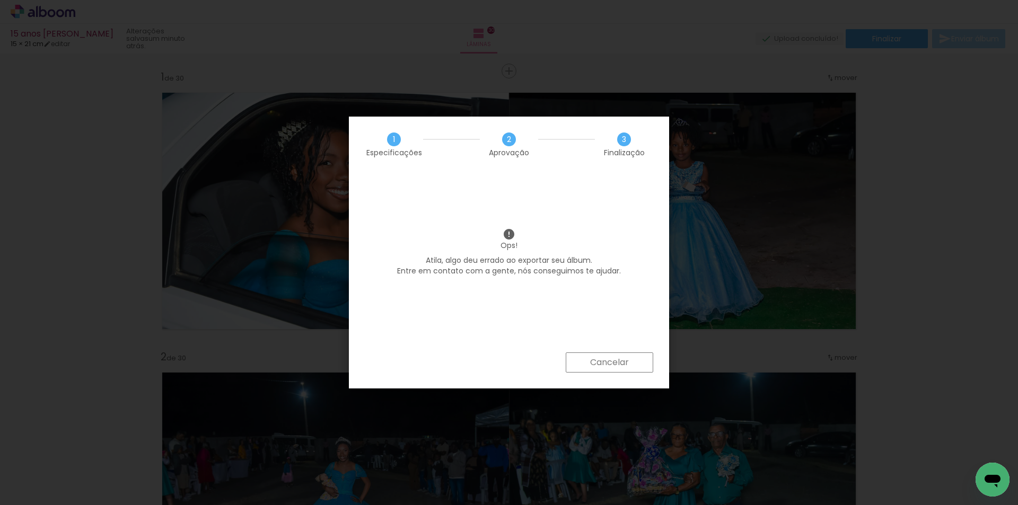
click at [0, 0] on slot "Cancelar" at bounding box center [0, 0] width 0 height 0
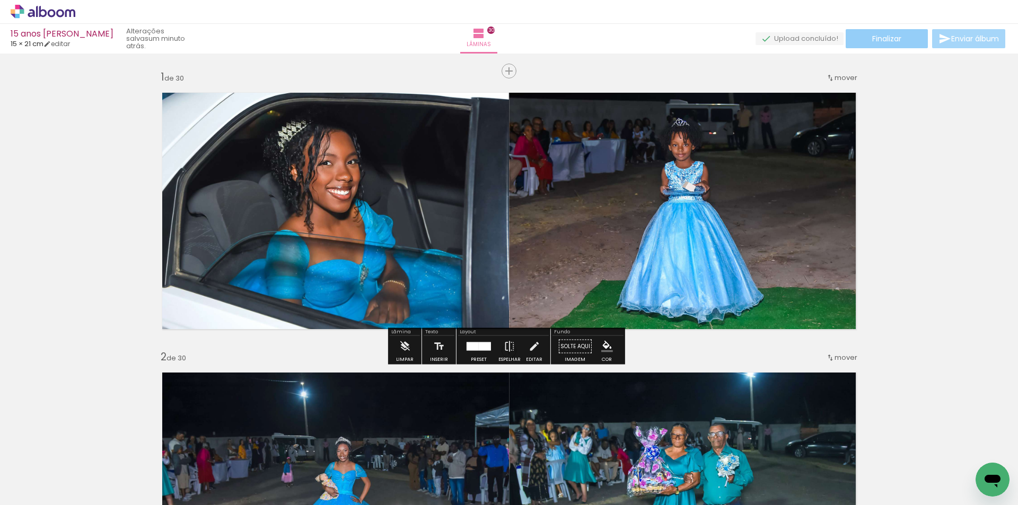
click at [885, 42] on span "Finalizar" at bounding box center [887, 38] width 29 height 7
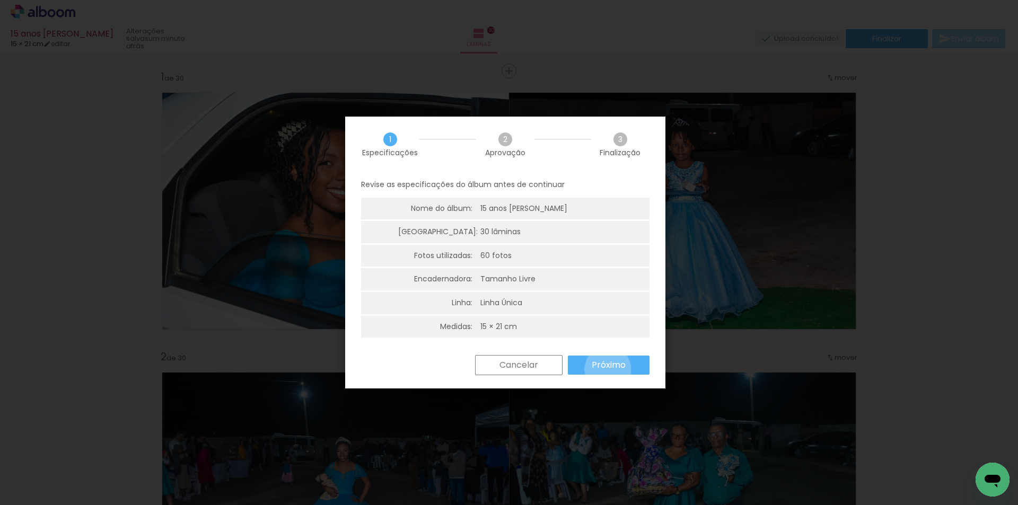
click at [0, 0] on slot "Próximo" at bounding box center [0, 0] width 0 height 0
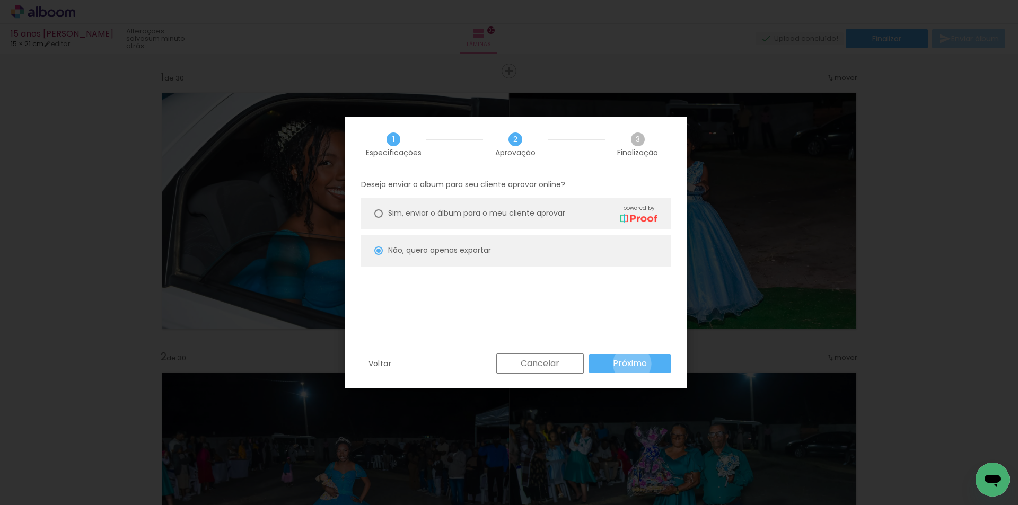
click at [0, 0] on slot "Próximo" at bounding box center [0, 0] width 0 height 0
type input "Alta, 300 DPI"
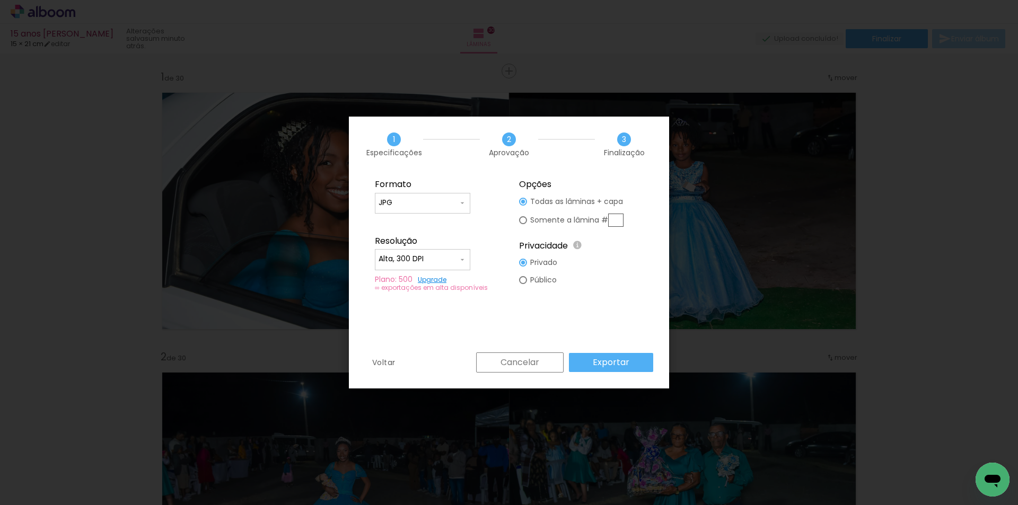
click at [0, 0] on slot "Exportar" at bounding box center [0, 0] width 0 height 0
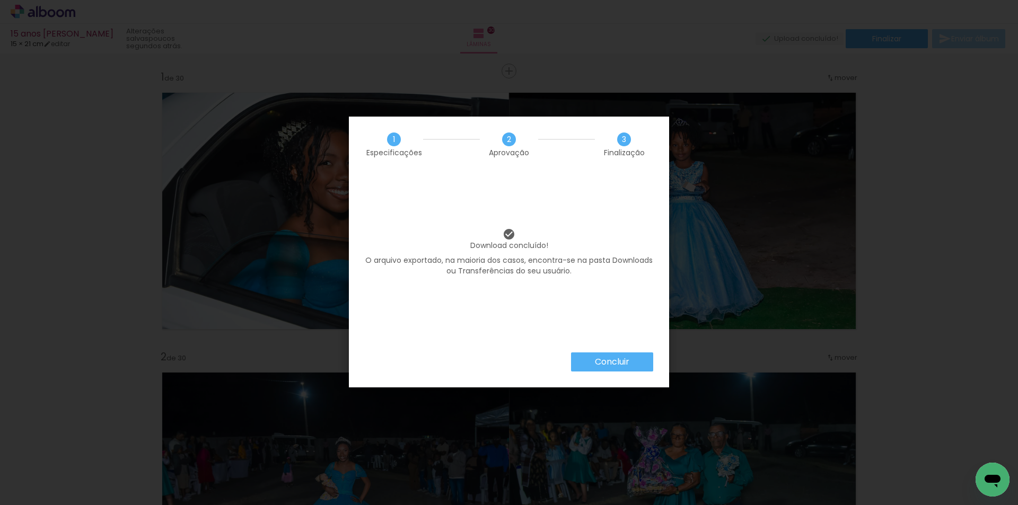
drag, startPoint x: 608, startPoint y: 365, endPoint x: 609, endPoint y: 371, distance: 5.9
click at [0, 0] on slot "Concluir" at bounding box center [0, 0] width 0 height 0
